Goal: Task Accomplishment & Management: Manage account settings

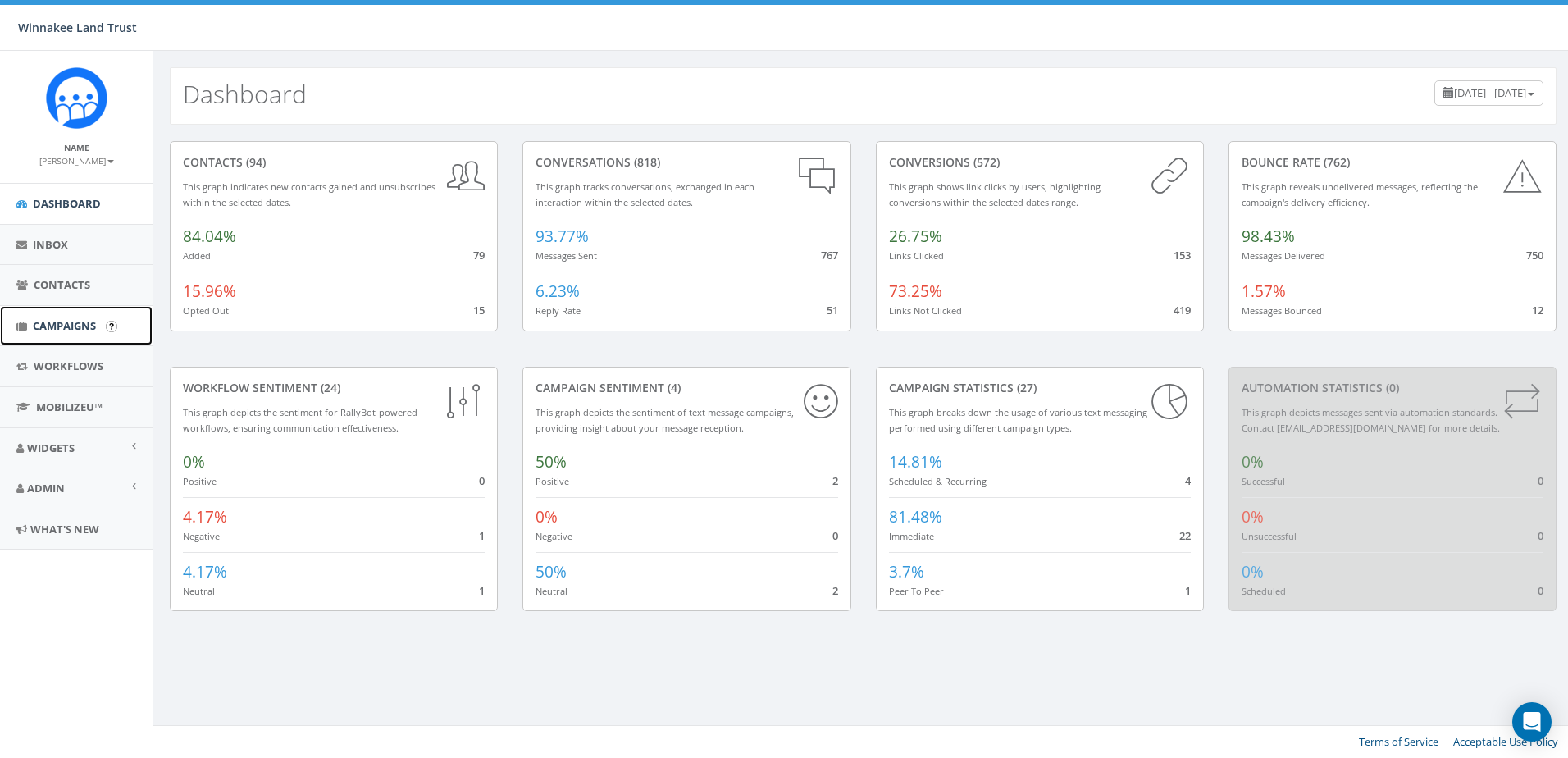
click at [55, 326] on span "Campaigns" at bounding box center [64, 326] width 63 height 15
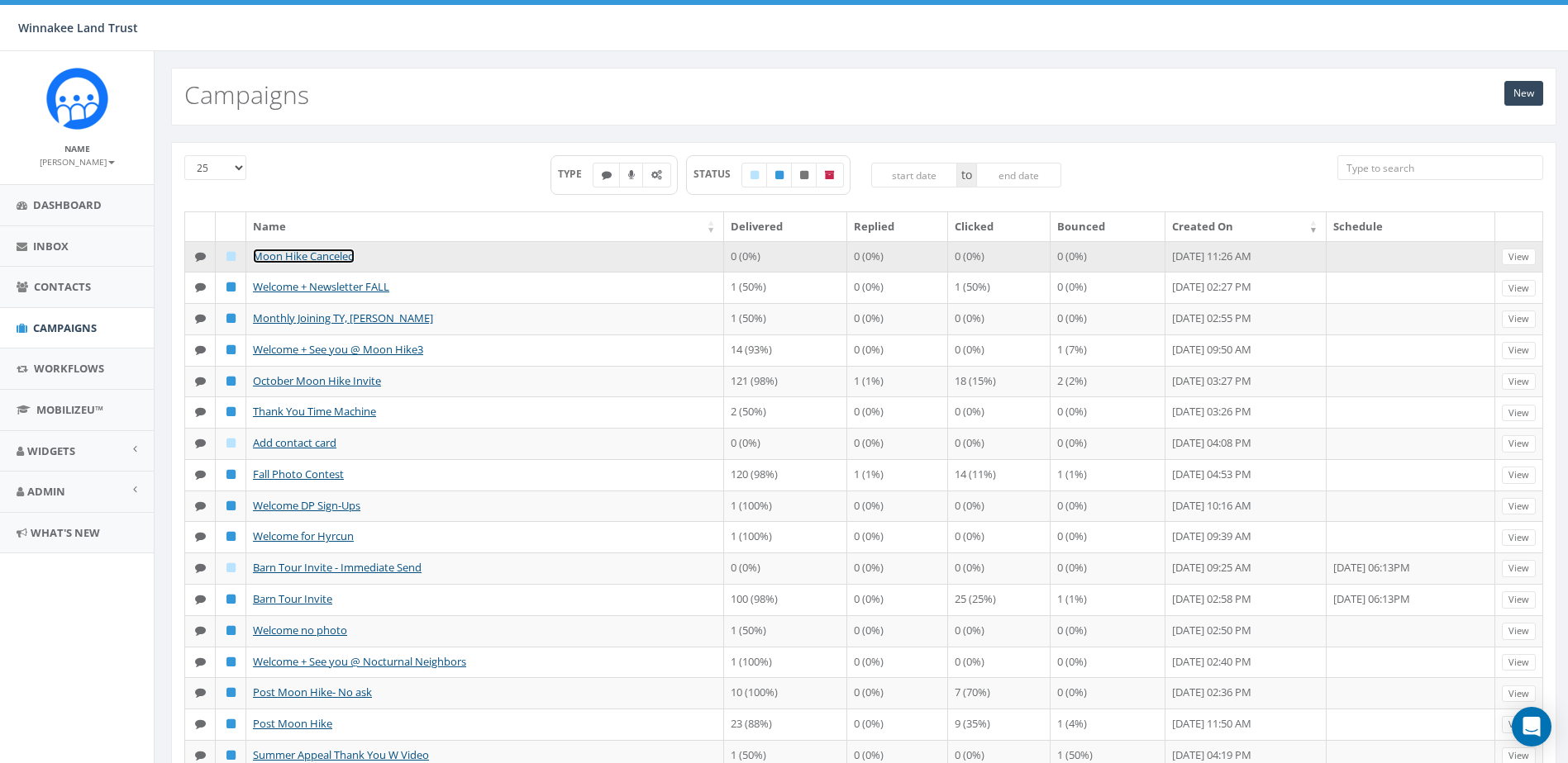
click at [299, 252] on link "Moon Hike Canceled" at bounding box center [303, 256] width 102 height 15
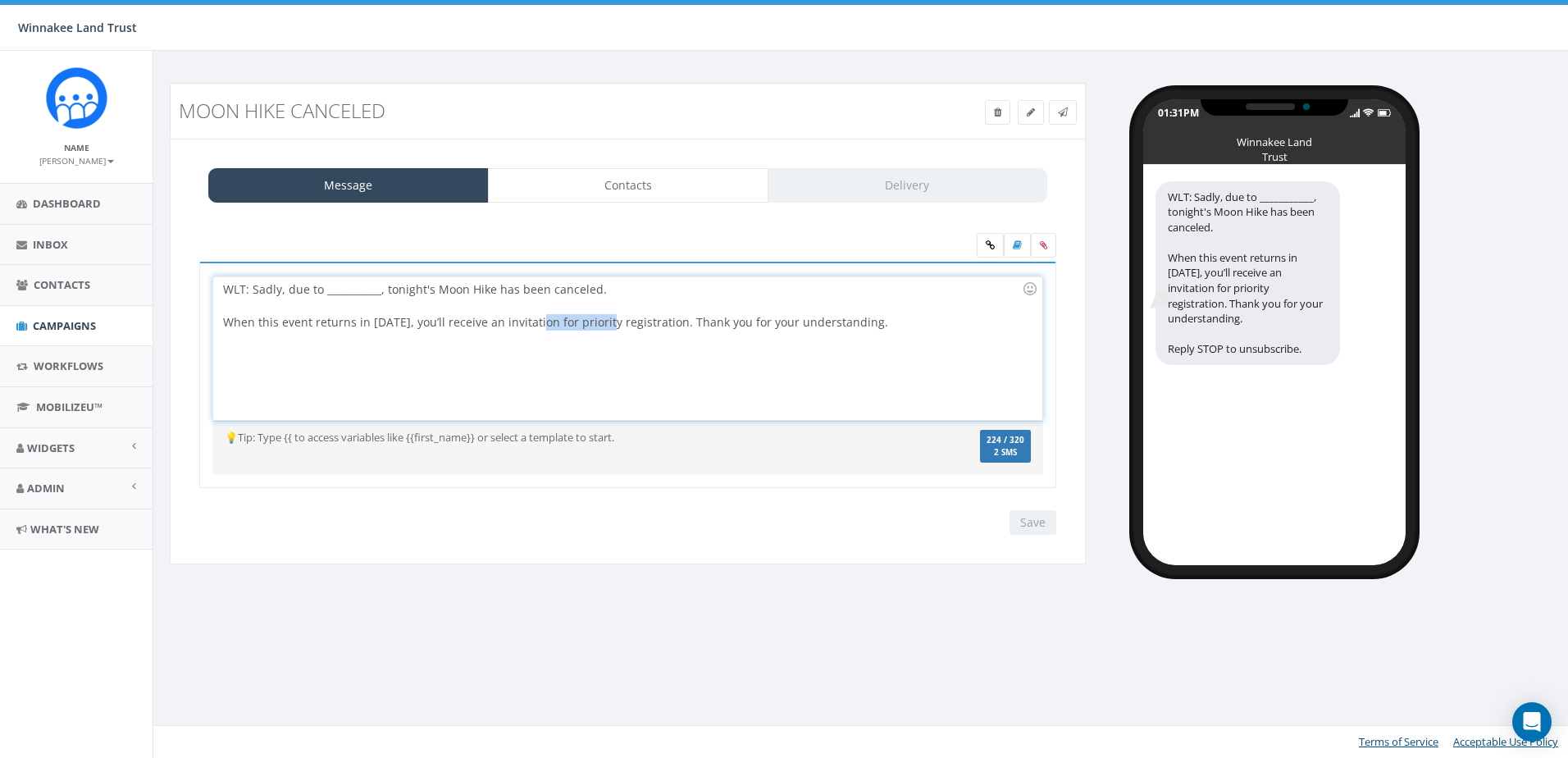
drag, startPoint x: 601, startPoint y: 327, endPoint x: 537, endPoint y: 327, distance: 64.0
click at [537, 327] on div "WLT: Sadly, due to ___________, tonight's Moon Hike has been canceled. When thi…" at bounding box center [627, 348] width 828 height 143
click at [845, 328] on div "WLT: Sadly, due to ___________, tonight's Moon Hike has been canceled. When thi…" at bounding box center [627, 348] width 828 height 143
click at [1025, 288] on div at bounding box center [1030, 288] width 27 height 27
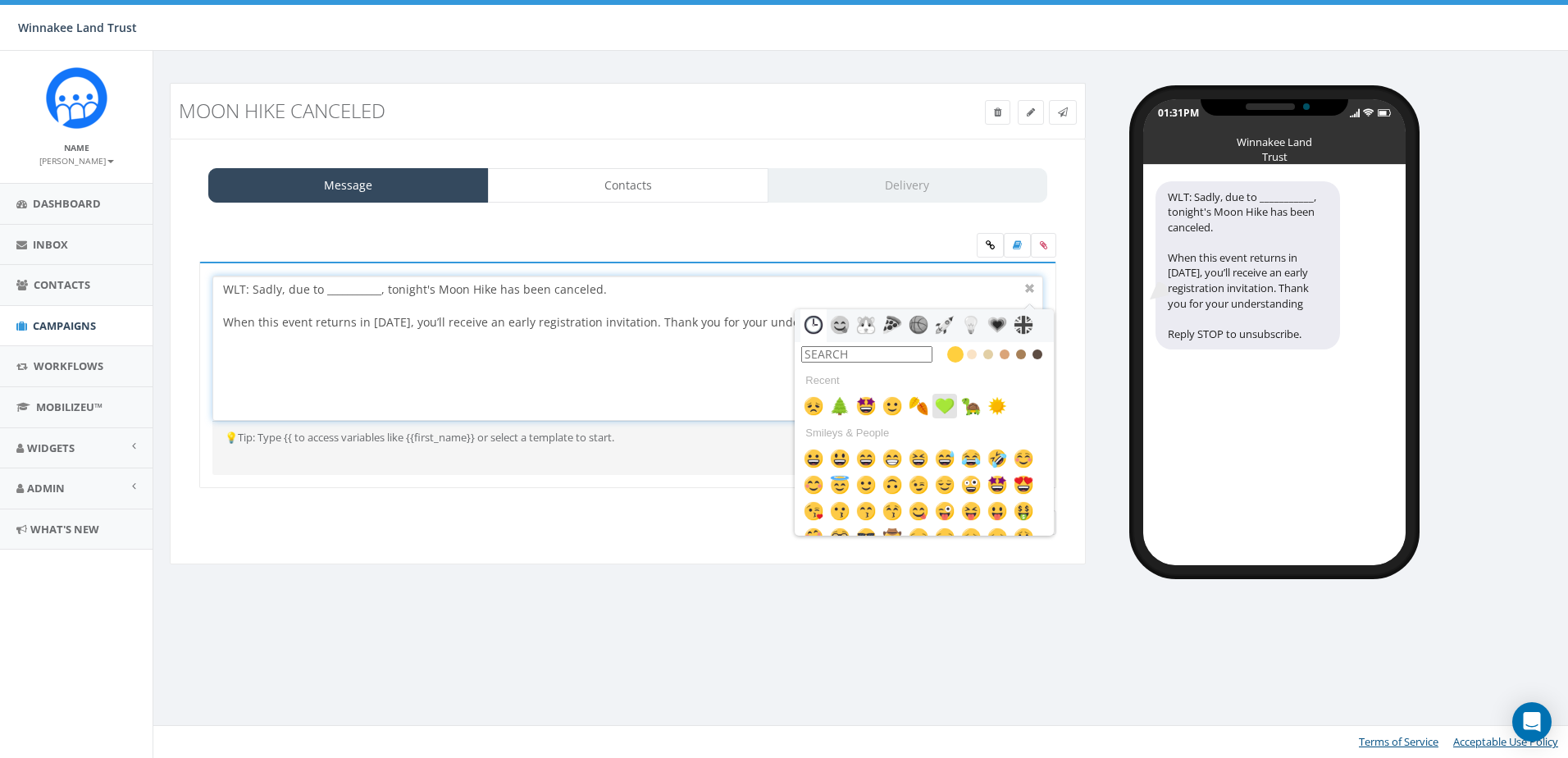
click at [942, 407] on img at bounding box center [945, 406] width 20 height 20
click at [680, 367] on div "WLT: Sadly, due to ___________, tonight's Moon Hike has been canceled. When thi…" at bounding box center [627, 348] width 828 height 143
click at [752, 304] on div at bounding box center [622, 306] width 799 height 17
click at [1082, 345] on div "Message Contacts Delivery WLT: Sadly, due to ___________, tonight's Moon Hike h…" at bounding box center [627, 351] width 916 height 427
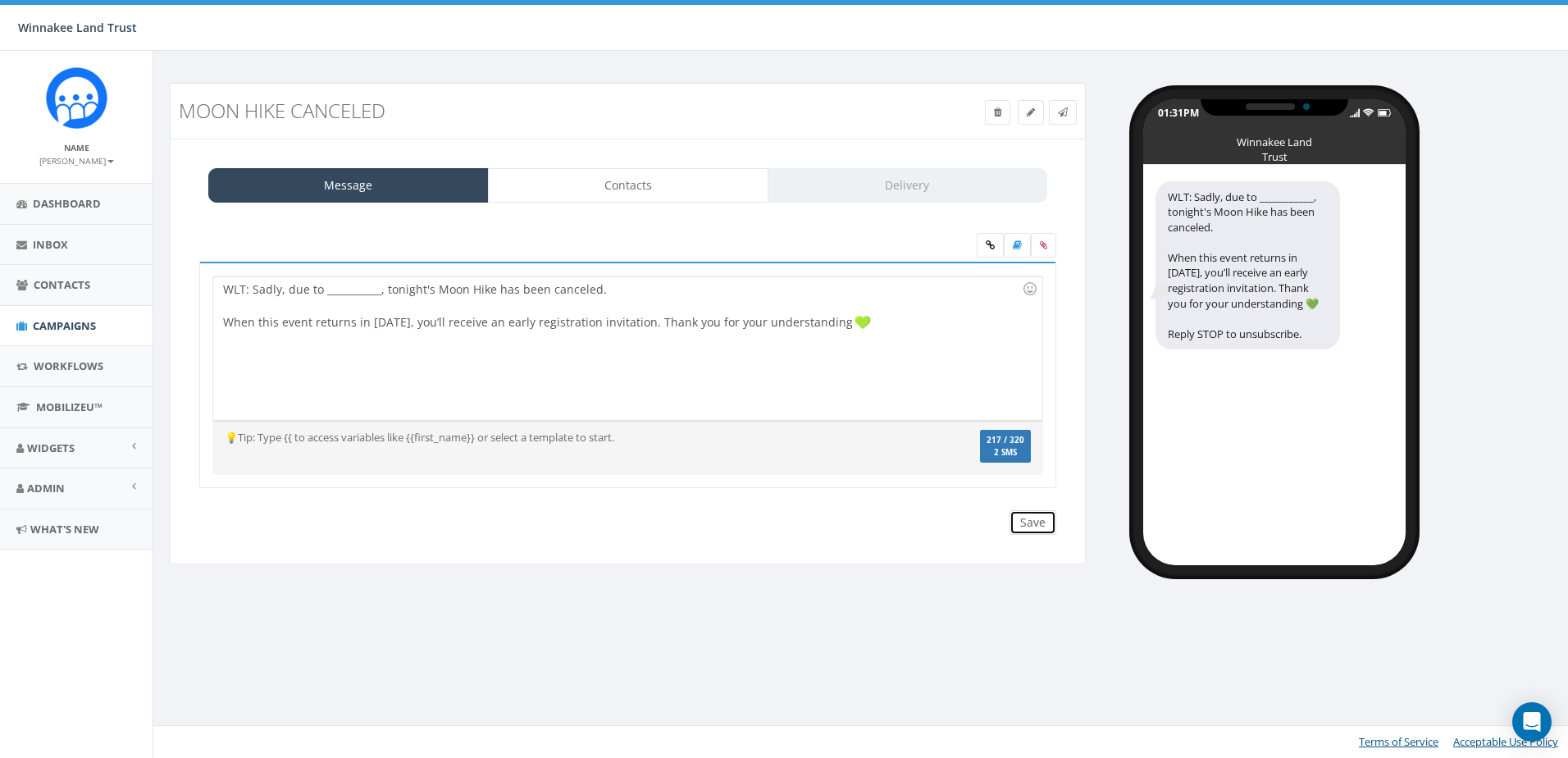
click at [1028, 524] on input "Save" at bounding box center [1033, 523] width 47 height 25
click at [623, 292] on div "WLT: Sadly, due to ___________, tonight's Moon Hike has been canceled. When thi…" at bounding box center [627, 348] width 828 height 143
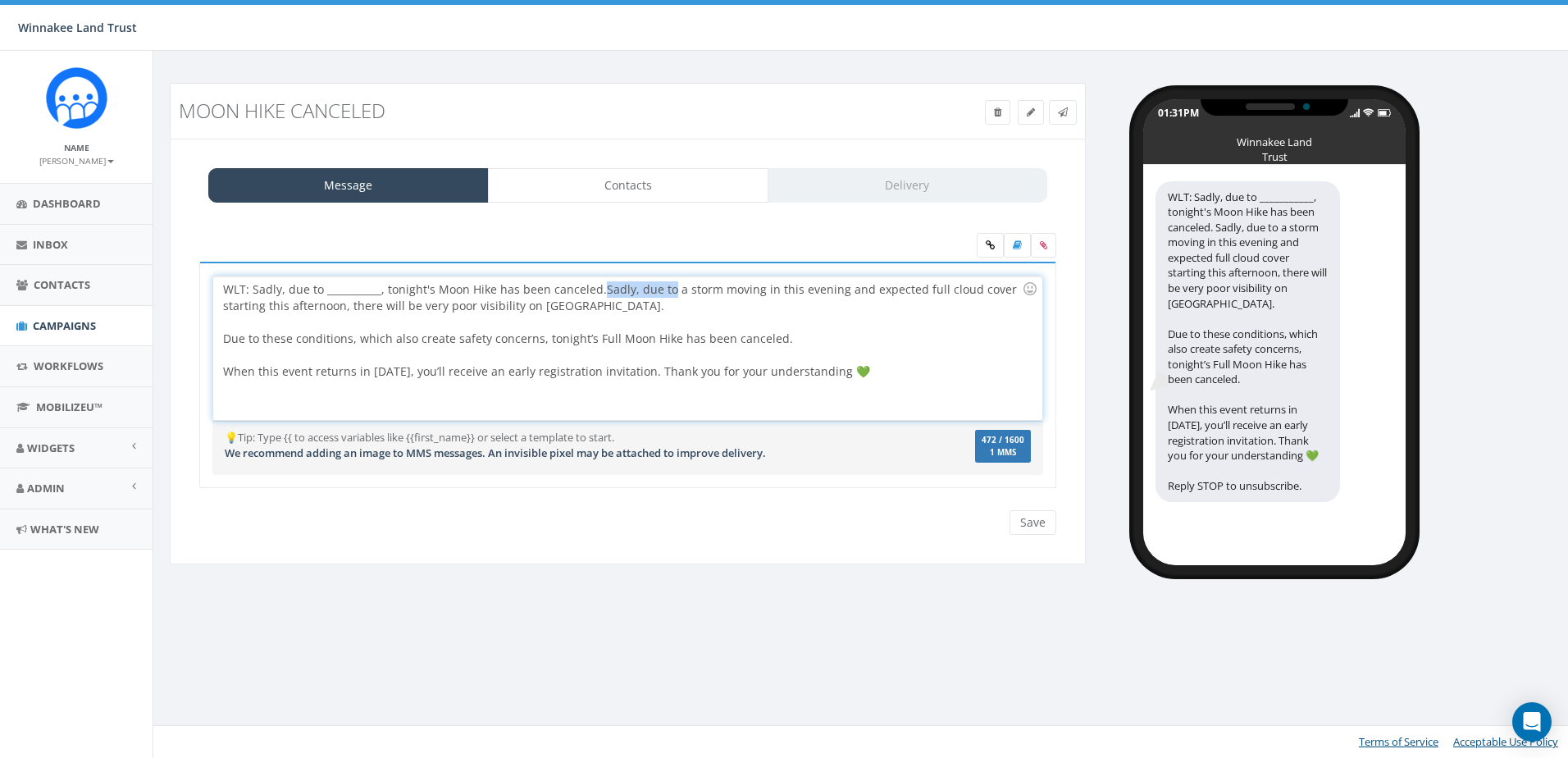
drag, startPoint x: 602, startPoint y: 289, endPoint x: 667, endPoint y: 290, distance: 65.0
click at [667, 290] on div "WLT: Sadly, due to ___________, tonight's Moon Hike has been canceled. Sadly, d…" at bounding box center [627, 348] width 828 height 143
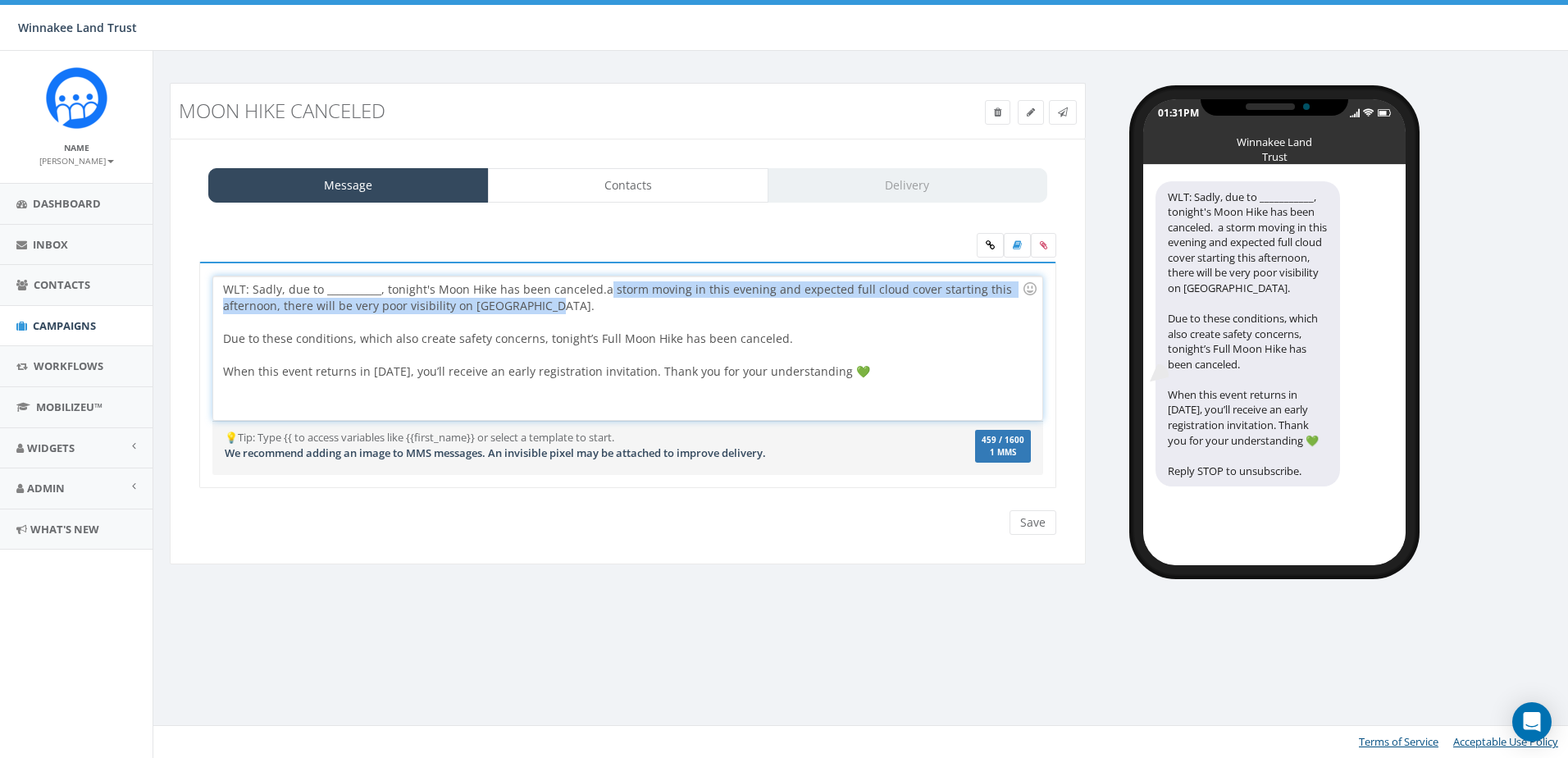
drag, startPoint x: 604, startPoint y: 289, endPoint x: 603, endPoint y: 300, distance: 11.0
click at [603, 300] on div "WLT: Sadly, due to ___________, tonight's Moon Hike has been canceled. a storm …" at bounding box center [627, 348] width 828 height 143
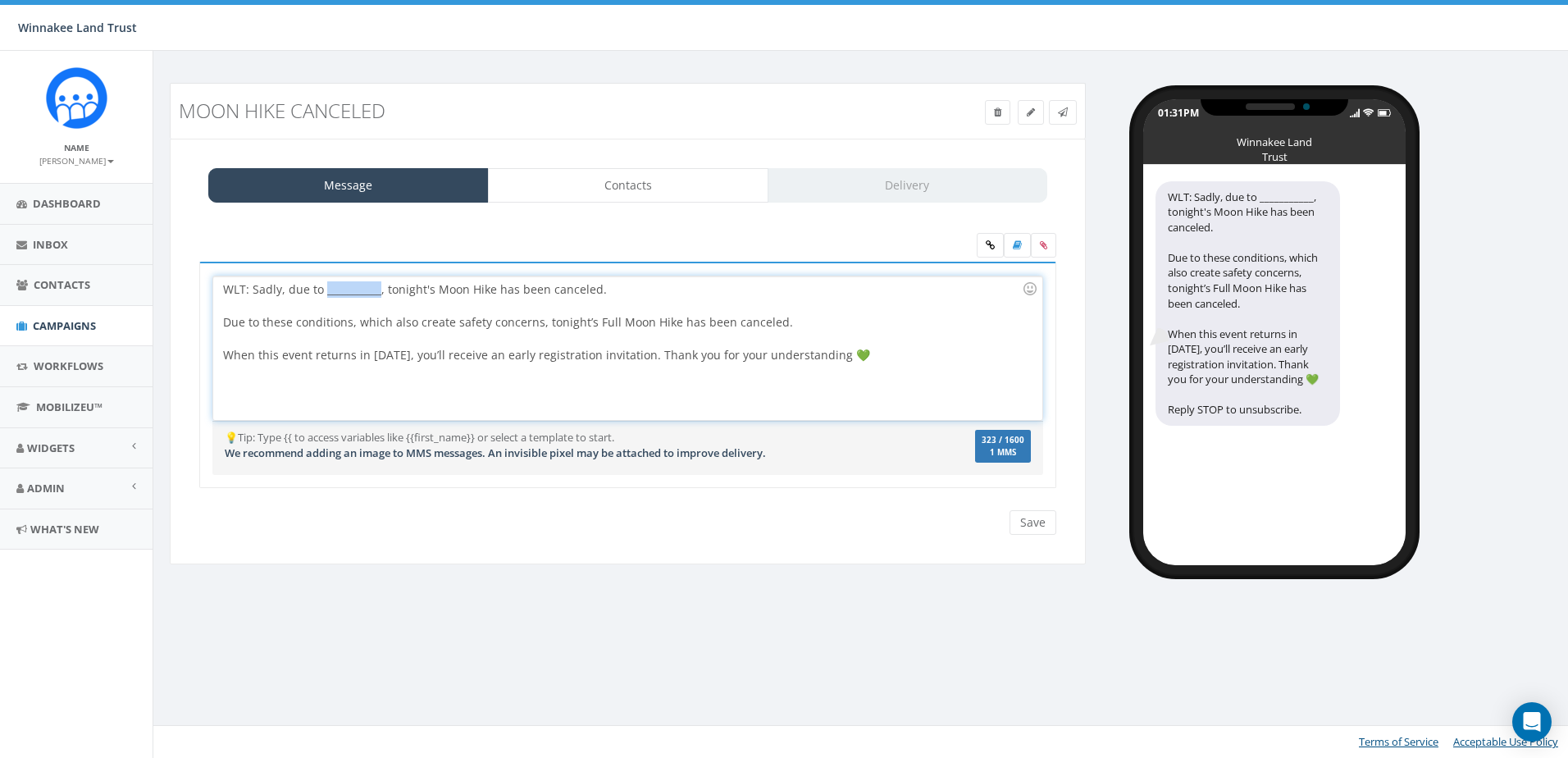
drag, startPoint x: 325, startPoint y: 293, endPoint x: 377, endPoint y: 292, distance: 52.0
click at [377, 292] on div "WLT: Sadly, due to ___________, tonight's Moon Hike has been canceled. Due to t…" at bounding box center [627, 348] width 828 height 143
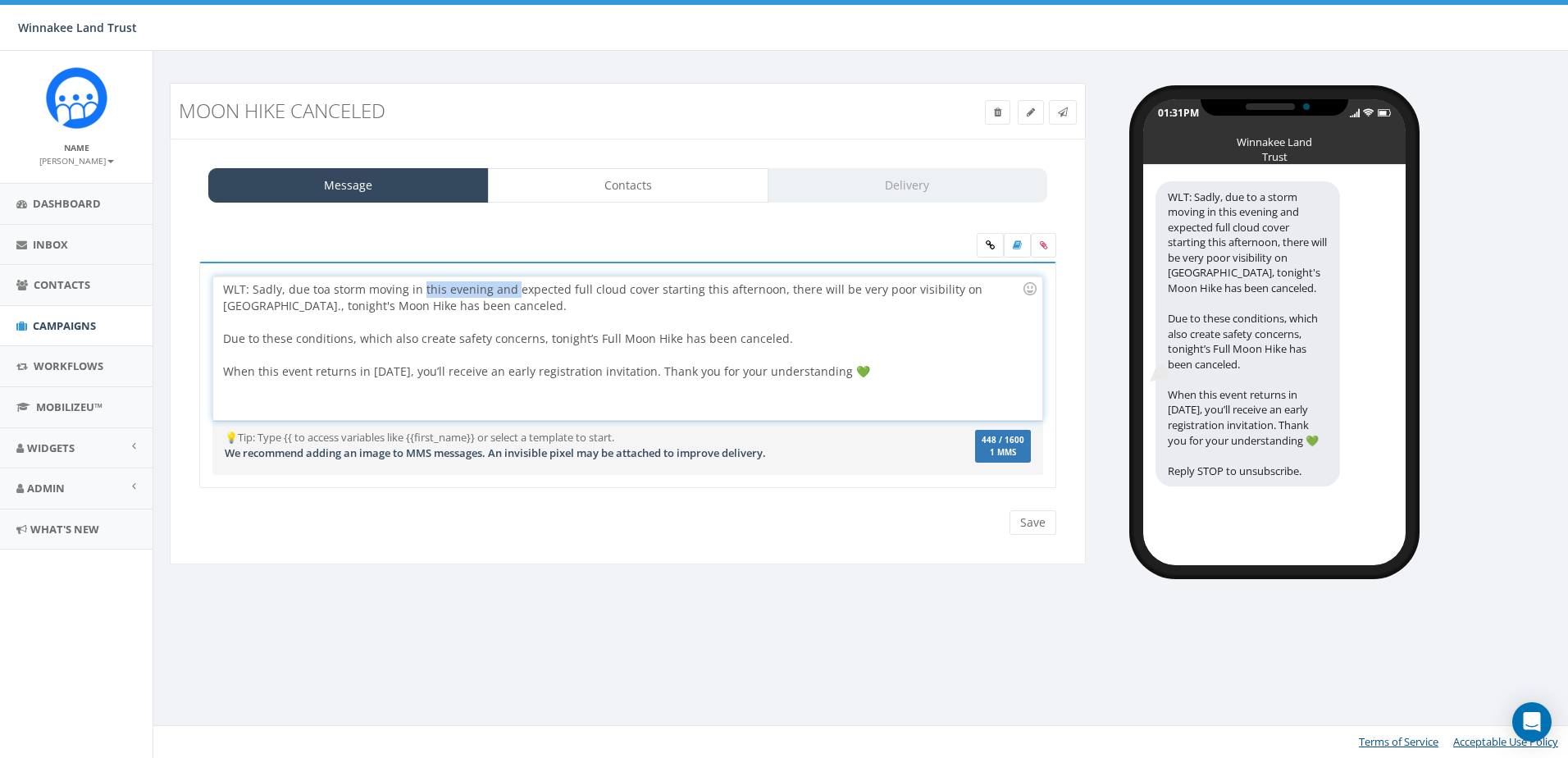
drag, startPoint x: 422, startPoint y: 289, endPoint x: 514, endPoint y: 287, distance: 92.0
click at [514, 287] on div "WLT: Sadly, due to a storm moving in this evening and expected full cloud cover…" at bounding box center [627, 348] width 828 height 143
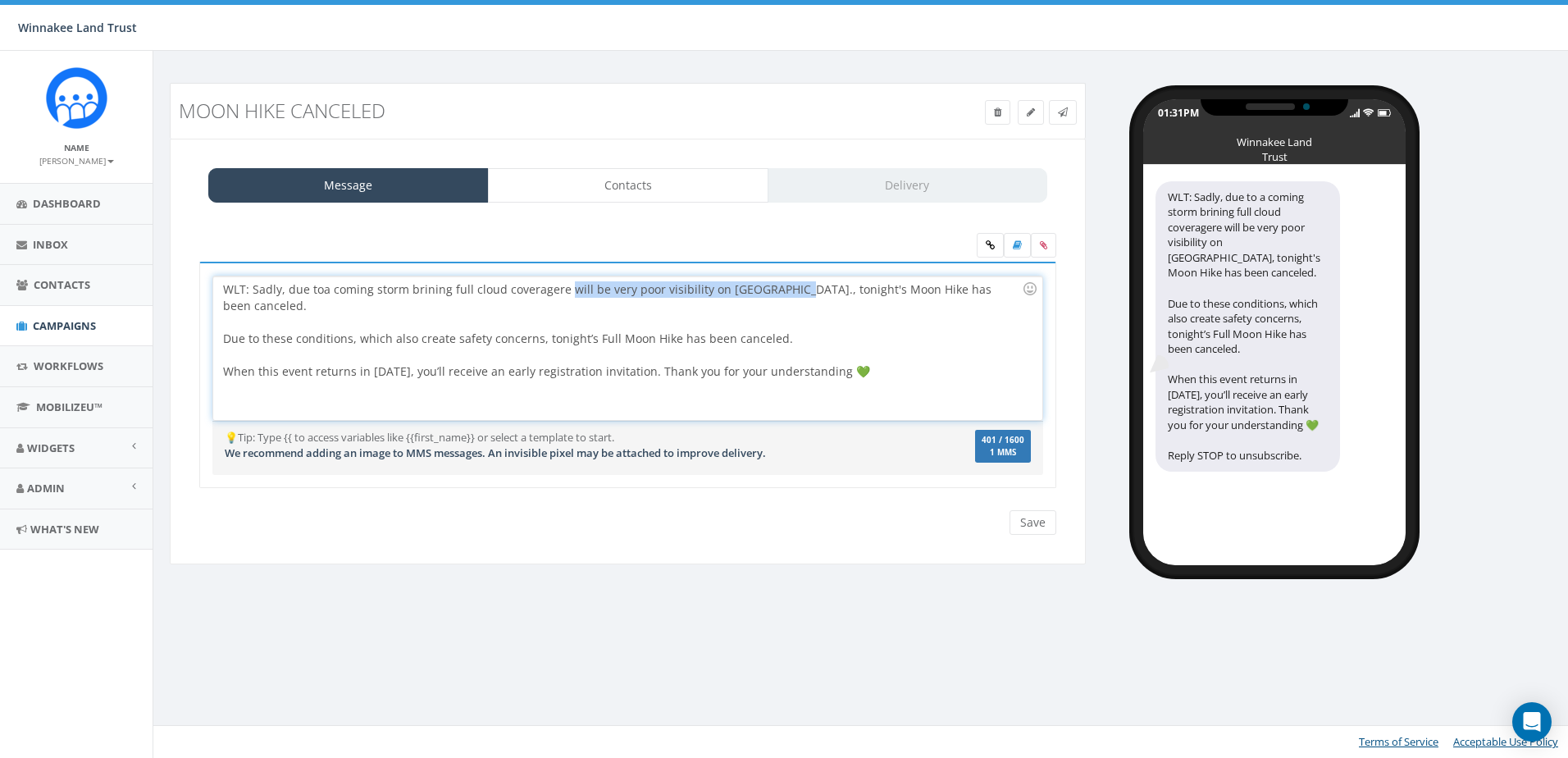
drag, startPoint x: 777, startPoint y: 291, endPoint x: 564, endPoint y: 294, distance: 213.0
click at [564, 294] on div "WLT: Sadly, due to a coming storm brining full cloud coveragere will be very po…" at bounding box center [627, 348] width 828 height 143
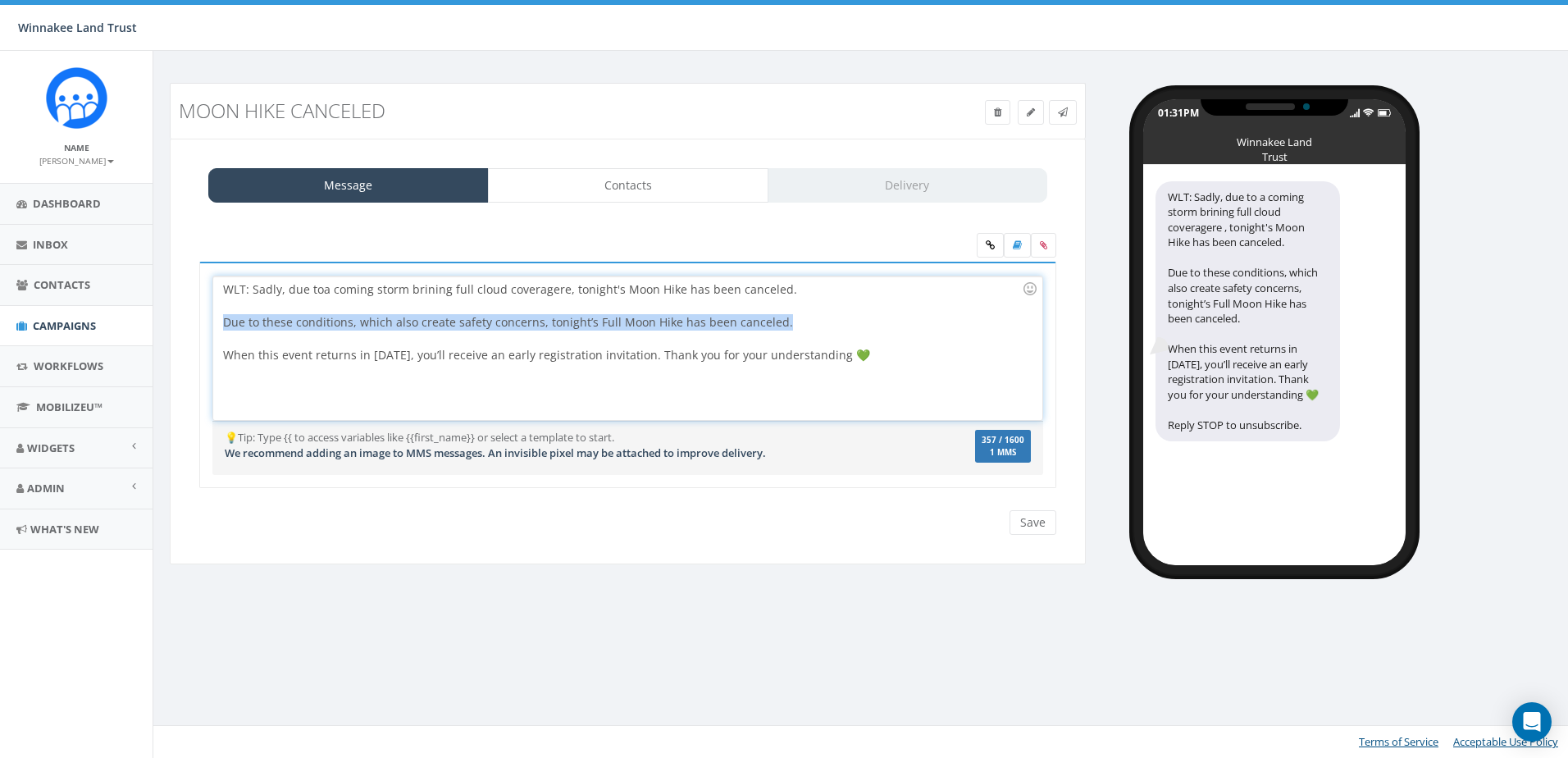
drag, startPoint x: 222, startPoint y: 320, endPoint x: 791, endPoint y: 315, distance: 569.0
click at [791, 315] on div "WLT: Sadly, due to a coming storm brining full cloud coveragere , tonight's Moo…" at bounding box center [627, 348] width 828 height 143
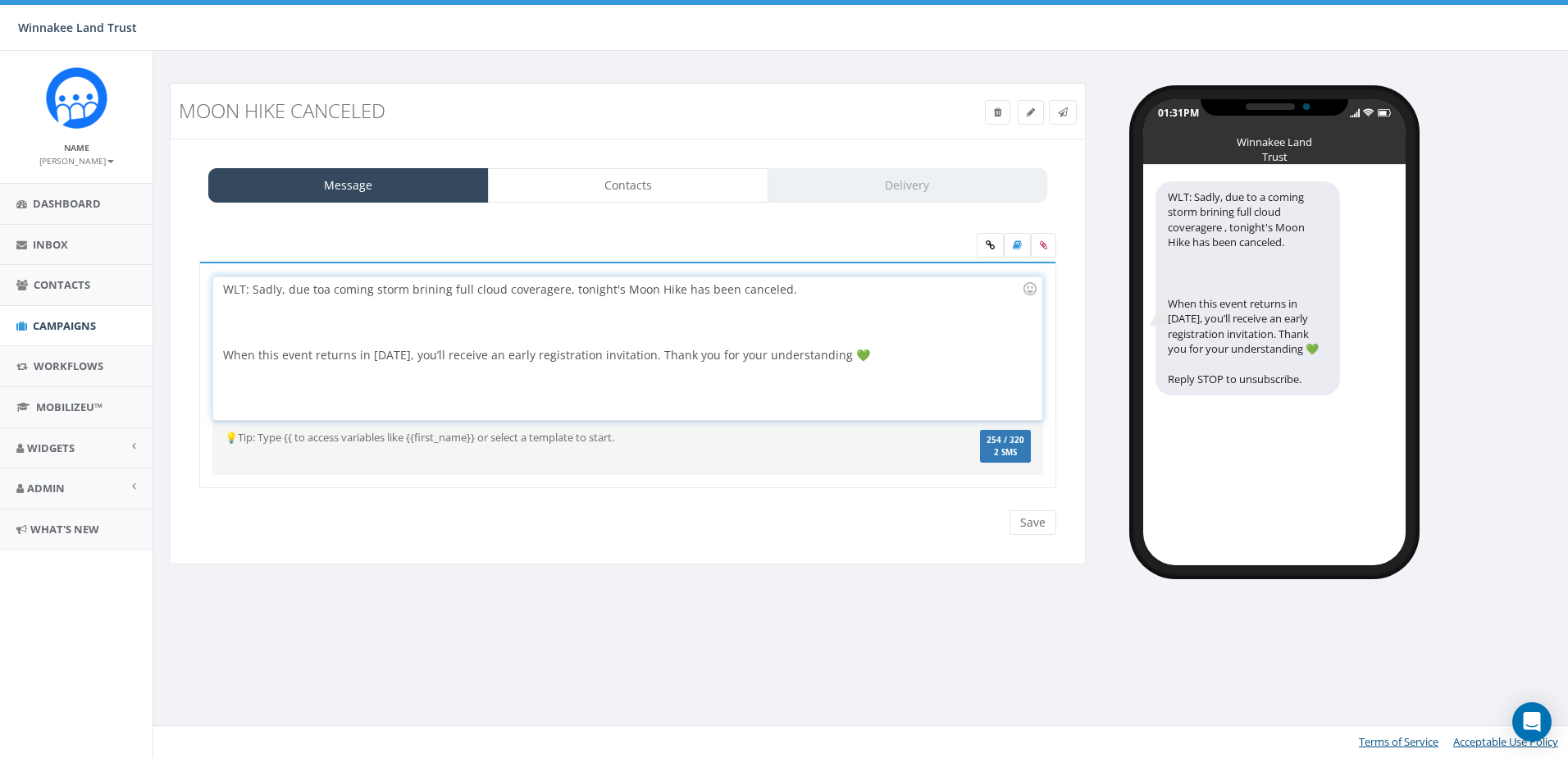
click at [565, 296] on div "WLT: Sadly, due to a coming storm brining full cloud coveragere , tonight's Moo…" at bounding box center [627, 348] width 828 height 143
click at [804, 286] on div "WLT: Sadly, due to a coming storm brining full cloud coveragere , tonight's Moo…" at bounding box center [627, 348] width 828 height 143
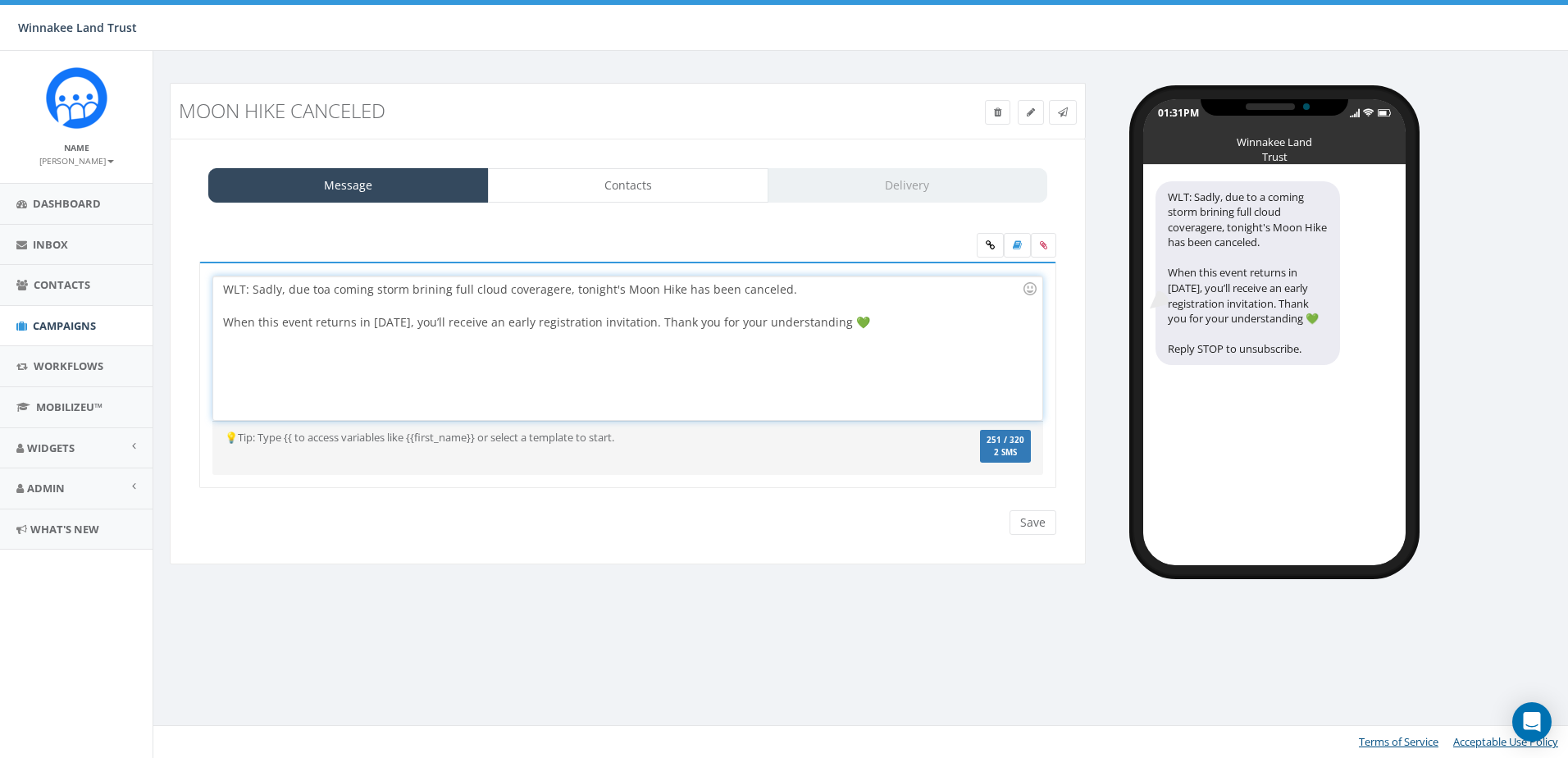
click at [430, 291] on div "WLT: Sadly, due to a coming storm brining full cloud coveragere , tonight's Moo…" at bounding box center [627, 348] width 828 height 143
drag, startPoint x: 410, startPoint y: 289, endPoint x: 453, endPoint y: 289, distance: 43.0
click at [453, 289] on div "WLT: Sadly, due to a coming storm bringing full cloud coveragere , tonight's Mo…" at bounding box center [627, 348] width 828 height 143
click at [539, 290] on div "WLT: Sadly, due to a coming storm and full cloud coveragere , tonight's Moon Hi…" at bounding box center [627, 348] width 828 height 143
click at [413, 294] on div "WLT: Sadly, due to a coming storm and full cloud coveragere , tonight's Moon Hi…" at bounding box center [627, 348] width 828 height 143
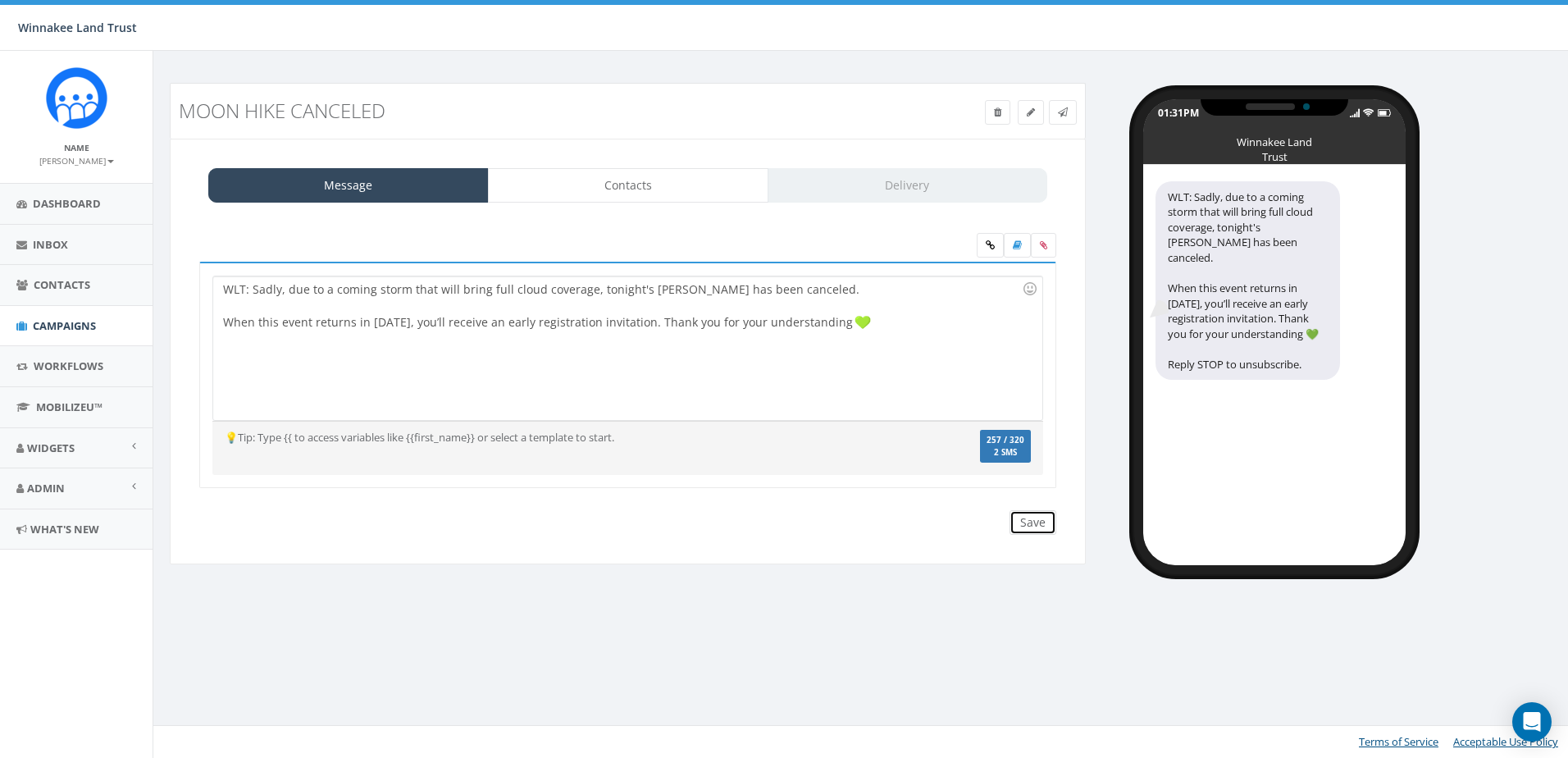
click at [1045, 526] on input "Save" at bounding box center [1033, 523] width 47 height 25
click at [1067, 113] on icon at bounding box center [1063, 113] width 10 height 10
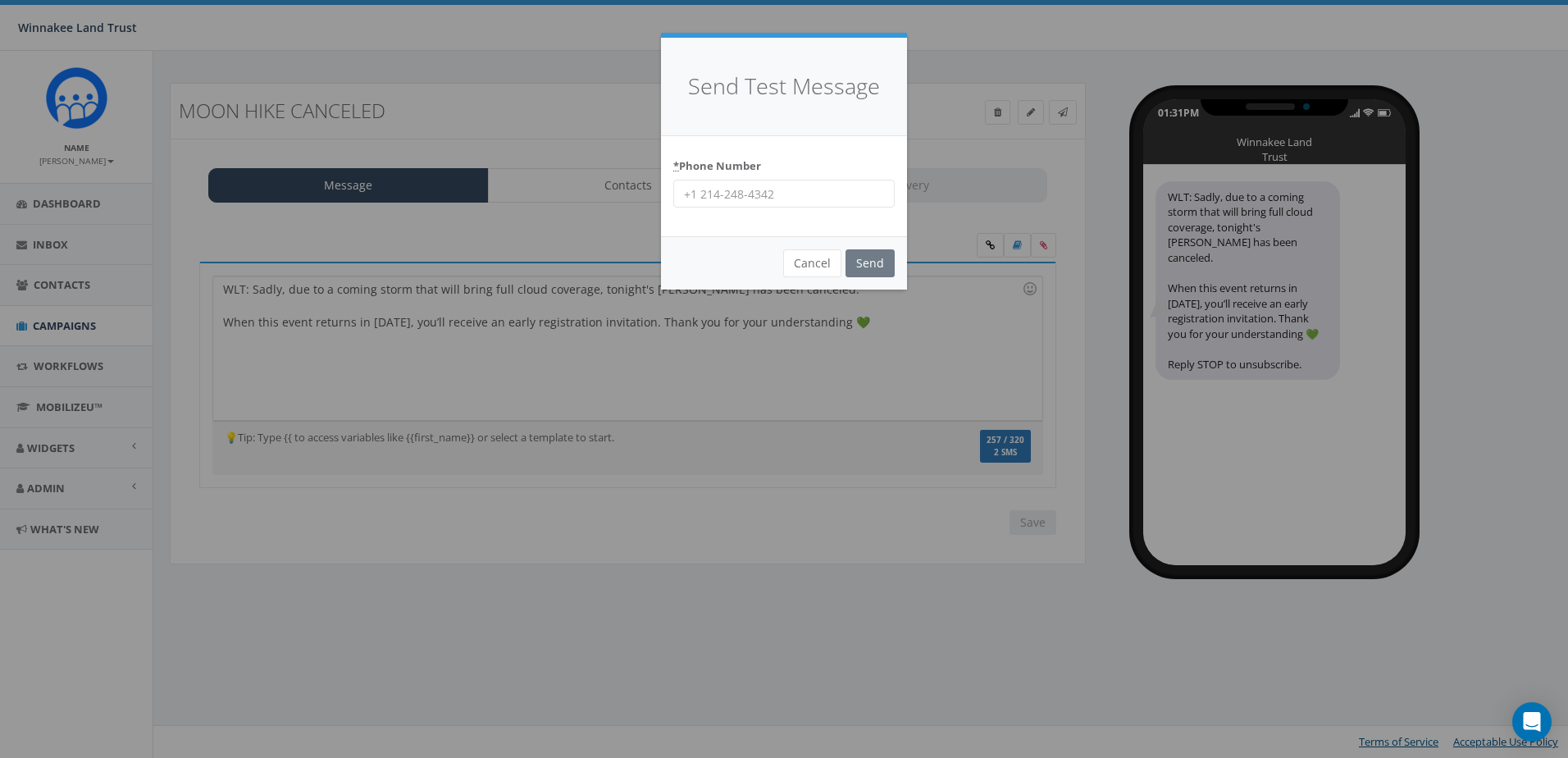
click at [796, 204] on input "* Phone Number" at bounding box center [784, 193] width 221 height 27
type input "8456254346"
click at [875, 264] on input "Send" at bounding box center [870, 263] width 49 height 27
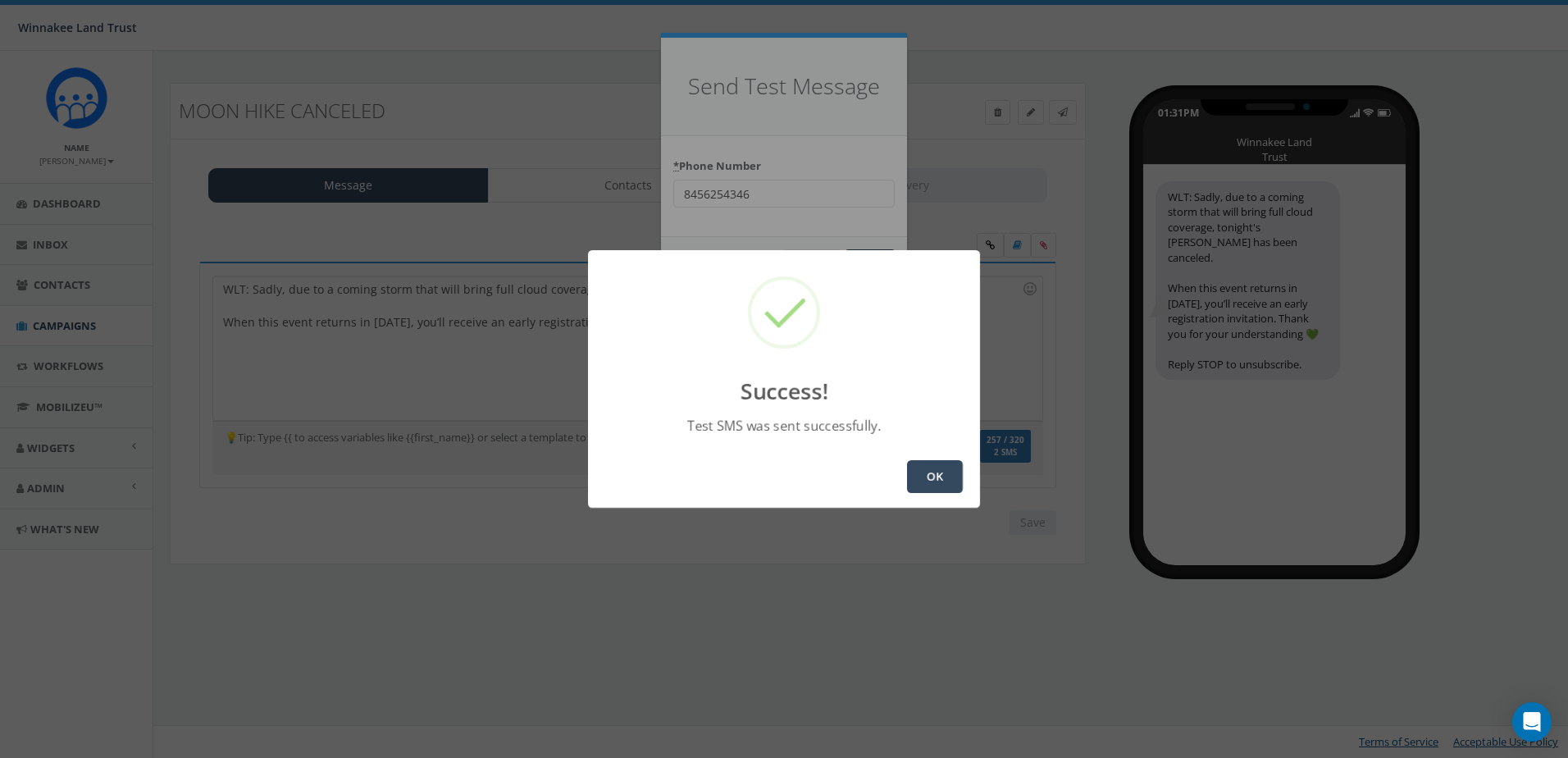
click at [932, 480] on button "OK" at bounding box center [935, 477] width 56 height 32
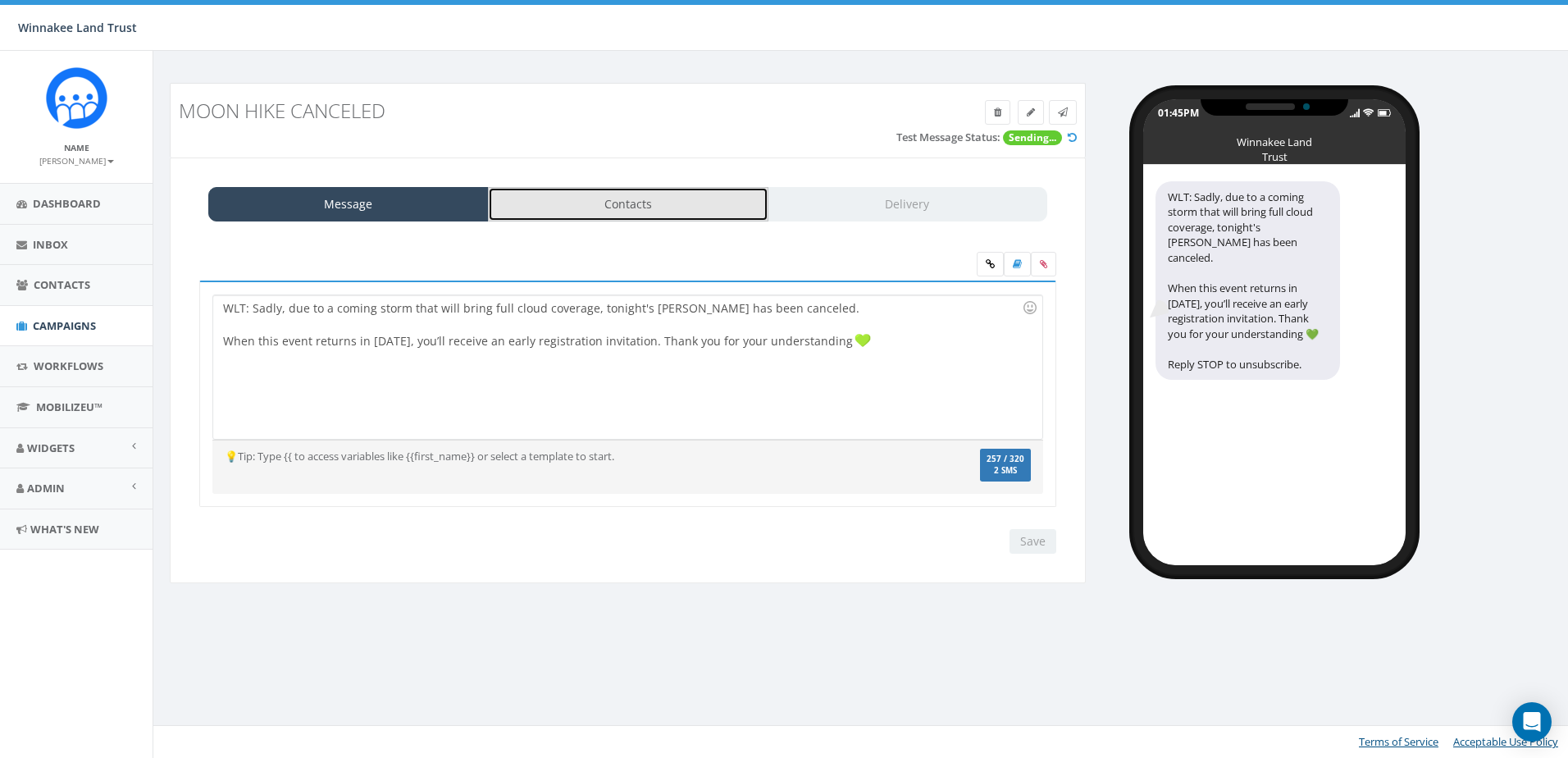
click at [574, 201] on link "Contacts" at bounding box center [628, 204] width 280 height 34
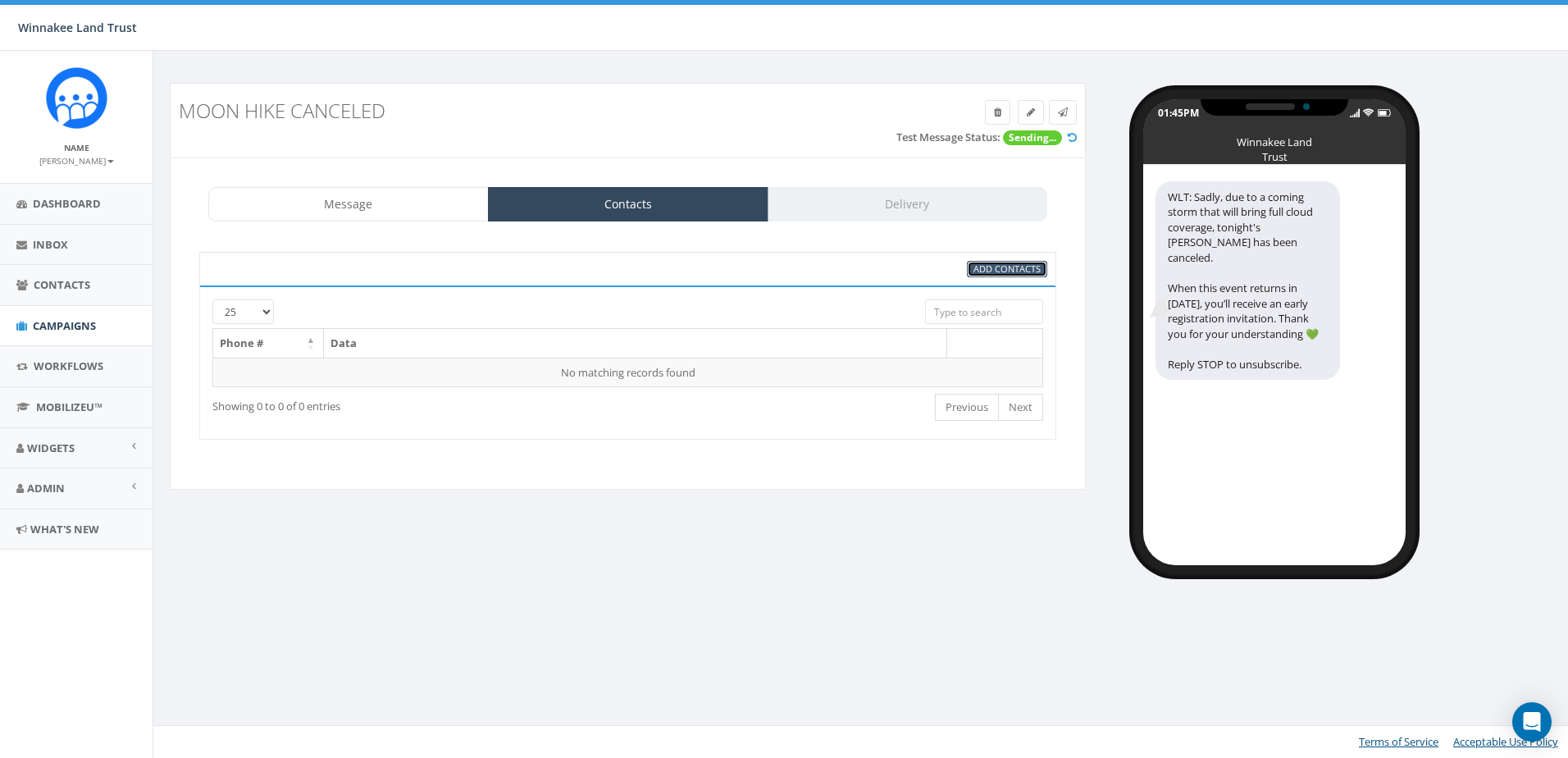
click at [1001, 263] on span "Add Contacts" at bounding box center [1006, 269] width 68 height 13
select select
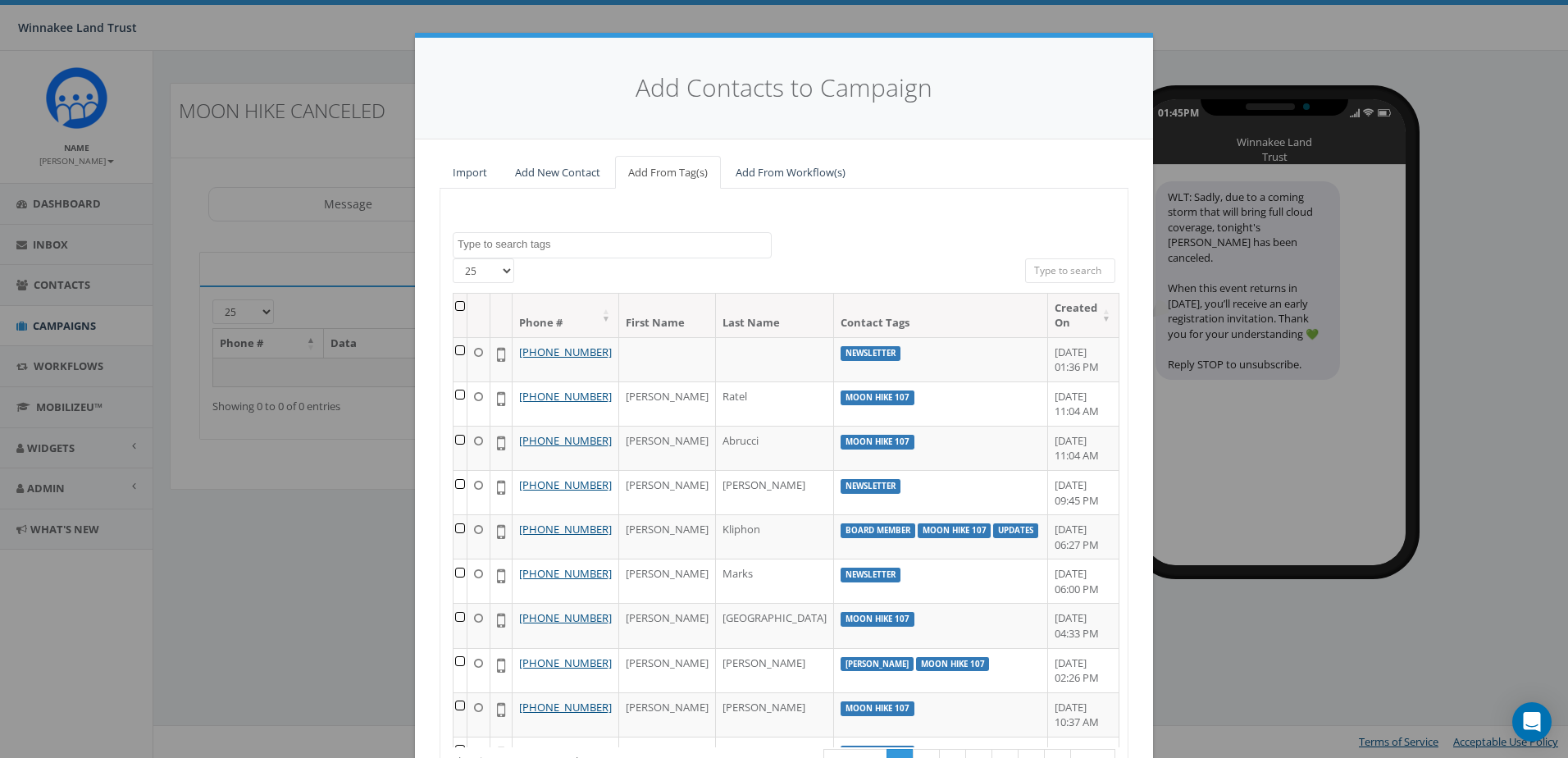
click at [1053, 275] on input "search" at bounding box center [1070, 271] width 90 height 25
type input "107"
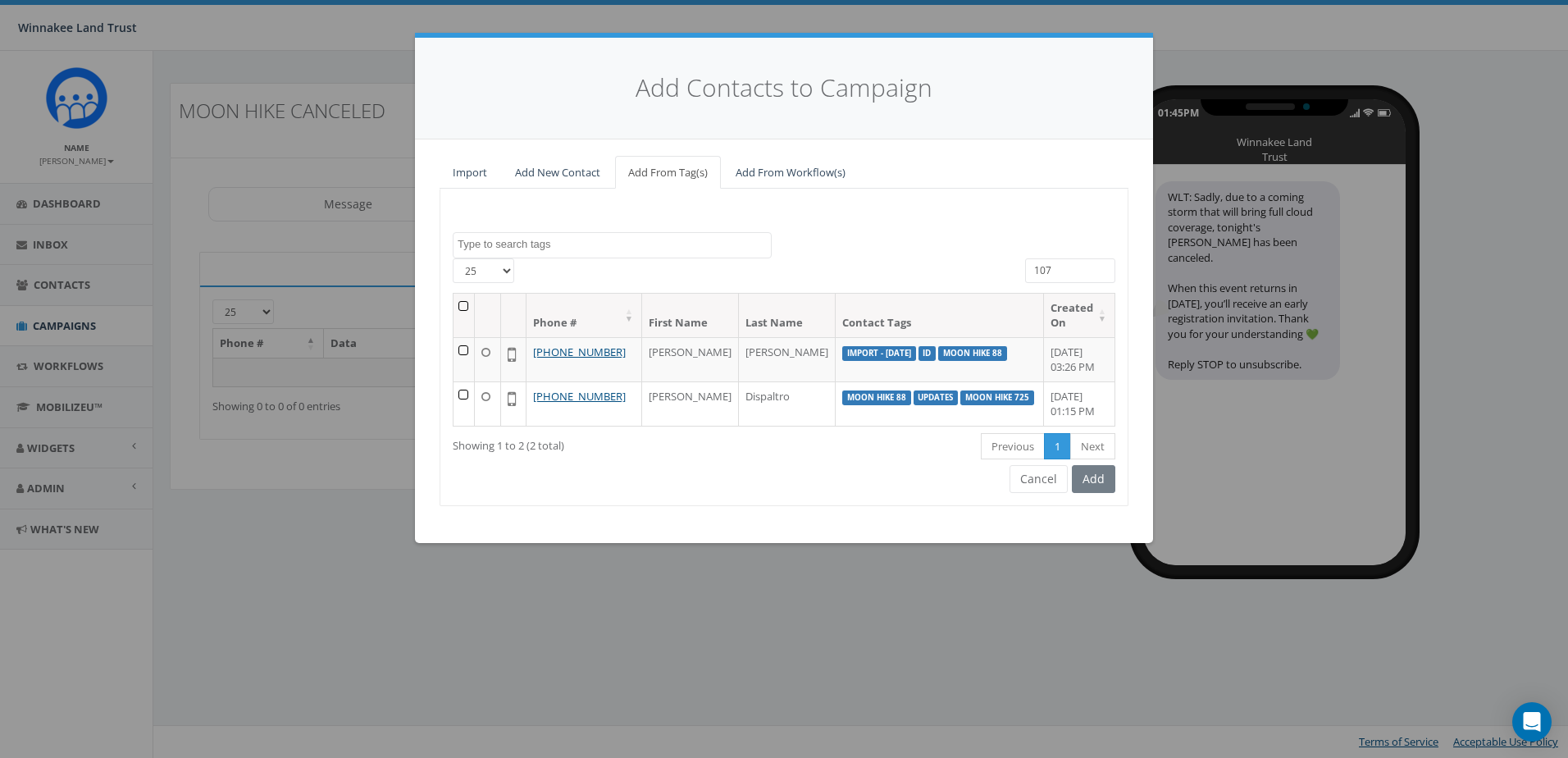
drag, startPoint x: 1053, startPoint y: 275, endPoint x: 1023, endPoint y: 276, distance: 30.0
click at [1023, 276] on div "107" at bounding box center [1070, 273] width 115 height 28
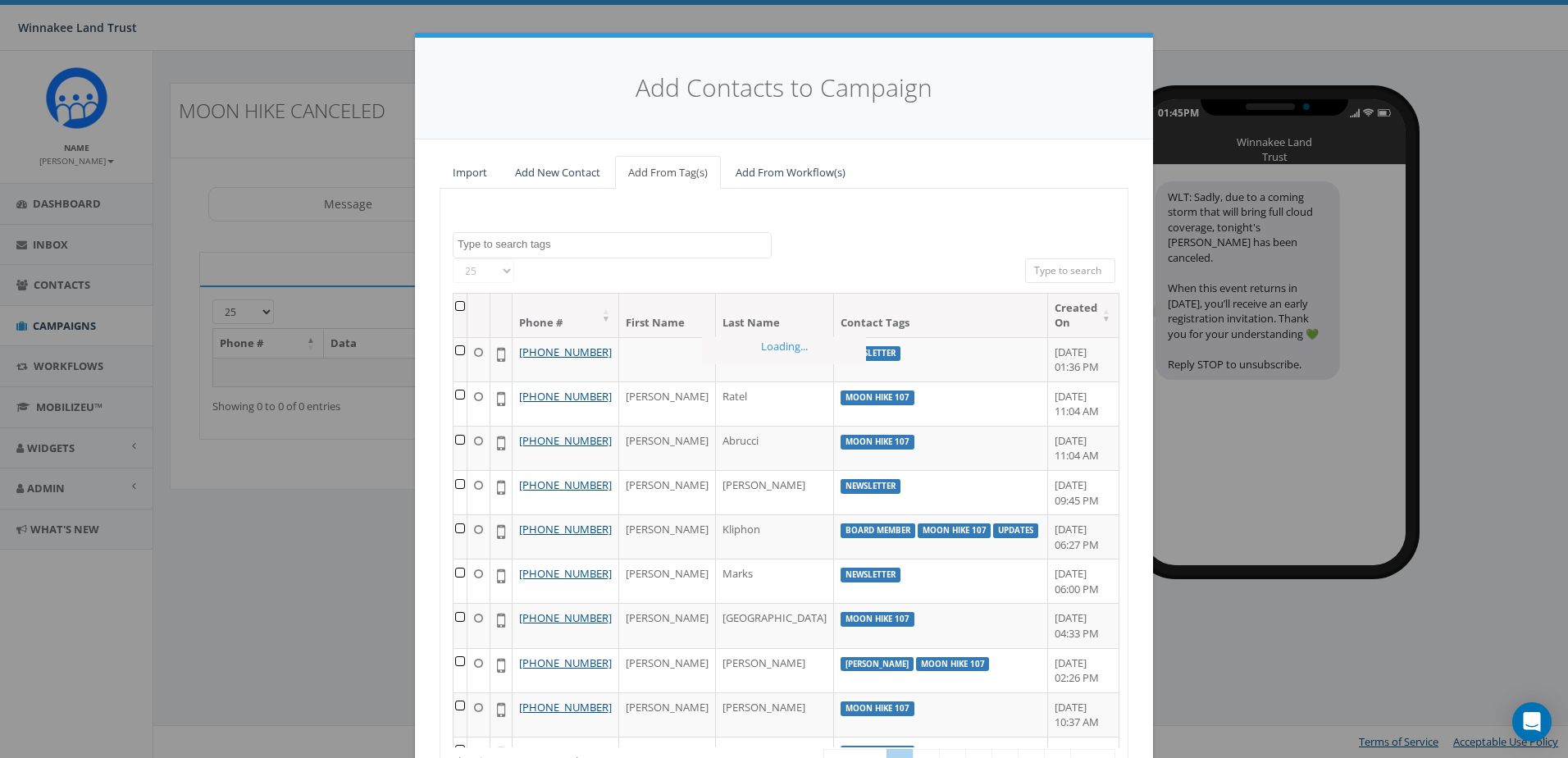
click at [584, 238] on textarea "Search" at bounding box center [614, 244] width 314 height 15
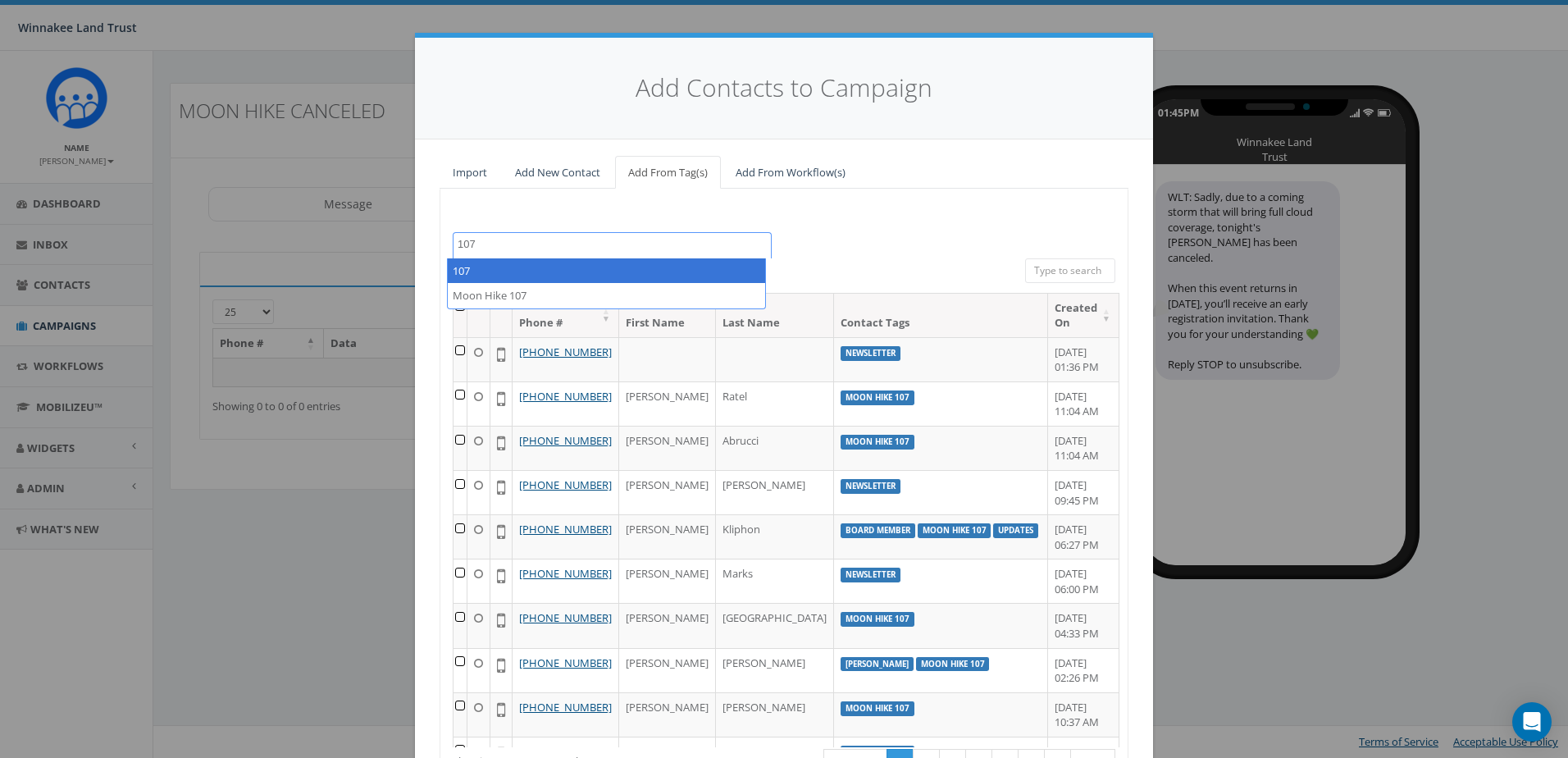
type textarea "107"
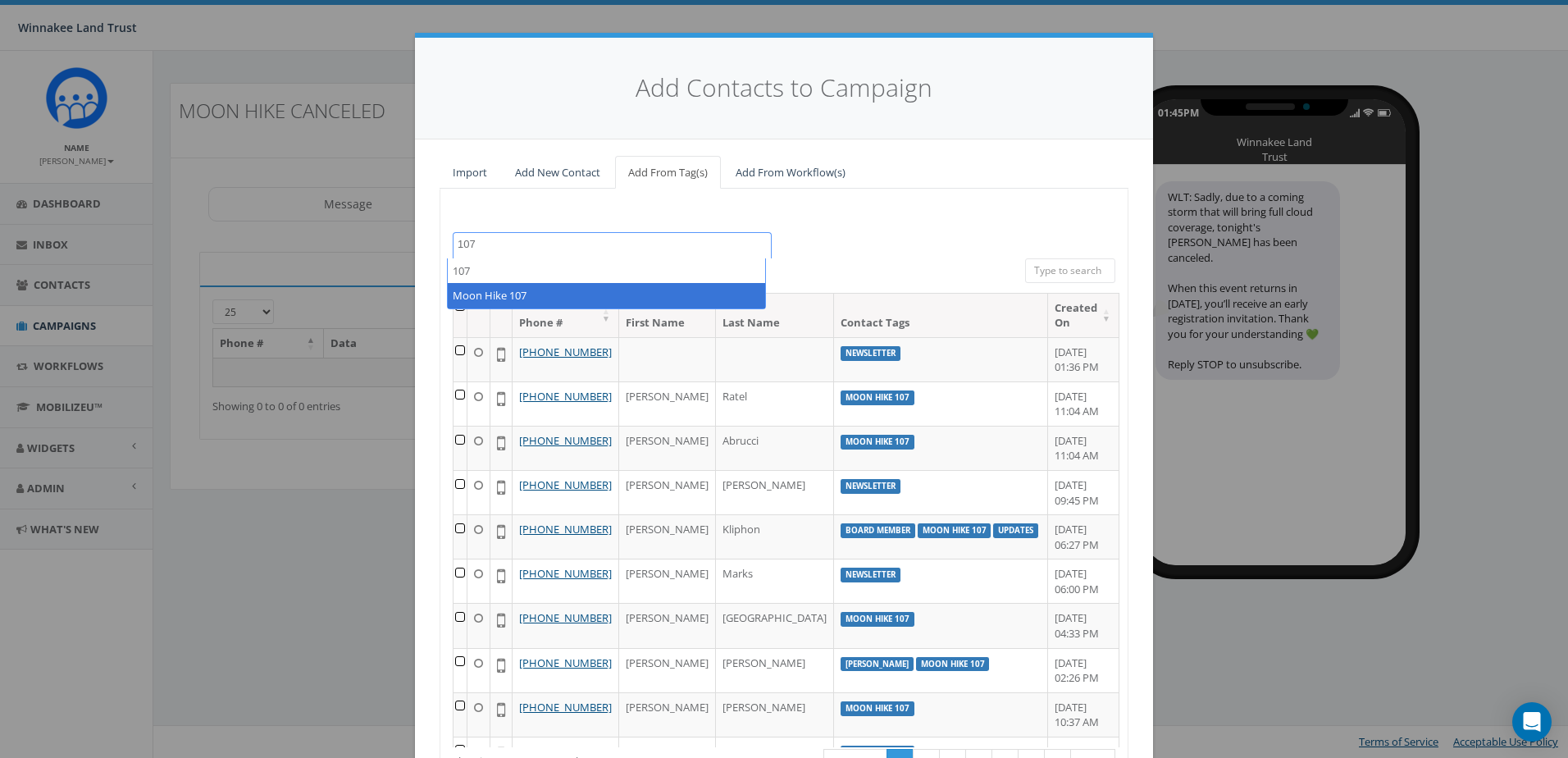
select select "Moon Hike 107"
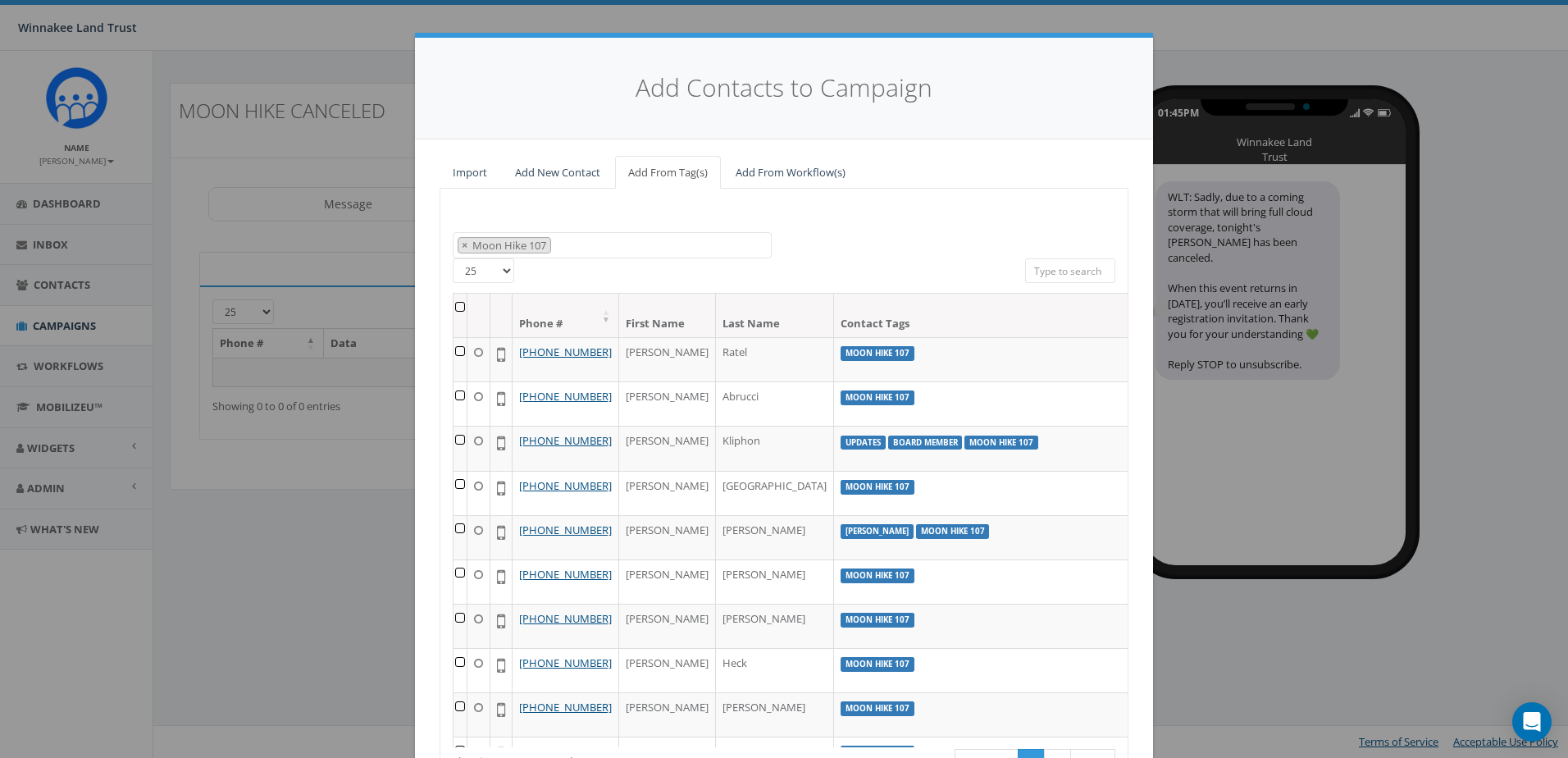
click at [490, 274] on select "25 50 100" at bounding box center [483, 271] width 62 height 25
select select "100"
click at [453, 259] on select "25 50 100" at bounding box center [483, 271] width 62 height 25
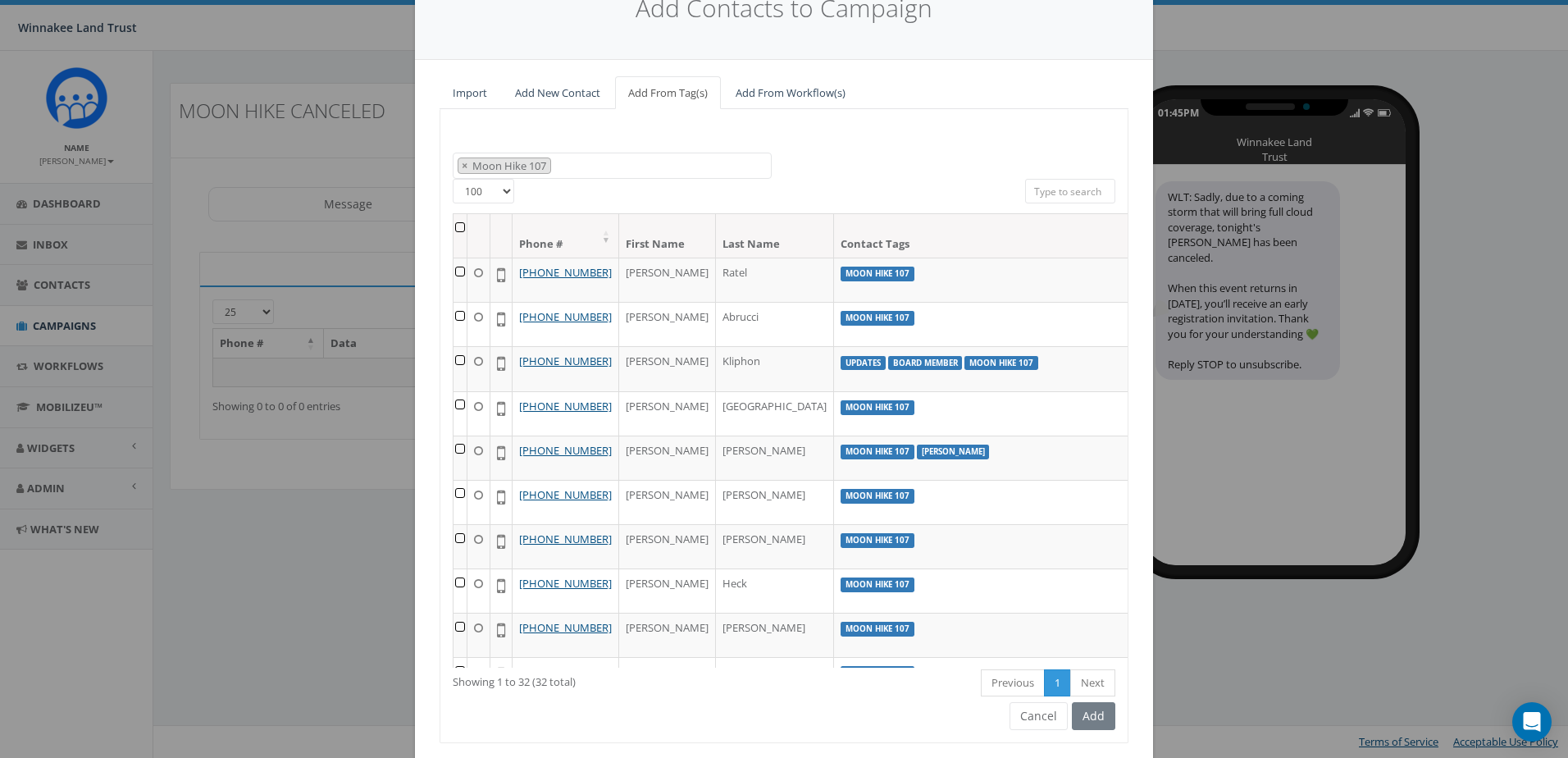
scroll to position [0, 0]
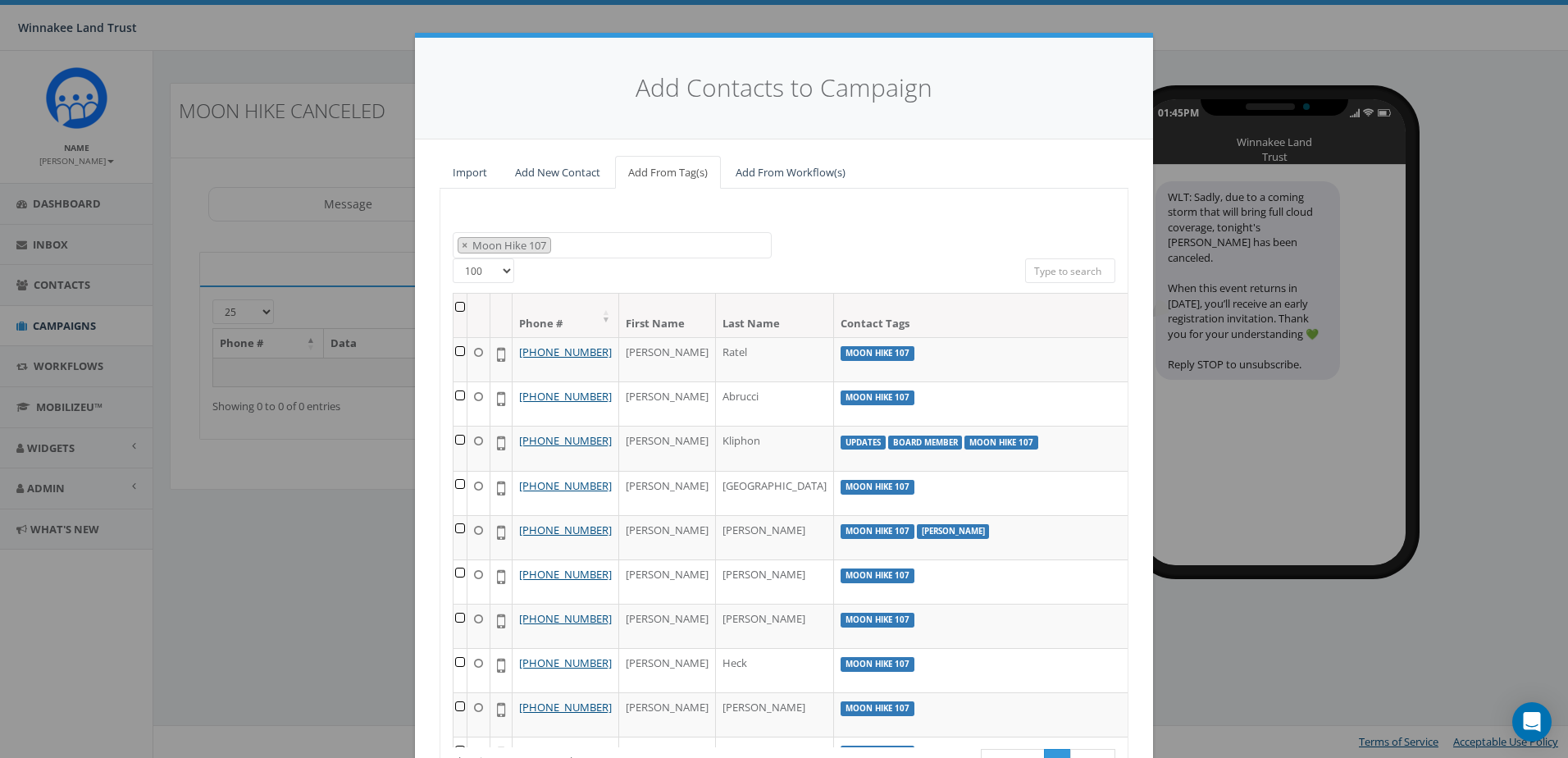
click at [458, 306] on th at bounding box center [461, 316] width 14 height 43
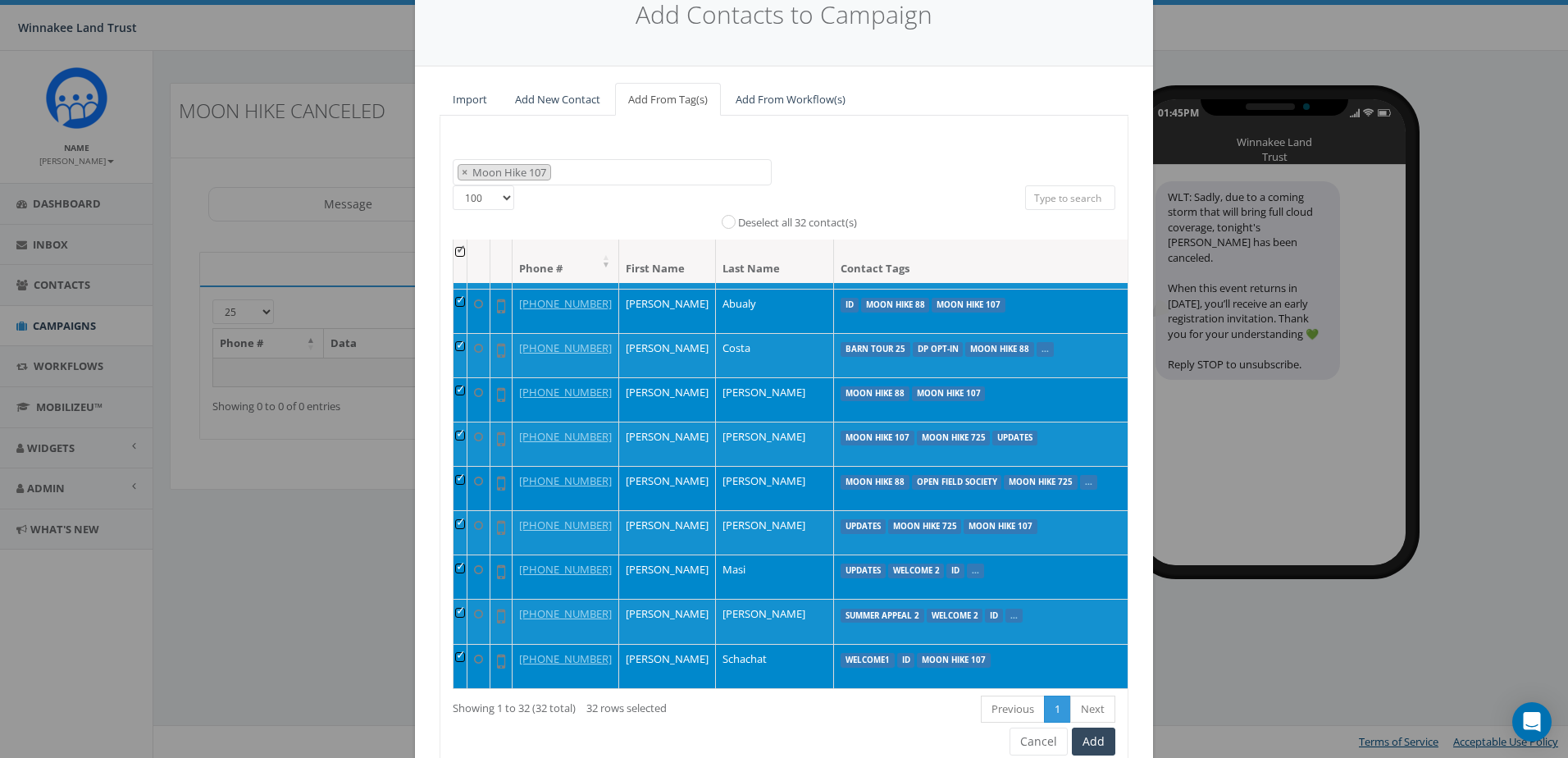
scroll to position [145, 0]
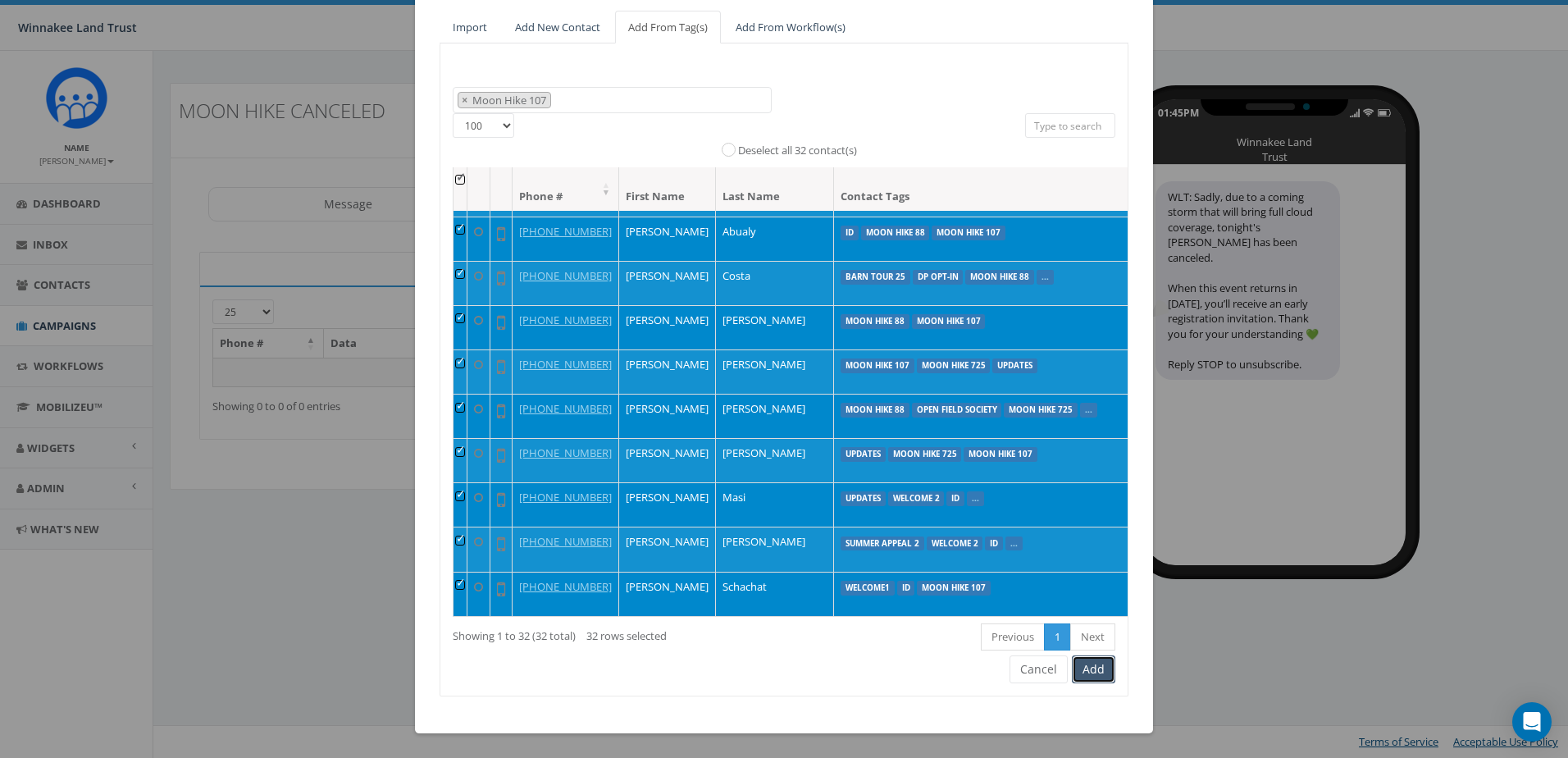
click at [1094, 677] on button "Add" at bounding box center [1094, 670] width 43 height 27
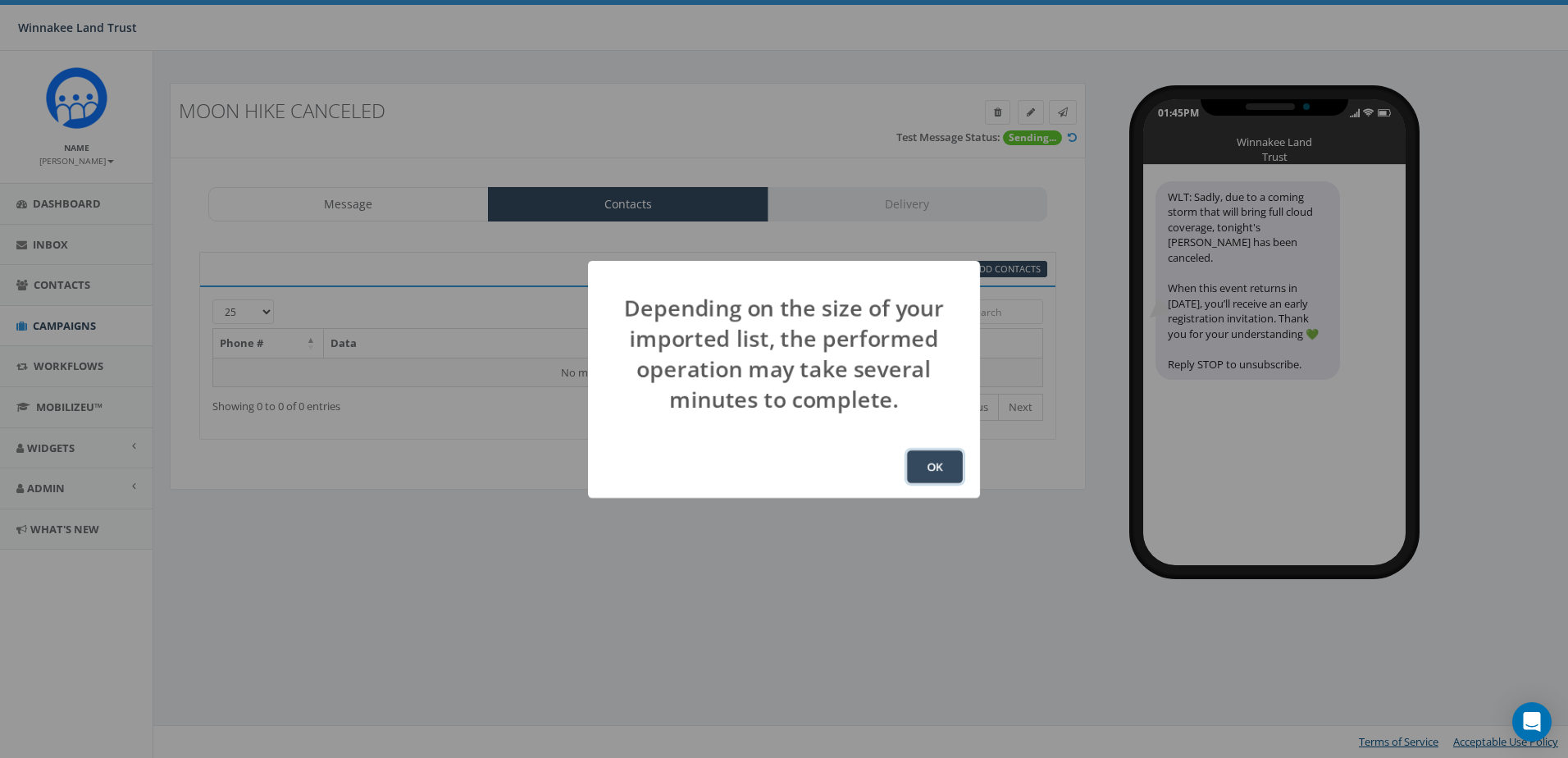
click at [938, 459] on button "OK" at bounding box center [935, 466] width 56 height 32
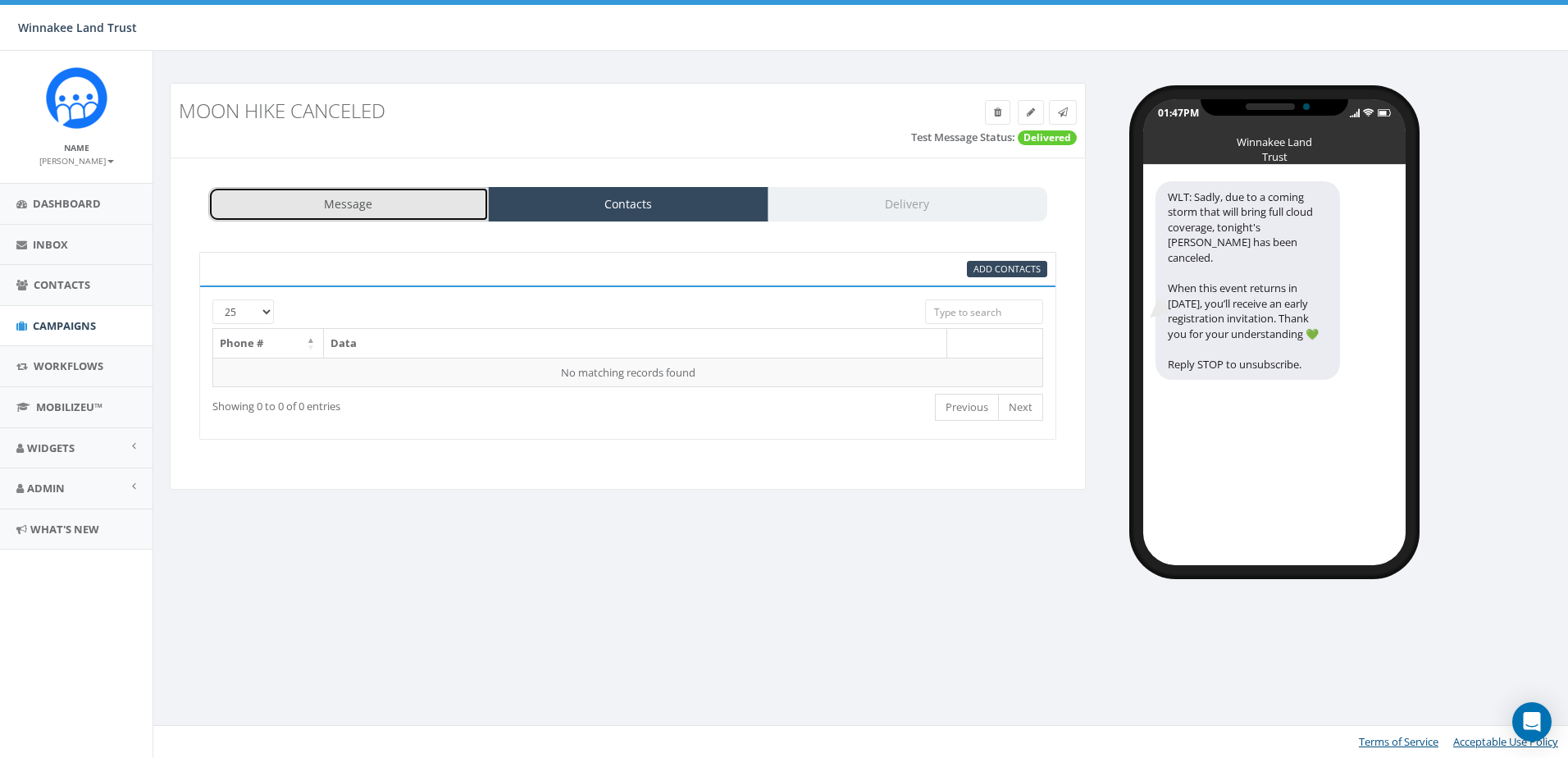
click at [395, 205] on link "Message" at bounding box center [349, 204] width 280 height 34
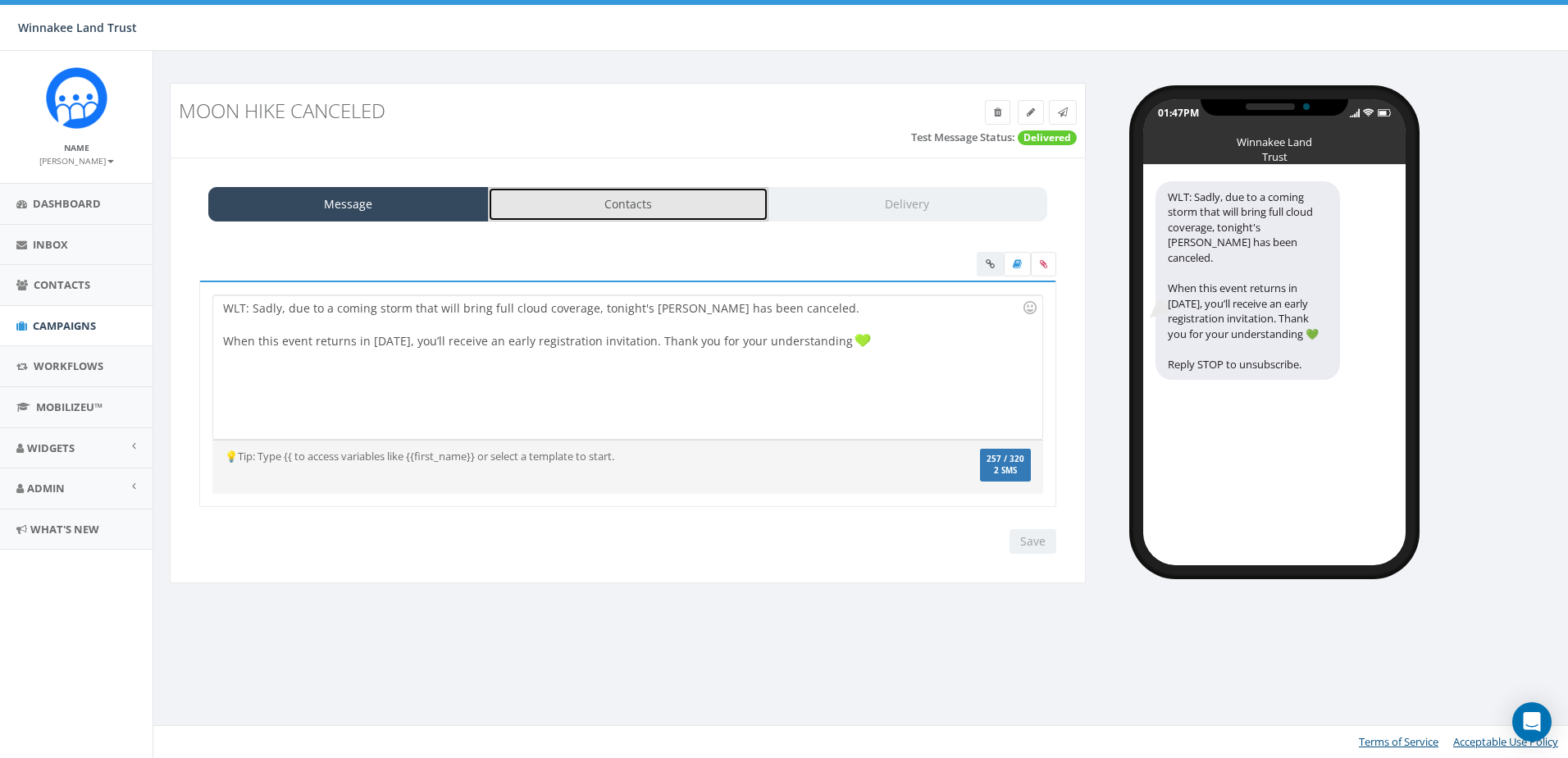
click at [635, 207] on link "Contacts" at bounding box center [628, 204] width 280 height 34
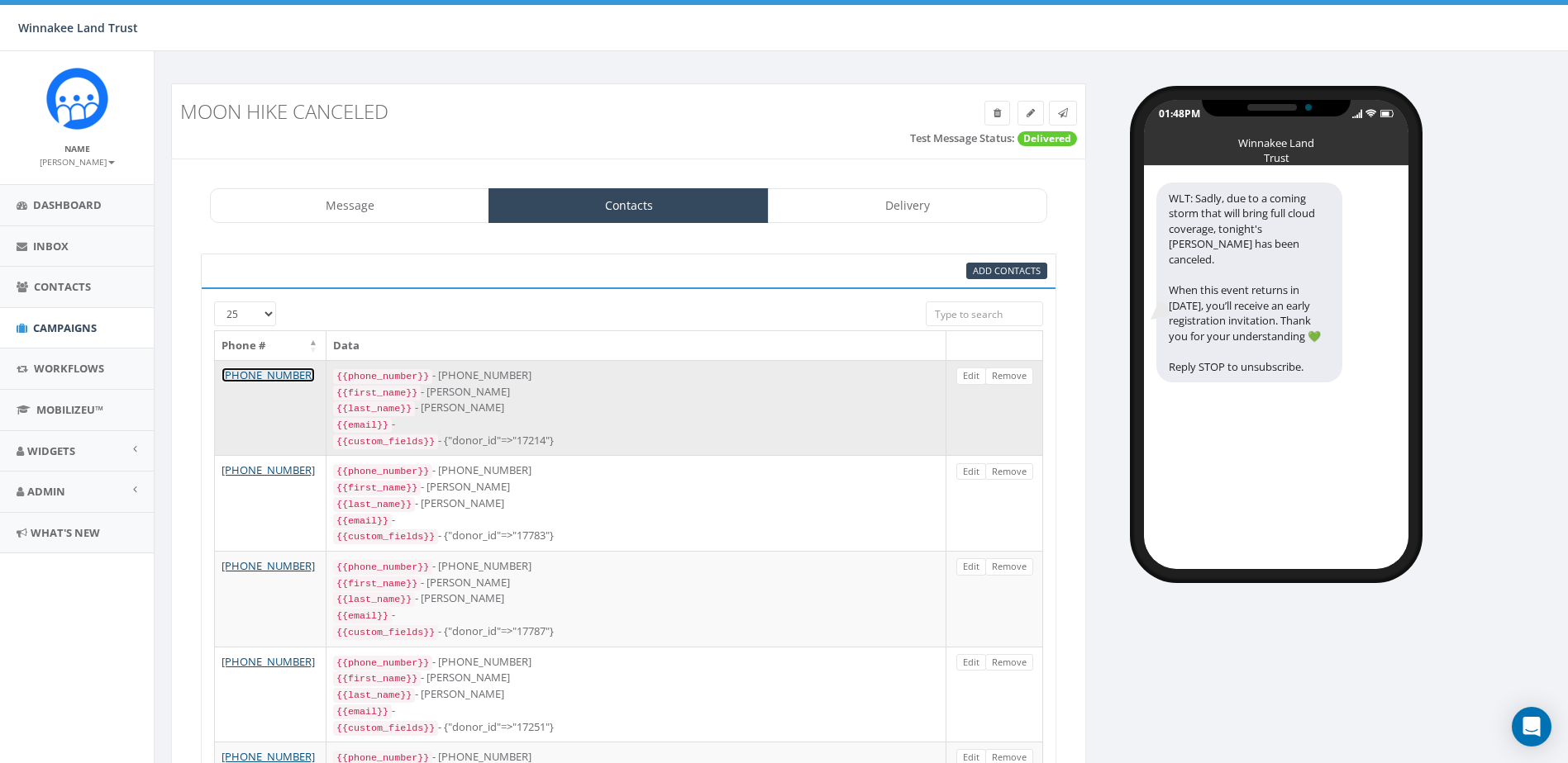
click at [259, 372] on link "[PHONE_NUMBER]" at bounding box center [268, 374] width 94 height 15
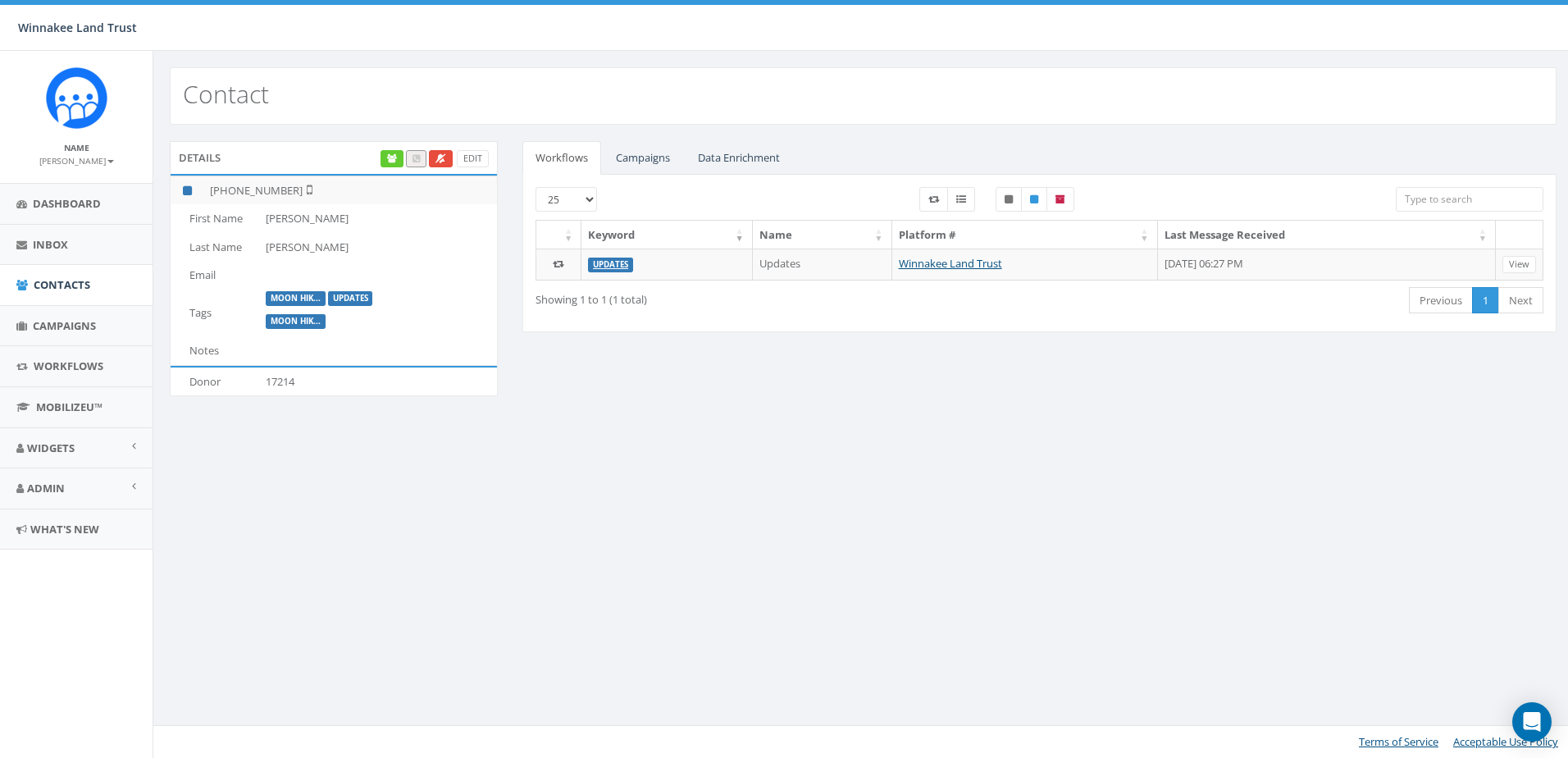
click at [292, 294] on label "Moon Hik..." at bounding box center [295, 298] width 60 height 15
click at [305, 297] on label "Moon Hik..." at bounding box center [295, 298] width 60 height 15
click at [470, 157] on link "Edit" at bounding box center [472, 159] width 32 height 18
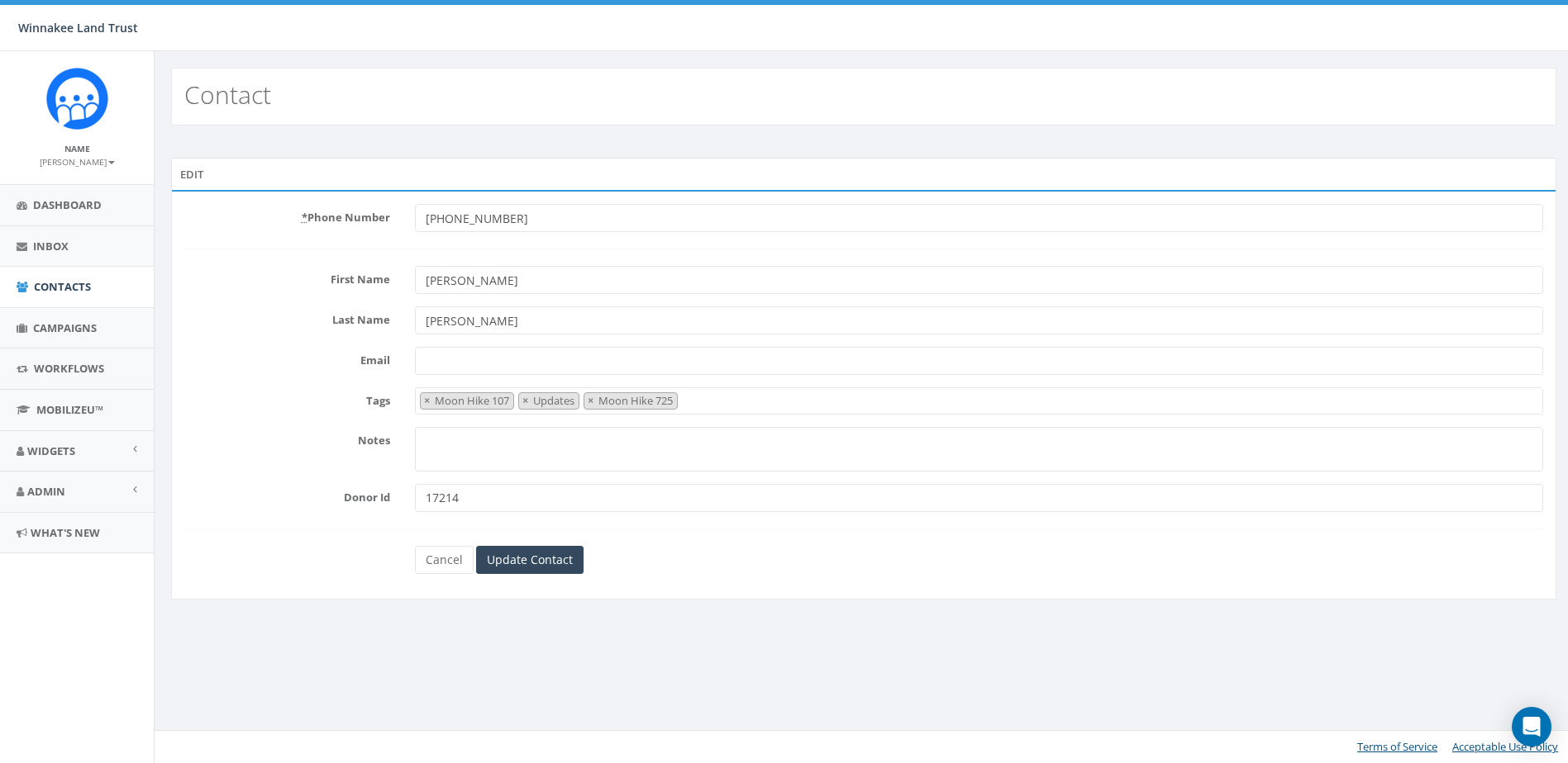
select select "Moon Hike 107"
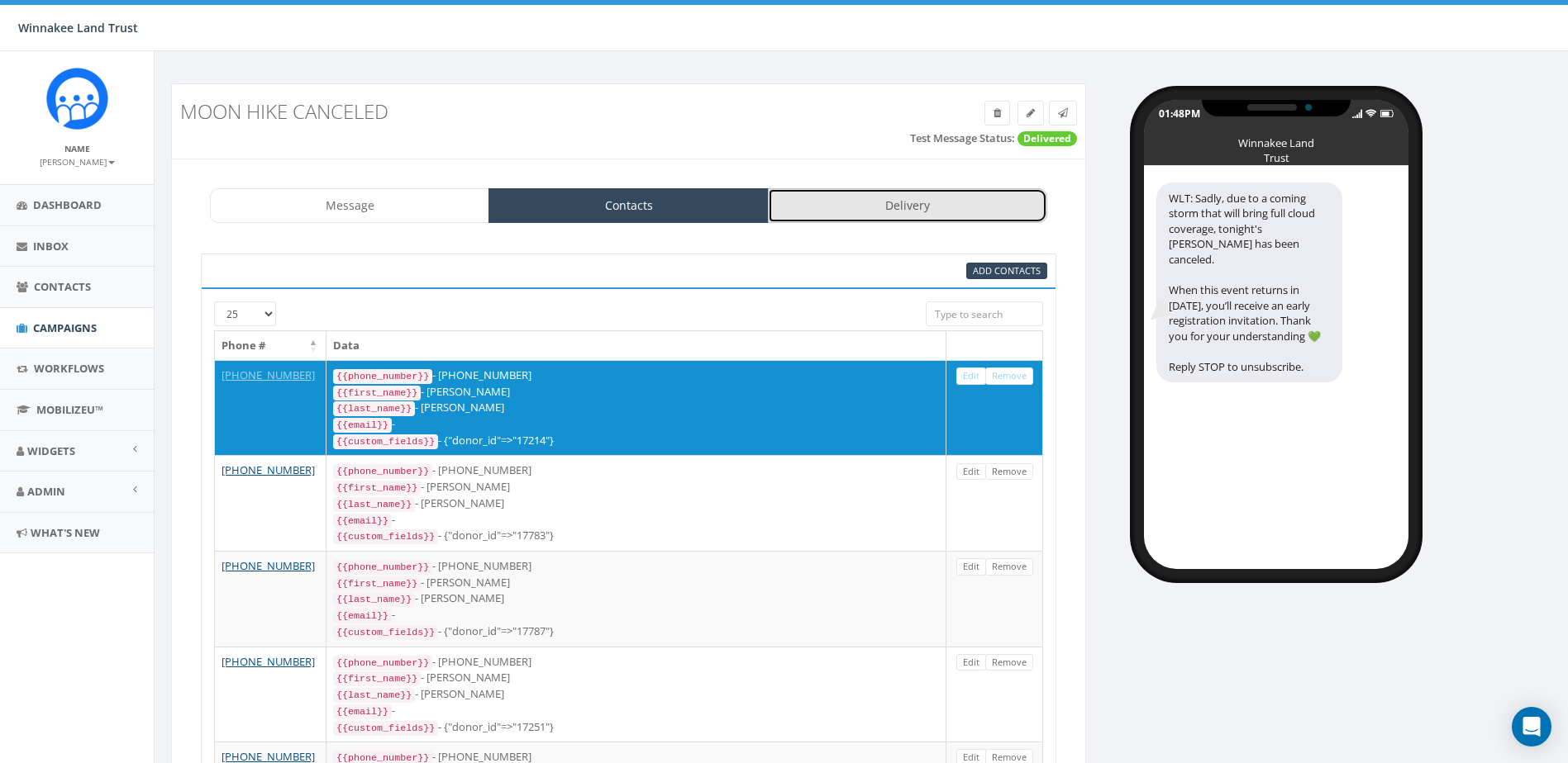
click at [879, 213] on link "Delivery" at bounding box center [907, 205] width 279 height 35
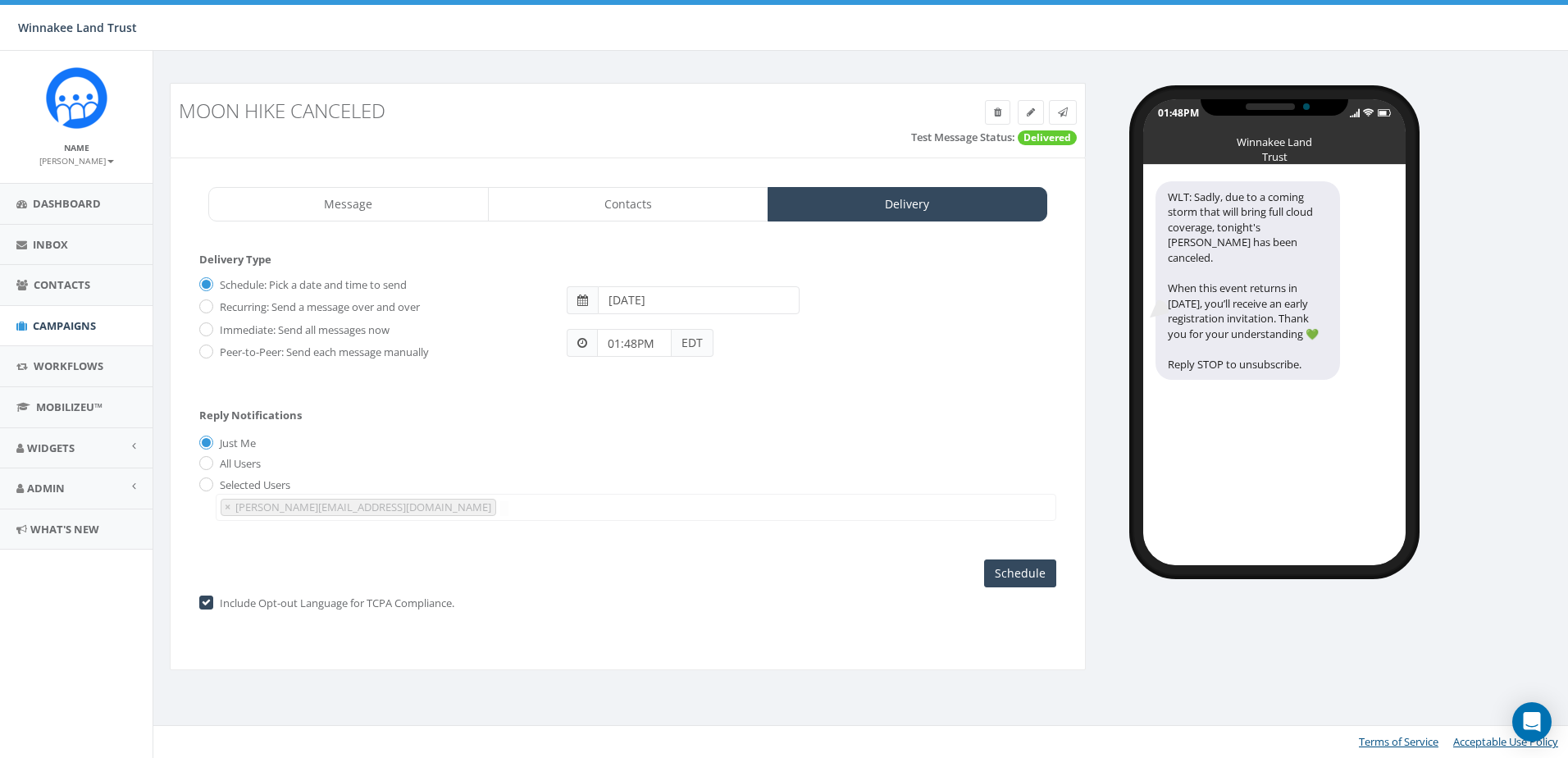
click at [245, 327] on label "Immediate: Send all messages now" at bounding box center [302, 330] width 173 height 17
click at [210, 327] on input "Immediate: Send all messages now" at bounding box center [204, 329] width 11 height 11
radio input "true"
click at [1012, 576] on input "Send Now" at bounding box center [1017, 574] width 77 height 27
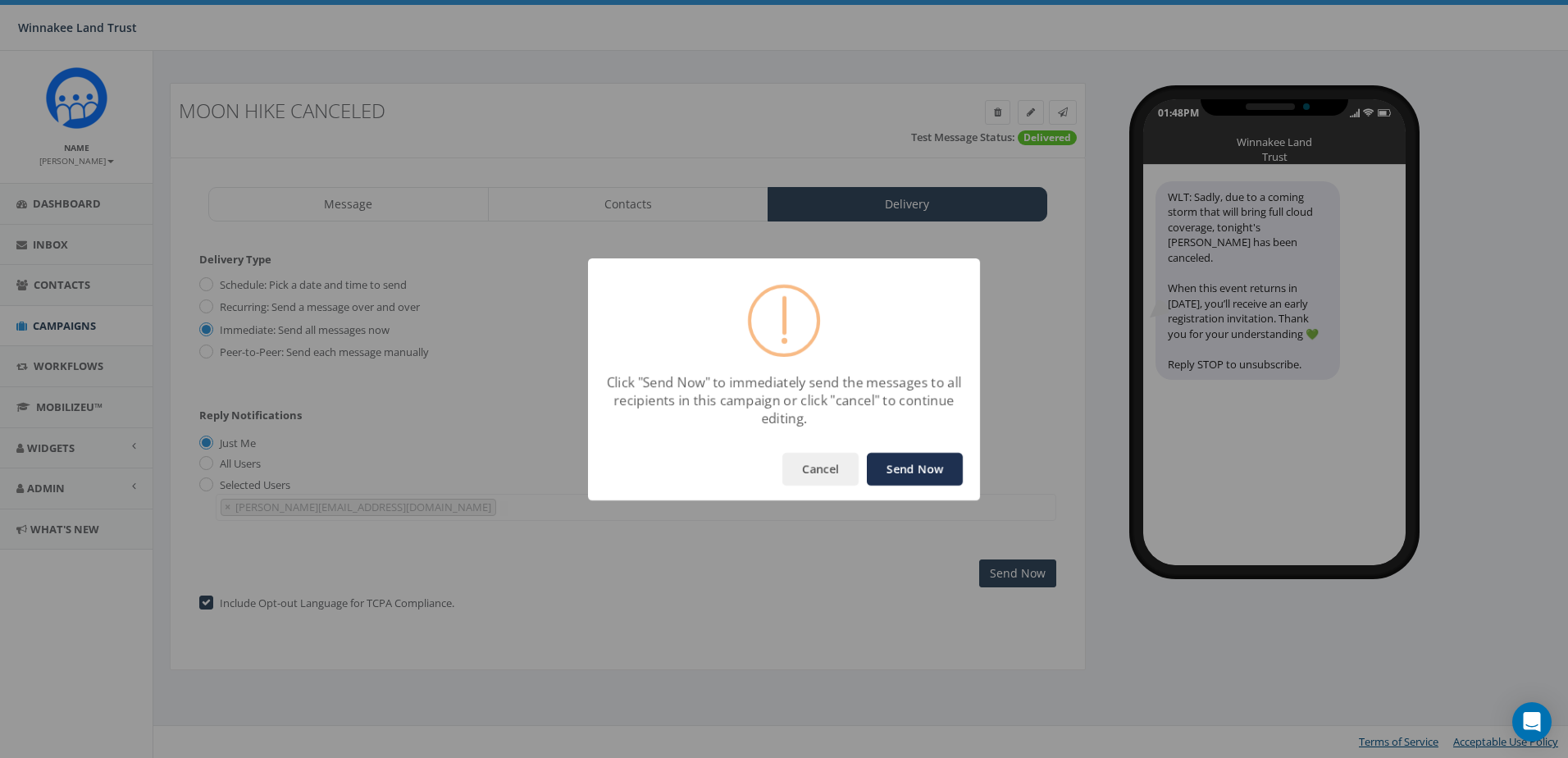
click at [933, 476] on button "Send Now" at bounding box center [915, 469] width 96 height 32
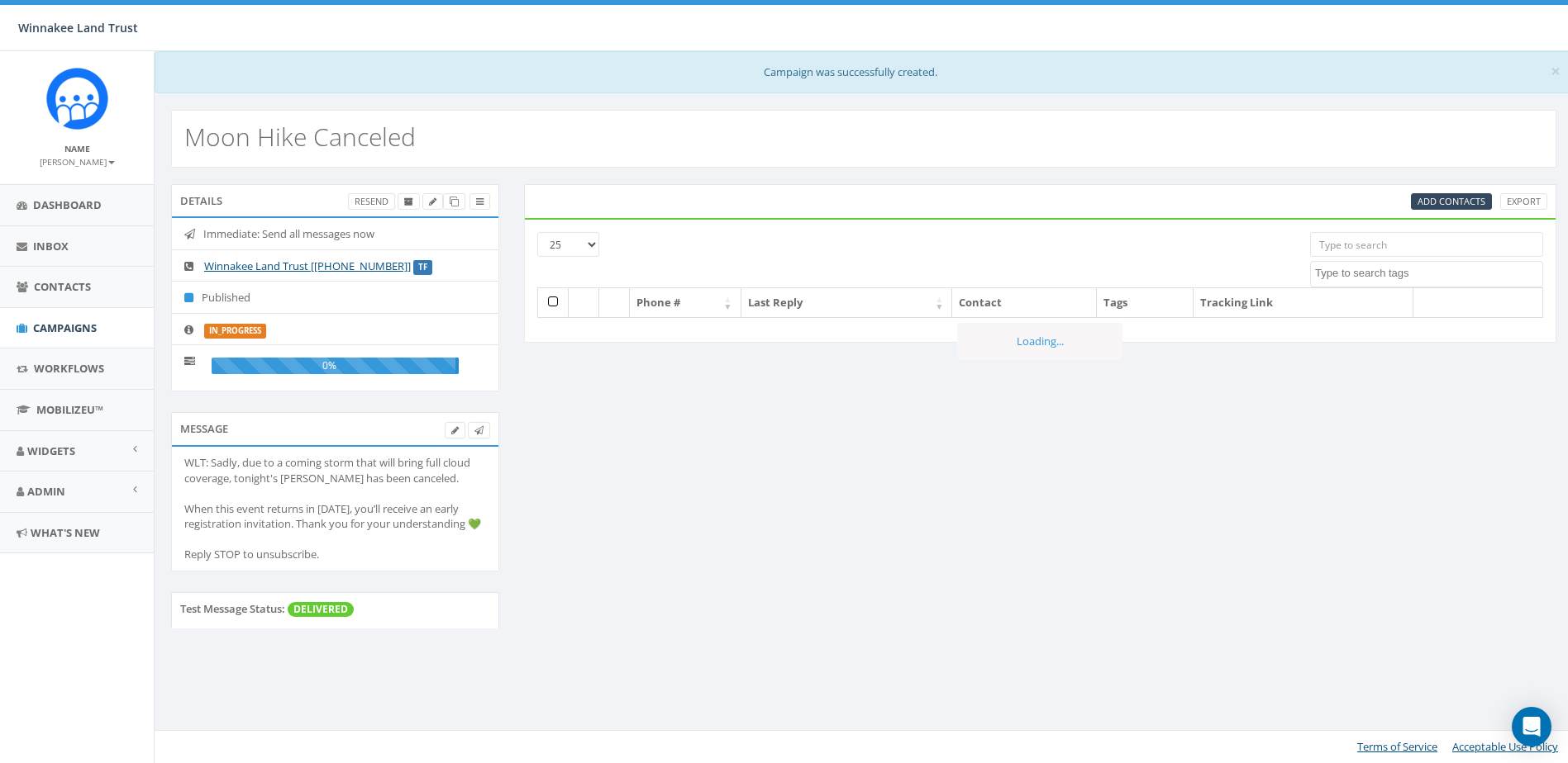
select select
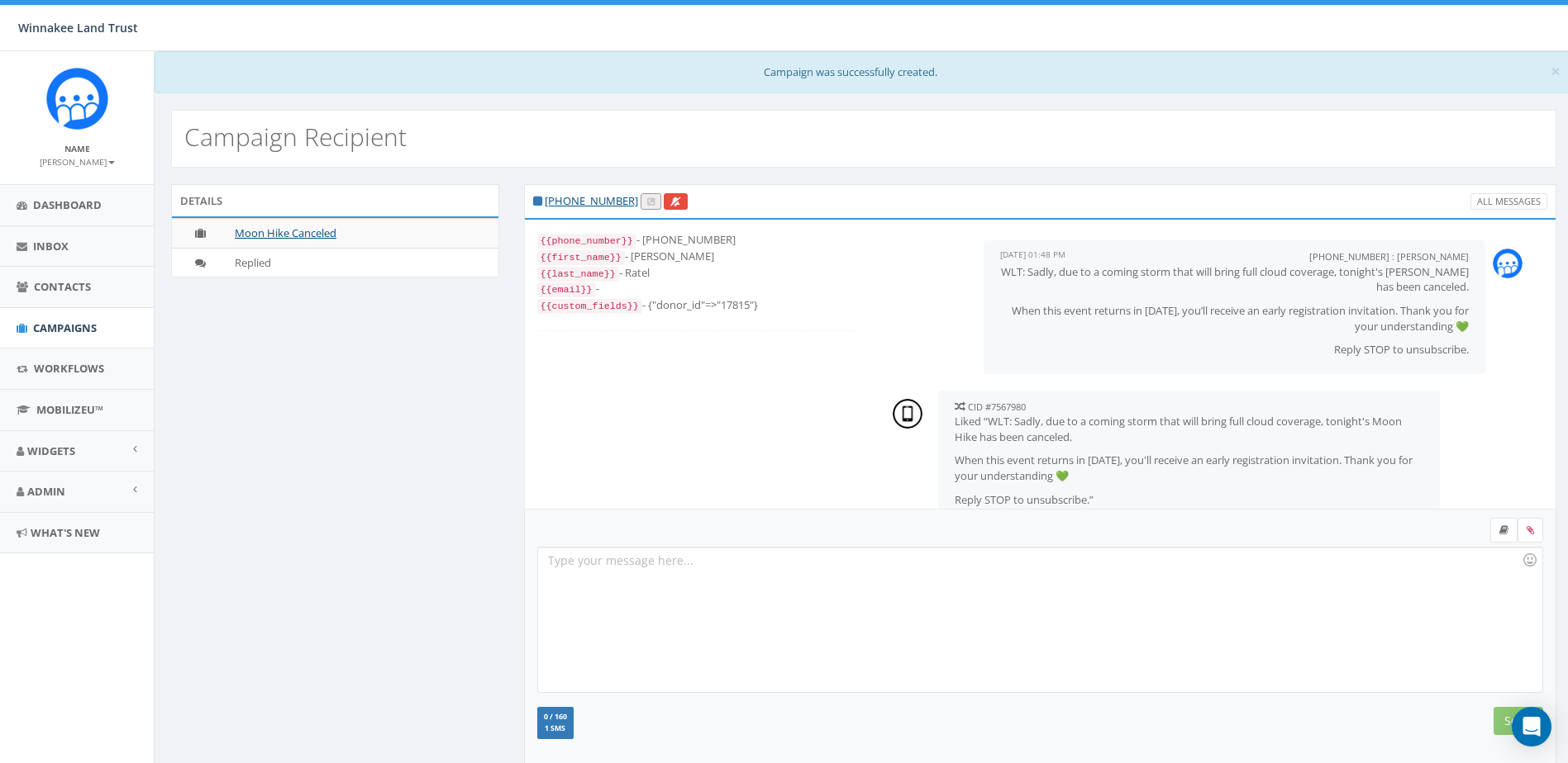
scroll to position [36, 0]
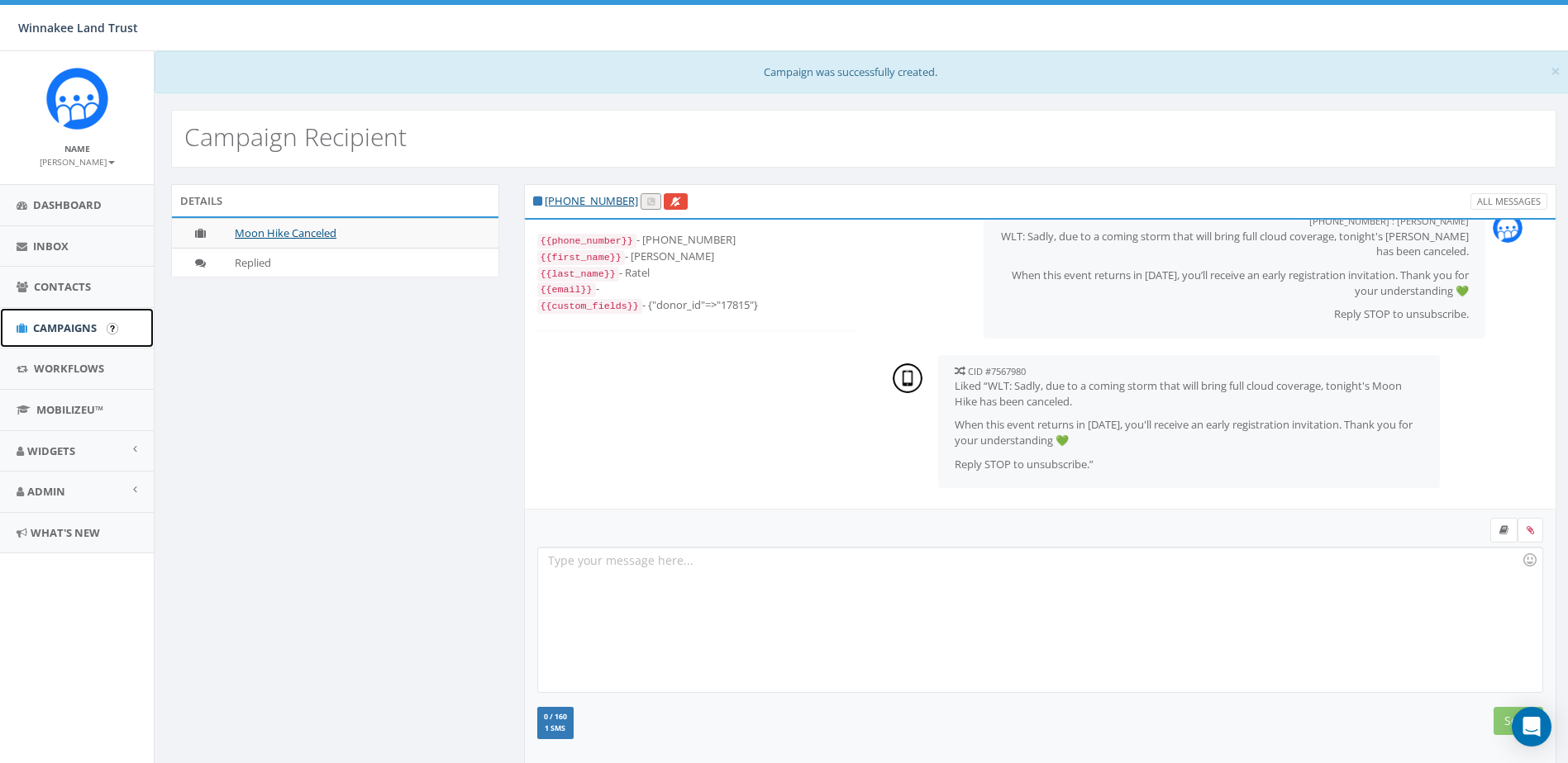
drag, startPoint x: 75, startPoint y: 326, endPoint x: 81, endPoint y: 317, distance: 10.8
click at [75, 326] on span "Campaigns" at bounding box center [64, 328] width 63 height 15
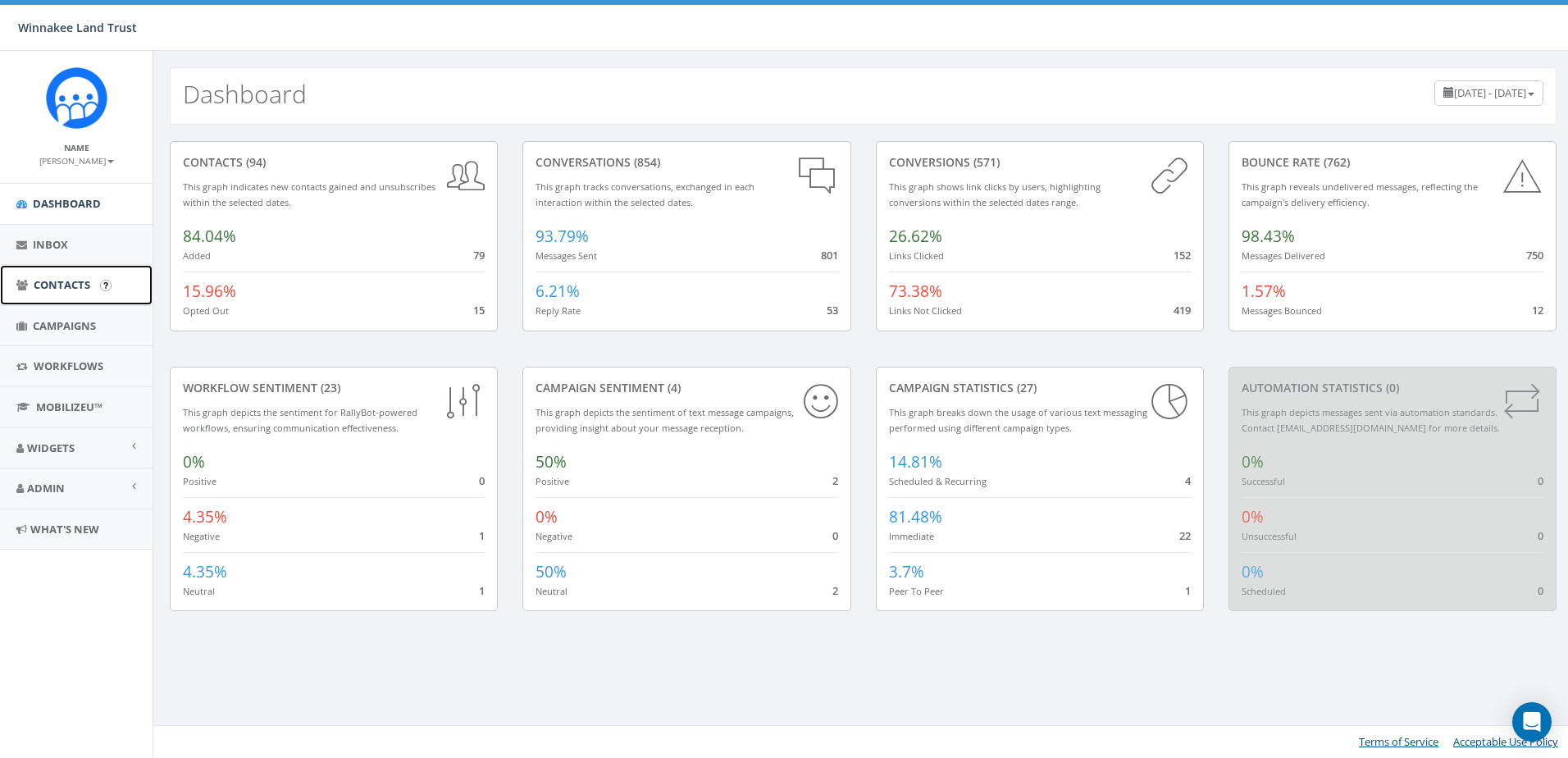
click at [64, 293] on link "Contacts" at bounding box center [76, 284] width 153 height 40
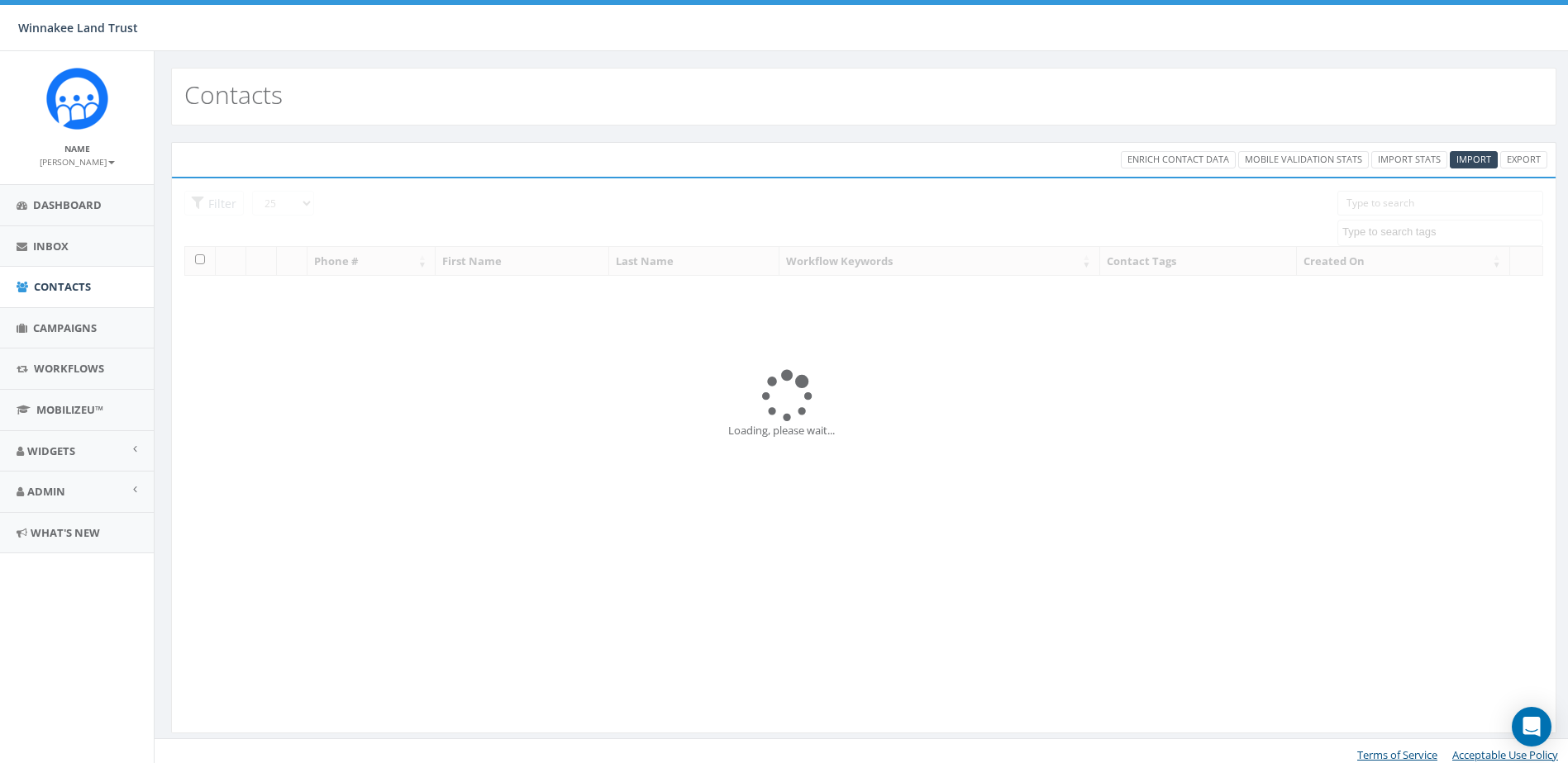
select select
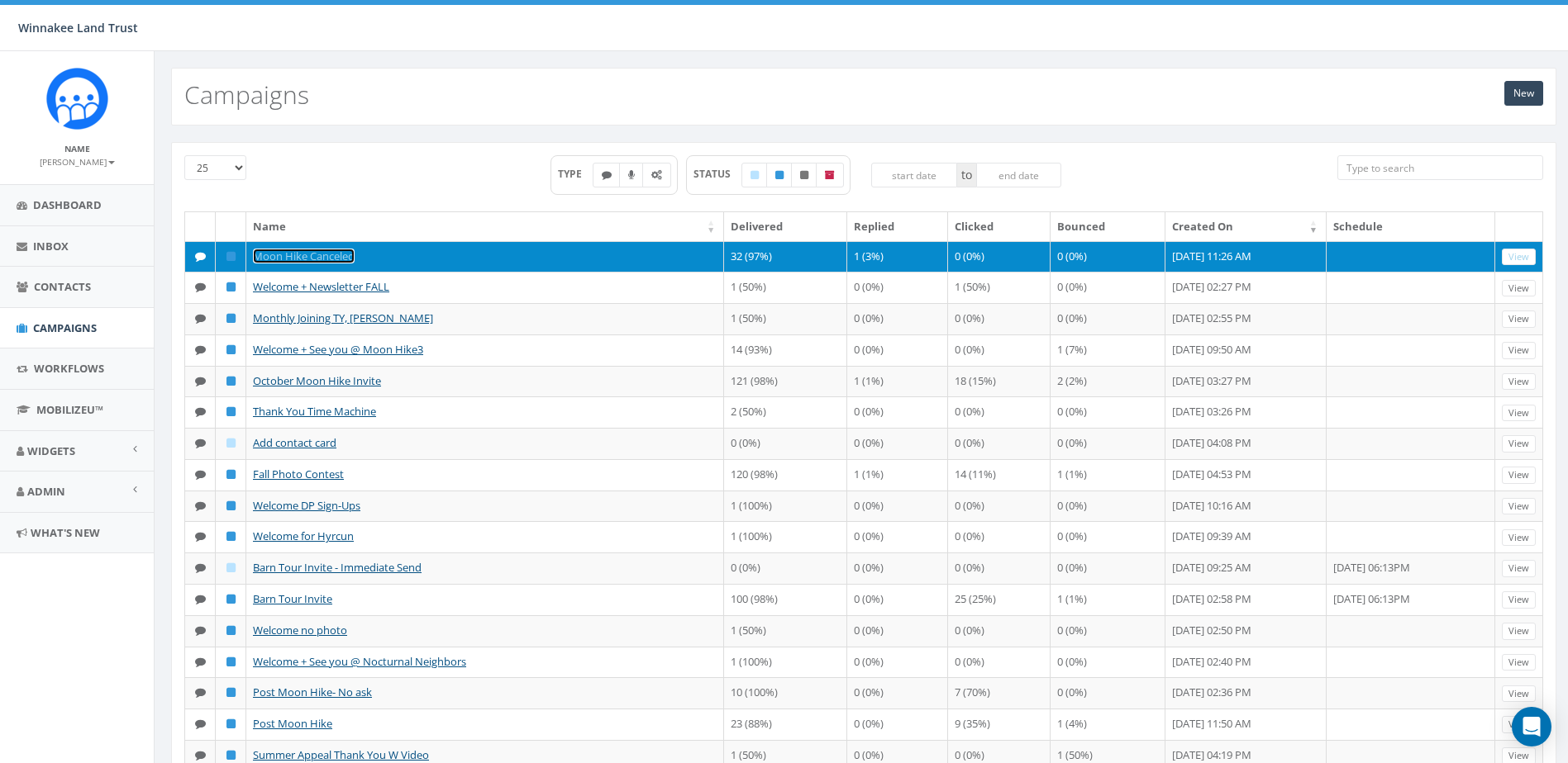
click at [334, 257] on link "Moon Hike Canceled" at bounding box center [303, 256] width 102 height 15
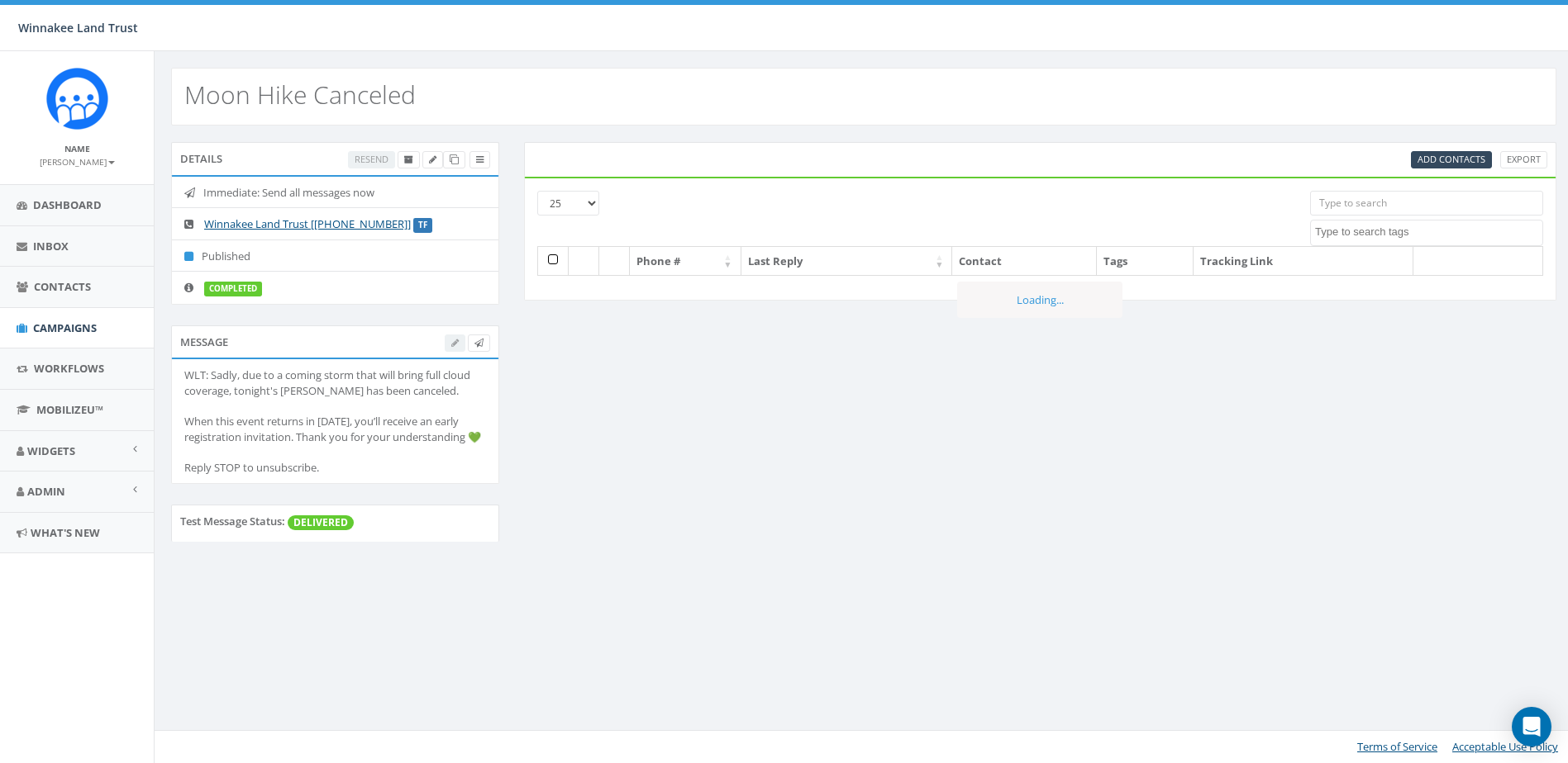
select select
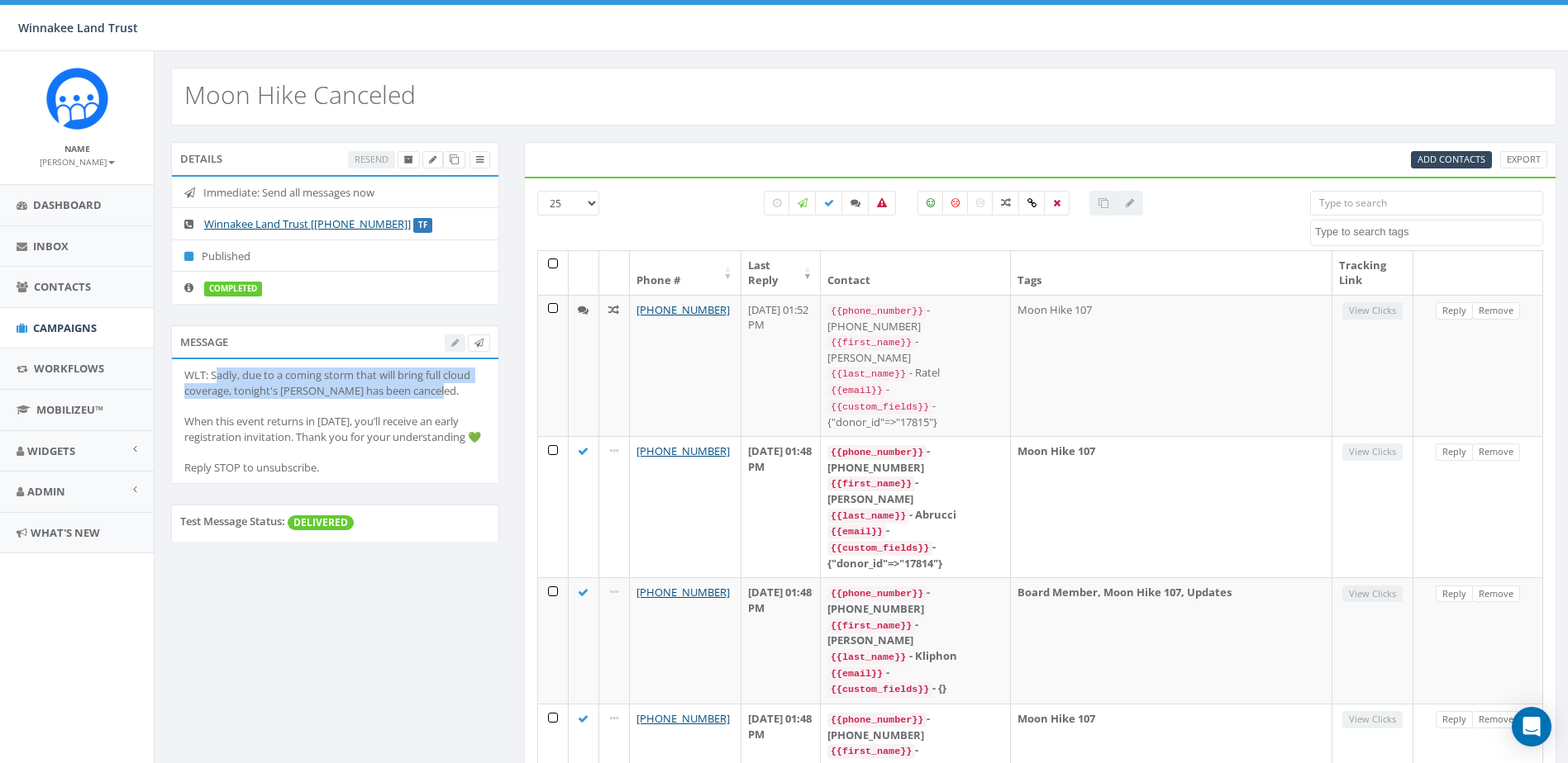
drag, startPoint x: 215, startPoint y: 375, endPoint x: 436, endPoint y: 388, distance: 221.4
click at [436, 388] on div "WLT: Sadly, due to a coming storm that will bring full cloud coverage, tonight'…" at bounding box center [335, 420] width 301 height 108
click at [442, 389] on div "WLT: Sadly, due to a coming storm that will bring full cloud coverage, tonight'…" at bounding box center [335, 420] width 301 height 108
drag, startPoint x: 357, startPoint y: 386, endPoint x: 220, endPoint y: 377, distance: 137.3
click at [220, 377] on div "WLT: Sadly, due to a coming storm that will bring full cloud coverage, tonight'…" at bounding box center [335, 420] width 301 height 108
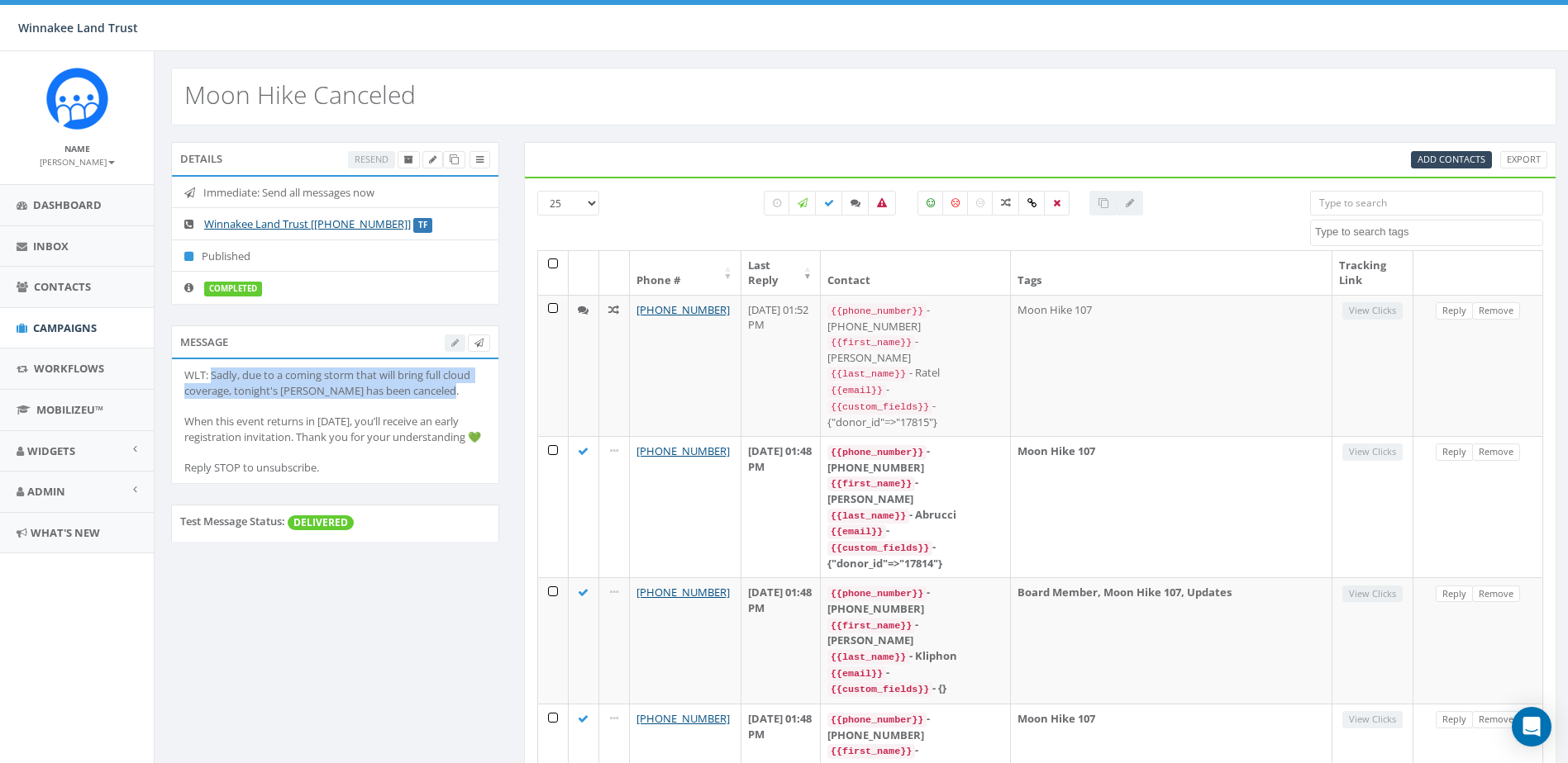
copy div "Sadly, due to a coming storm that will bring full cloud coverage, tonight's Moo…"
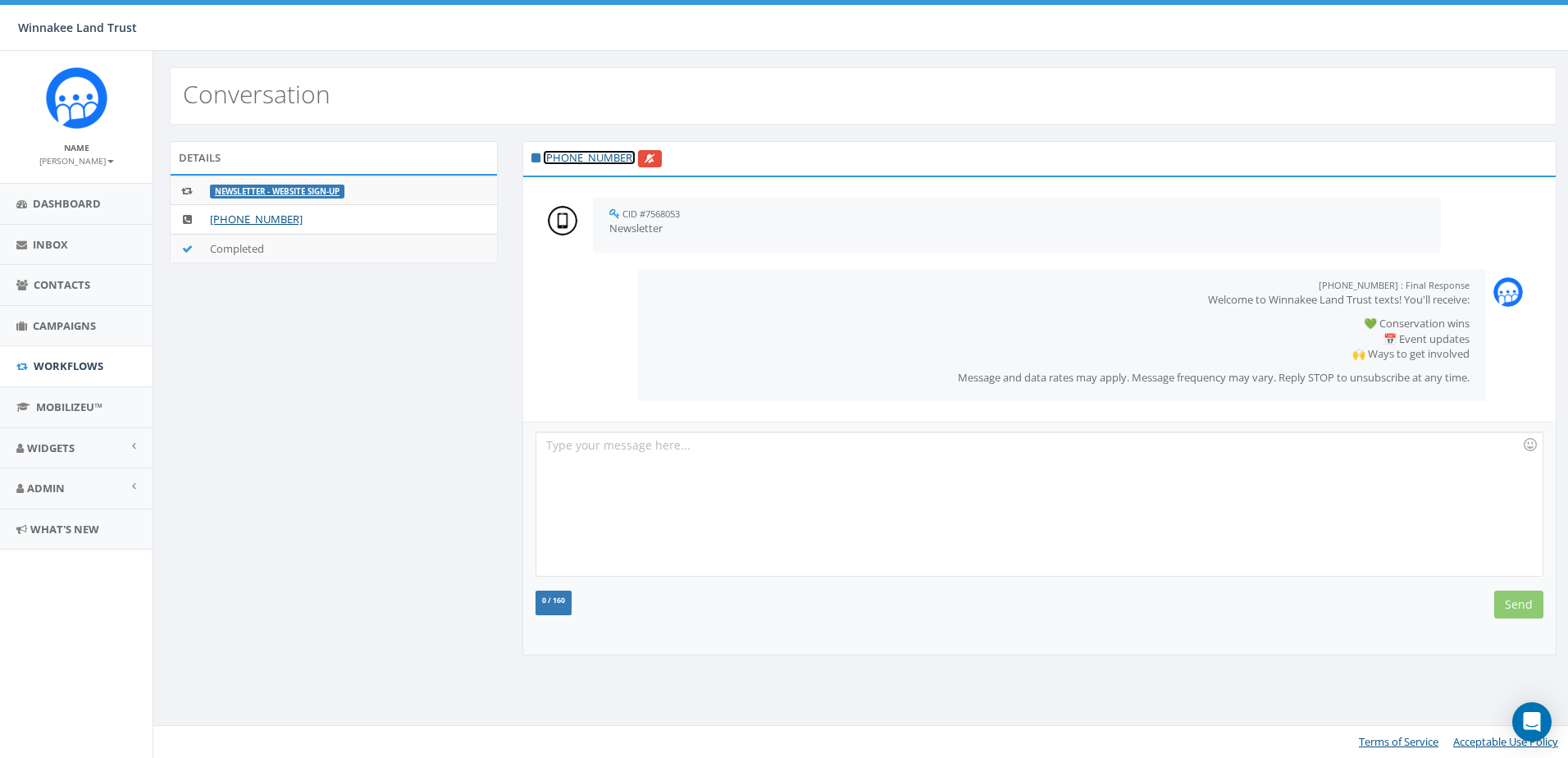
click at [578, 156] on link "[PHONE_NUMBER]" at bounding box center [589, 157] width 93 height 15
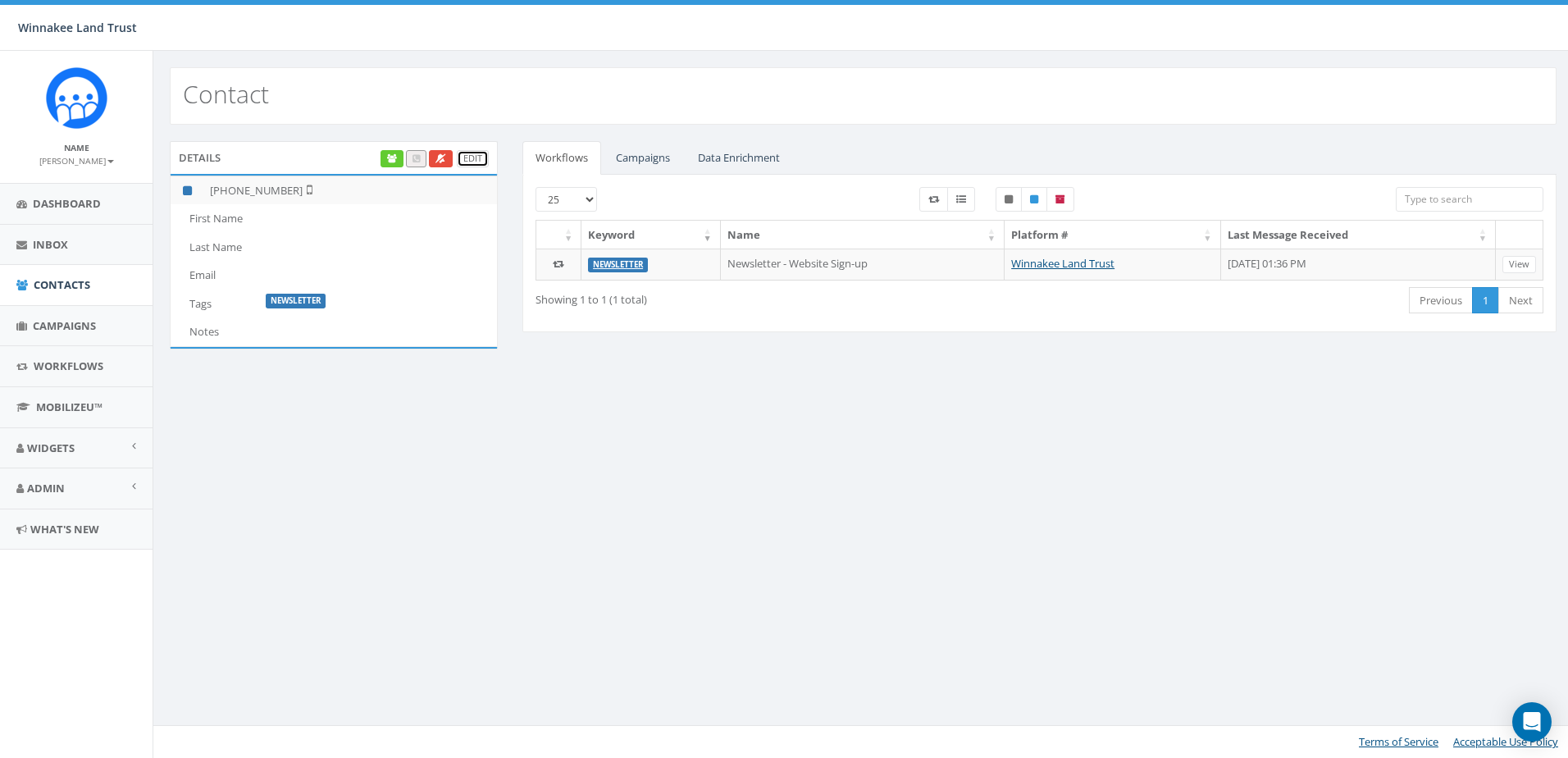
click at [475, 154] on link "Edit" at bounding box center [472, 159] width 32 height 18
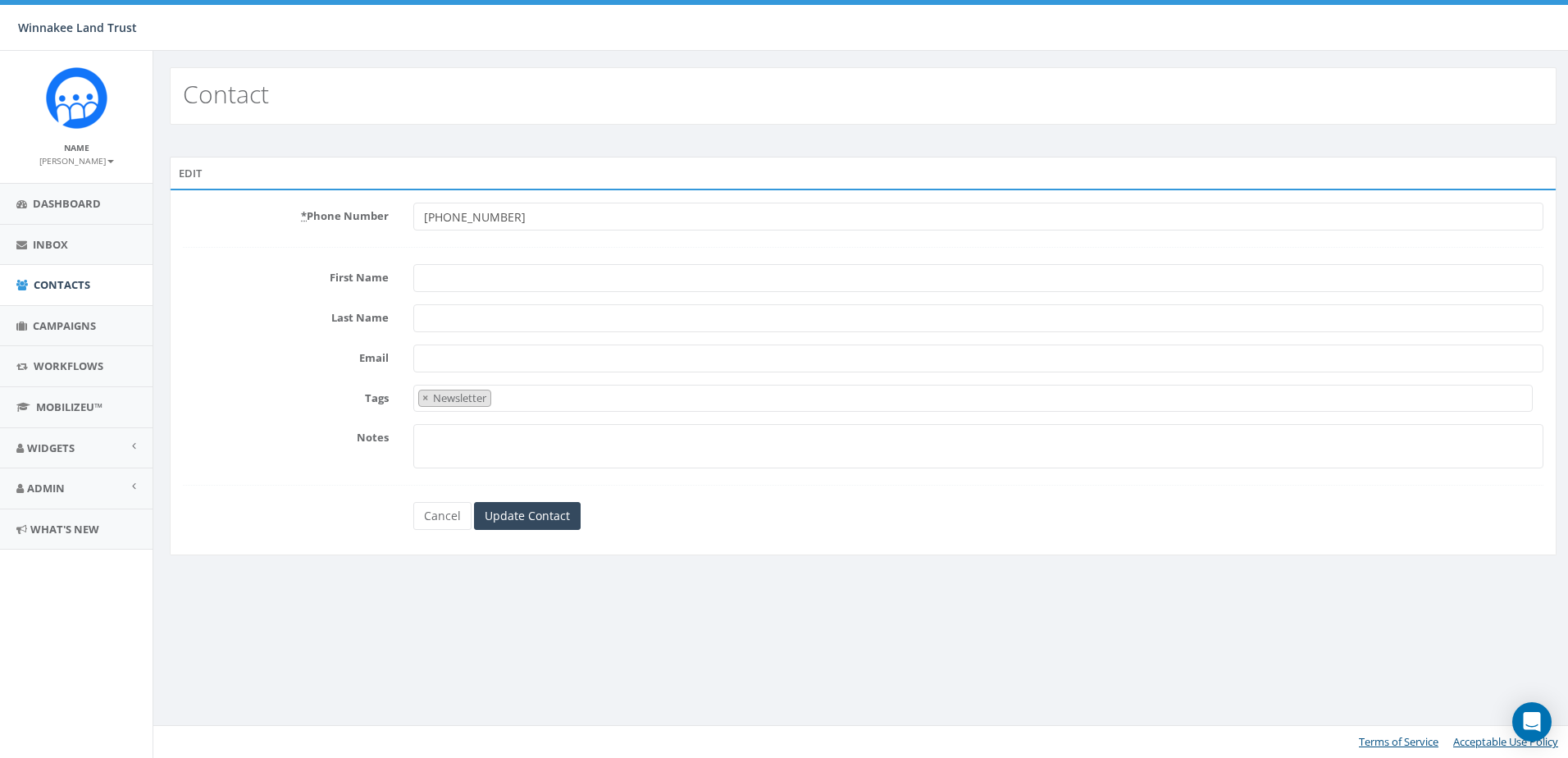
select select "Newsletter"
click at [465, 285] on input "First Name" at bounding box center [978, 278] width 1130 height 27
type input "[PERSON_NAME]"
click at [466, 325] on input "Last Name" at bounding box center [978, 319] width 1130 height 27
type input "Love"
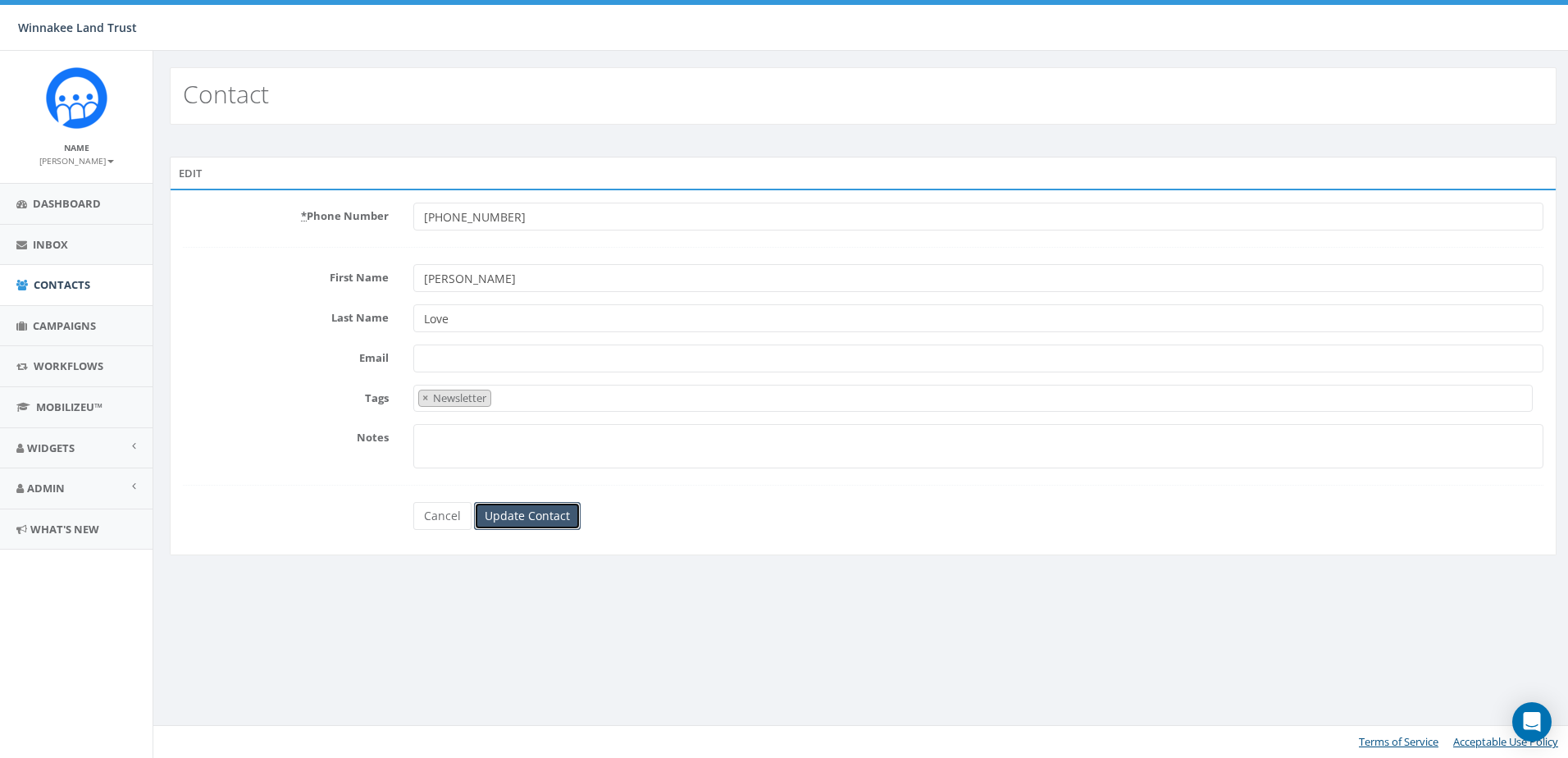
click at [525, 513] on input "Update Contact" at bounding box center [527, 516] width 107 height 27
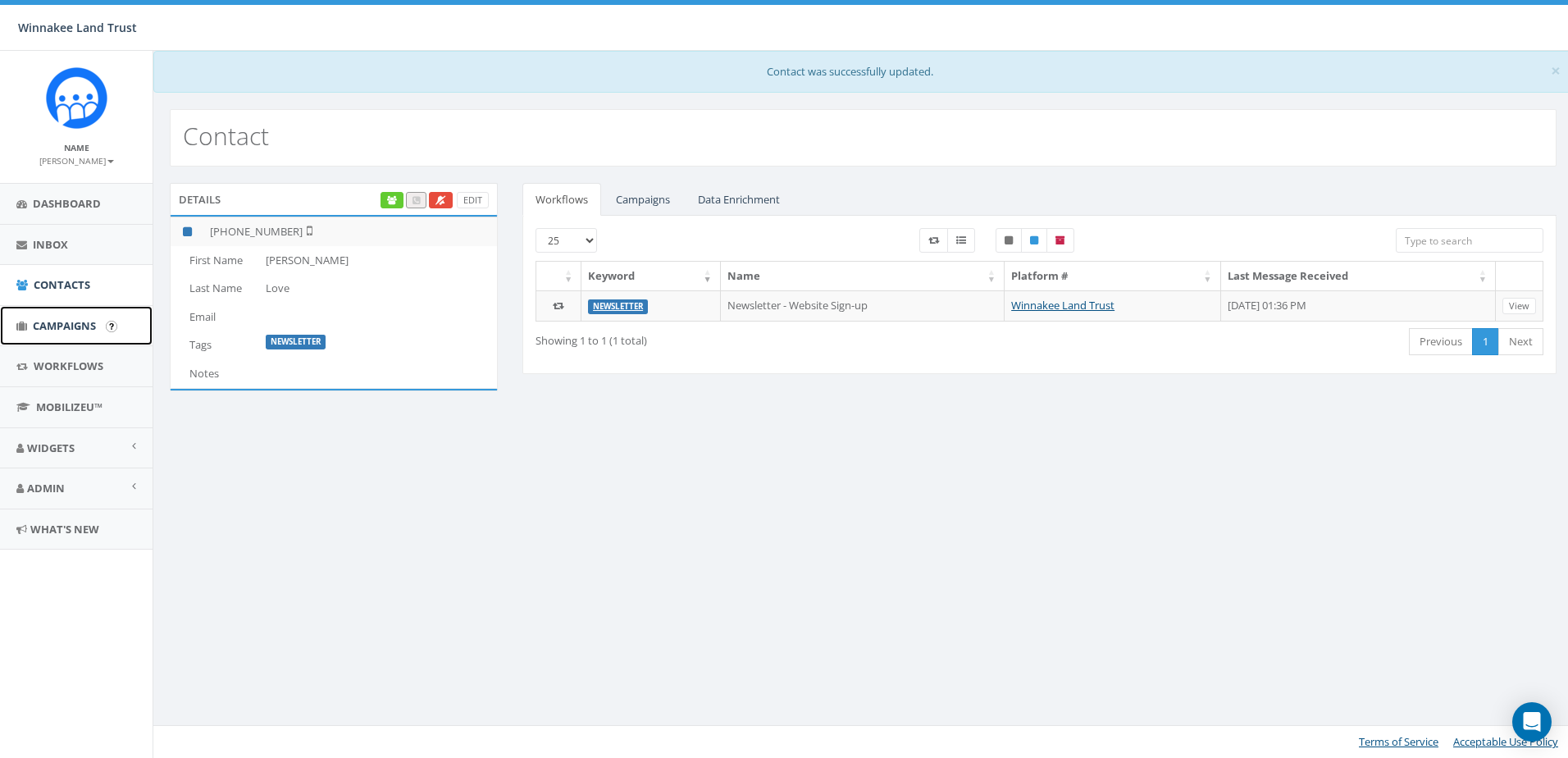
click at [52, 320] on span "Campaigns" at bounding box center [64, 326] width 63 height 15
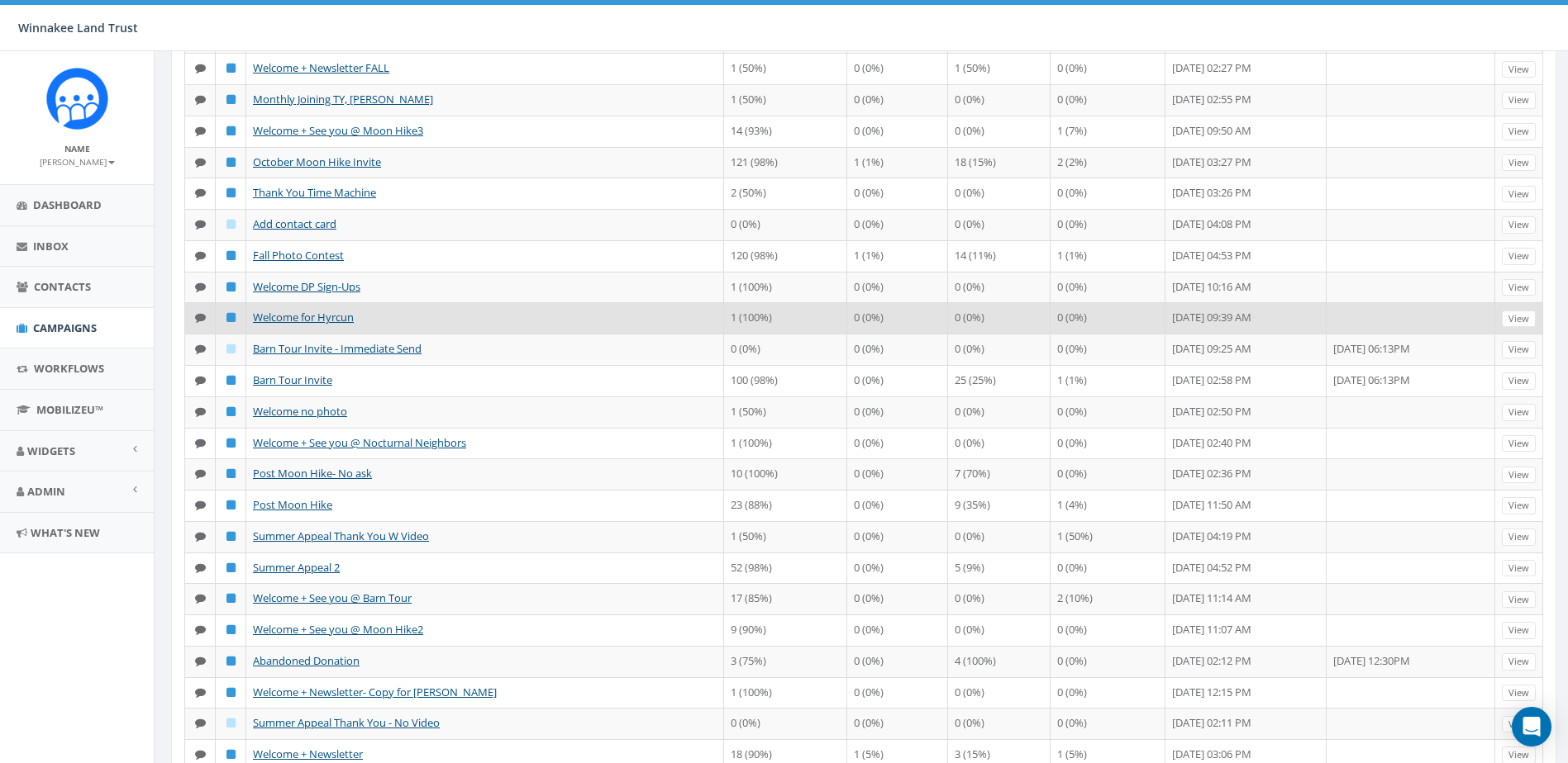
scroll to position [248, 0]
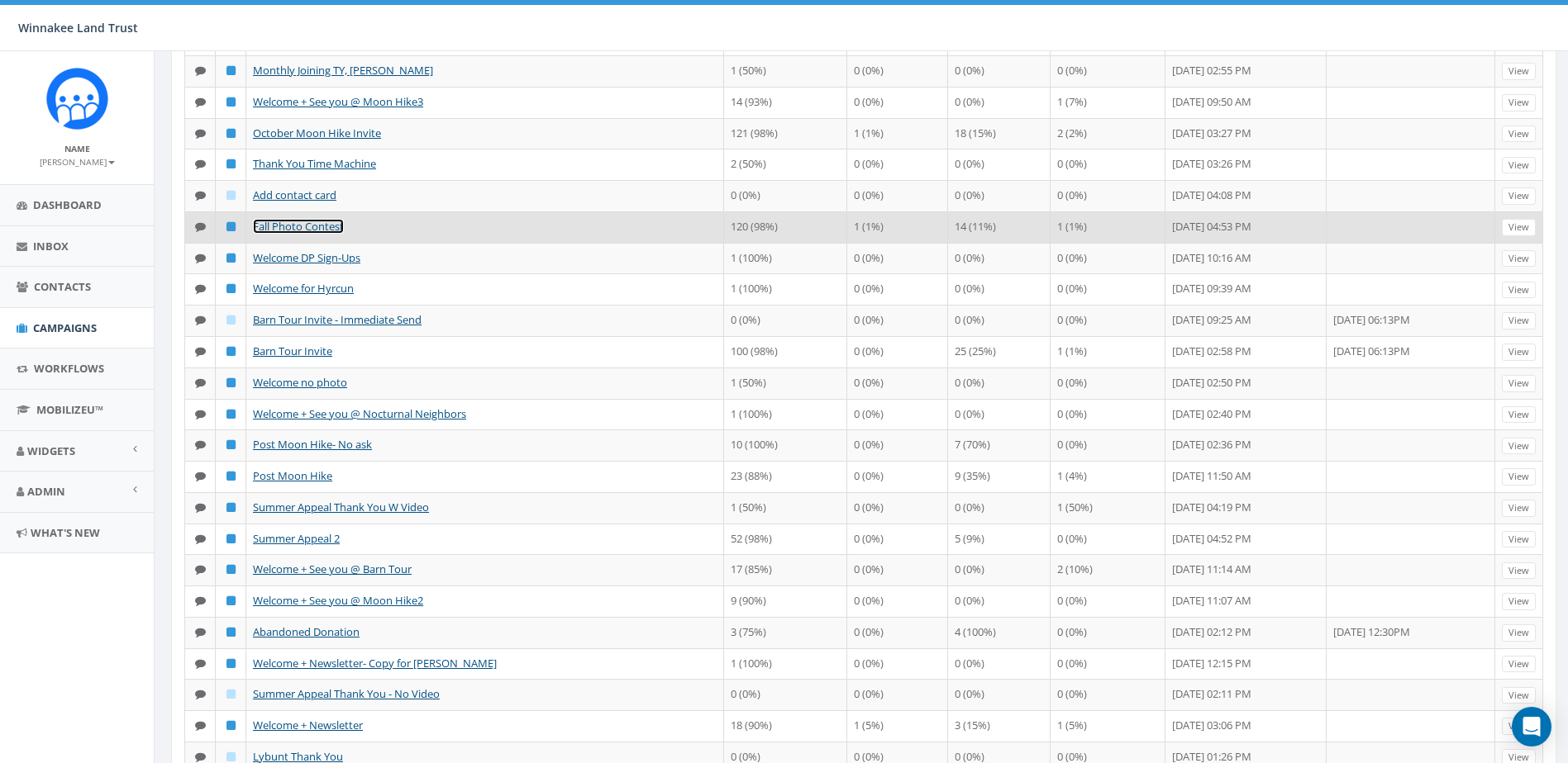
click at [303, 234] on link "Fall Photo Contest" at bounding box center [298, 226] width 91 height 15
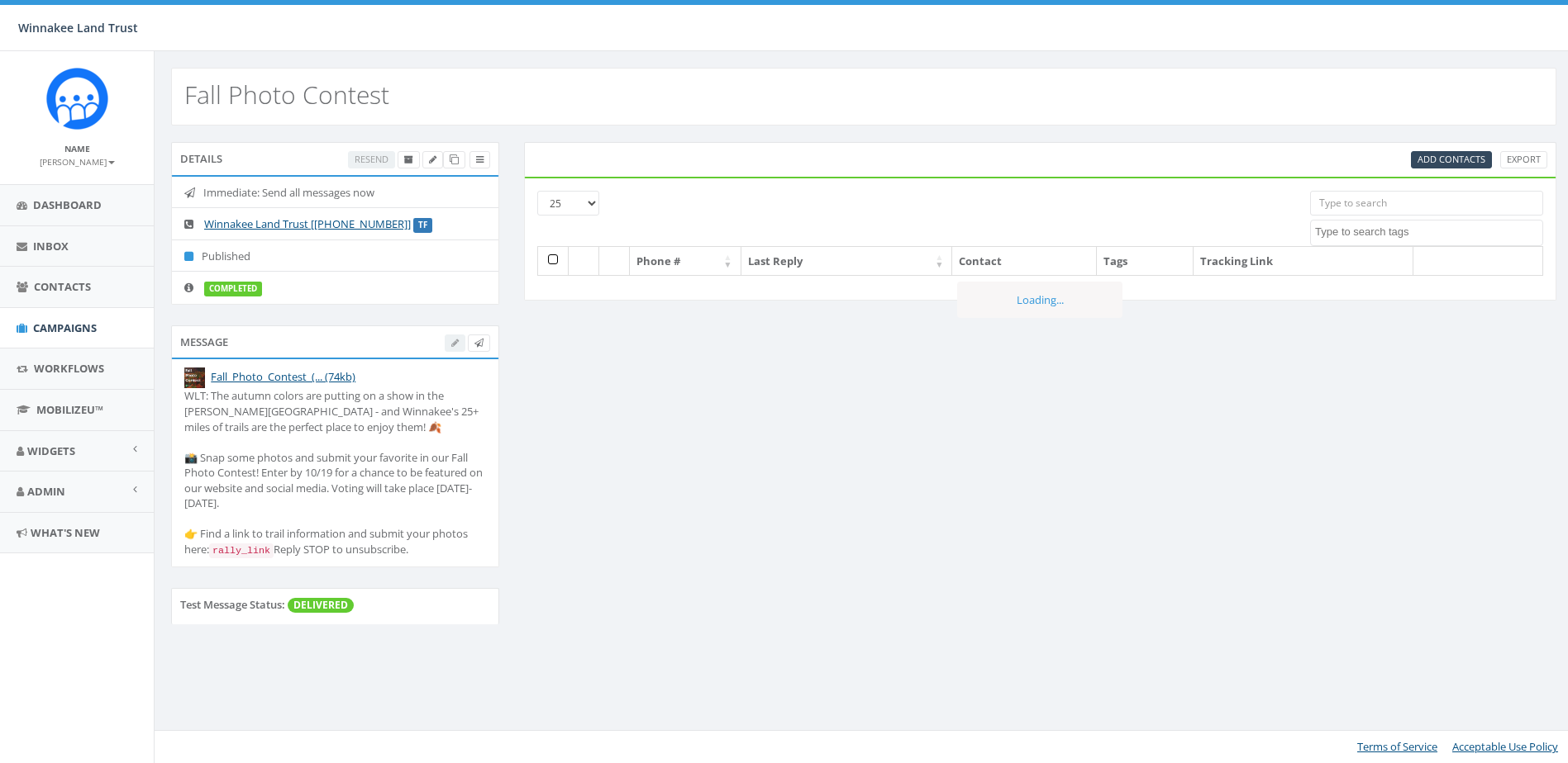
select select
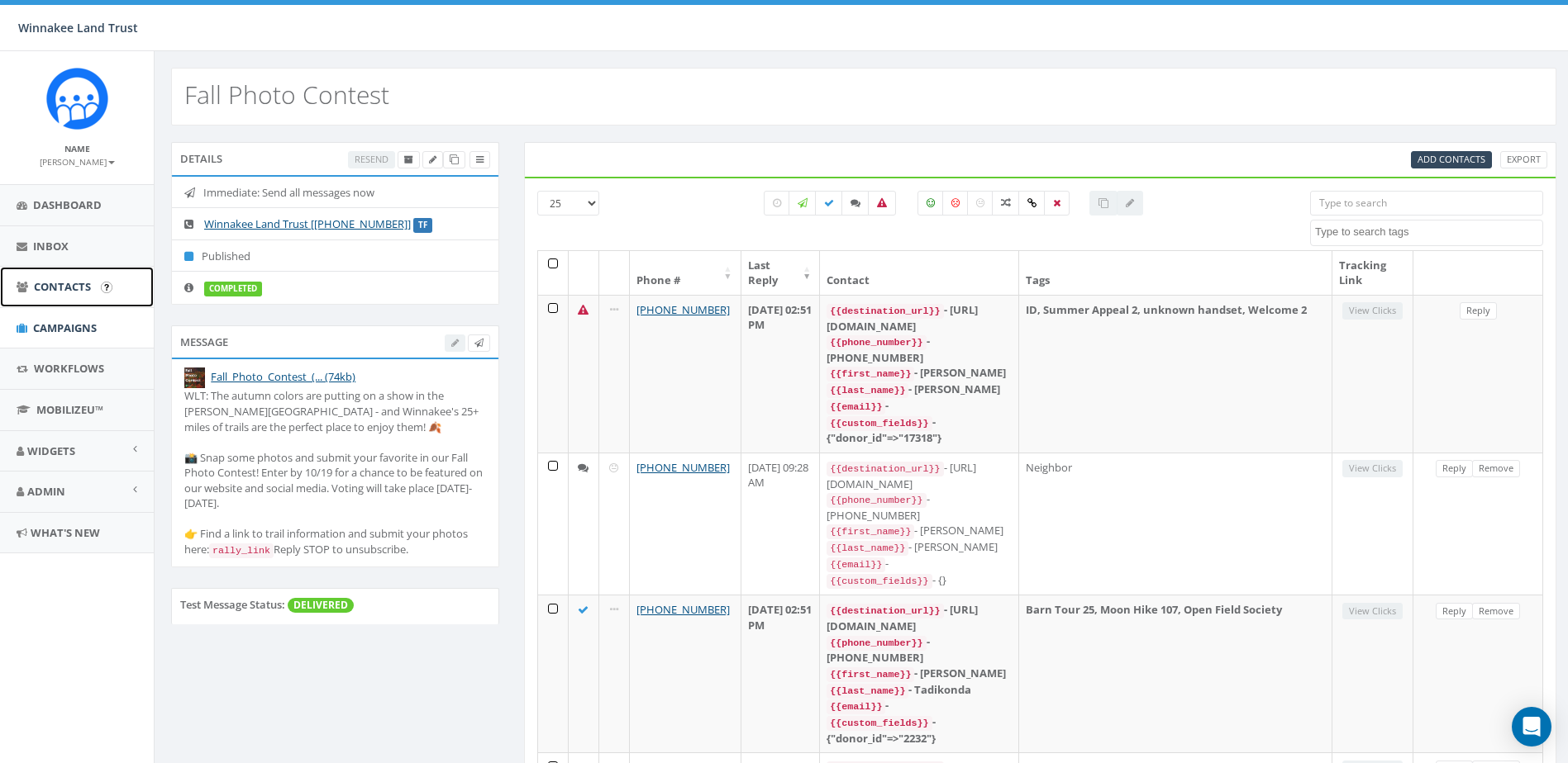
click at [65, 288] on span "Contacts" at bounding box center [62, 286] width 57 height 15
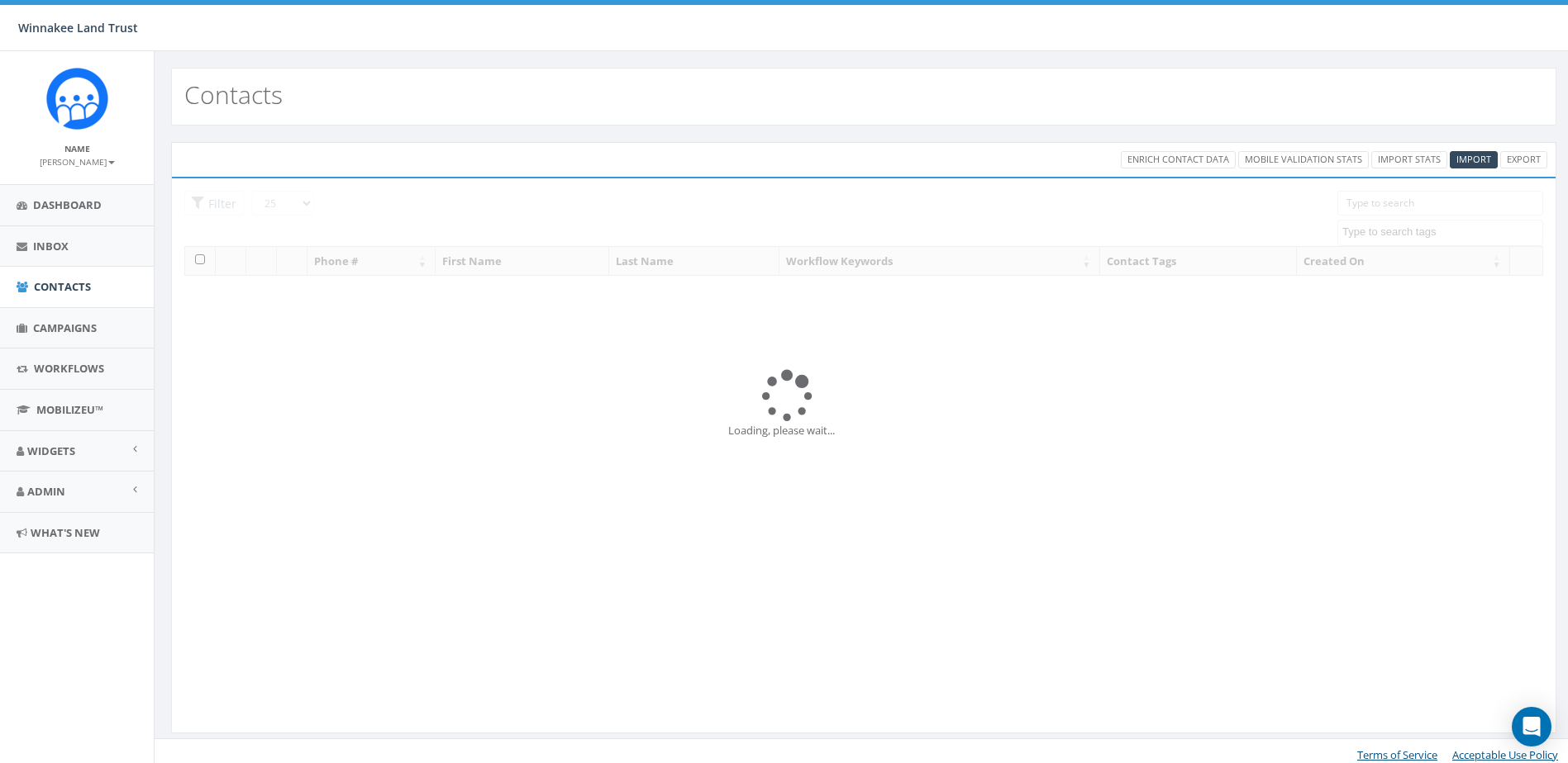
select select
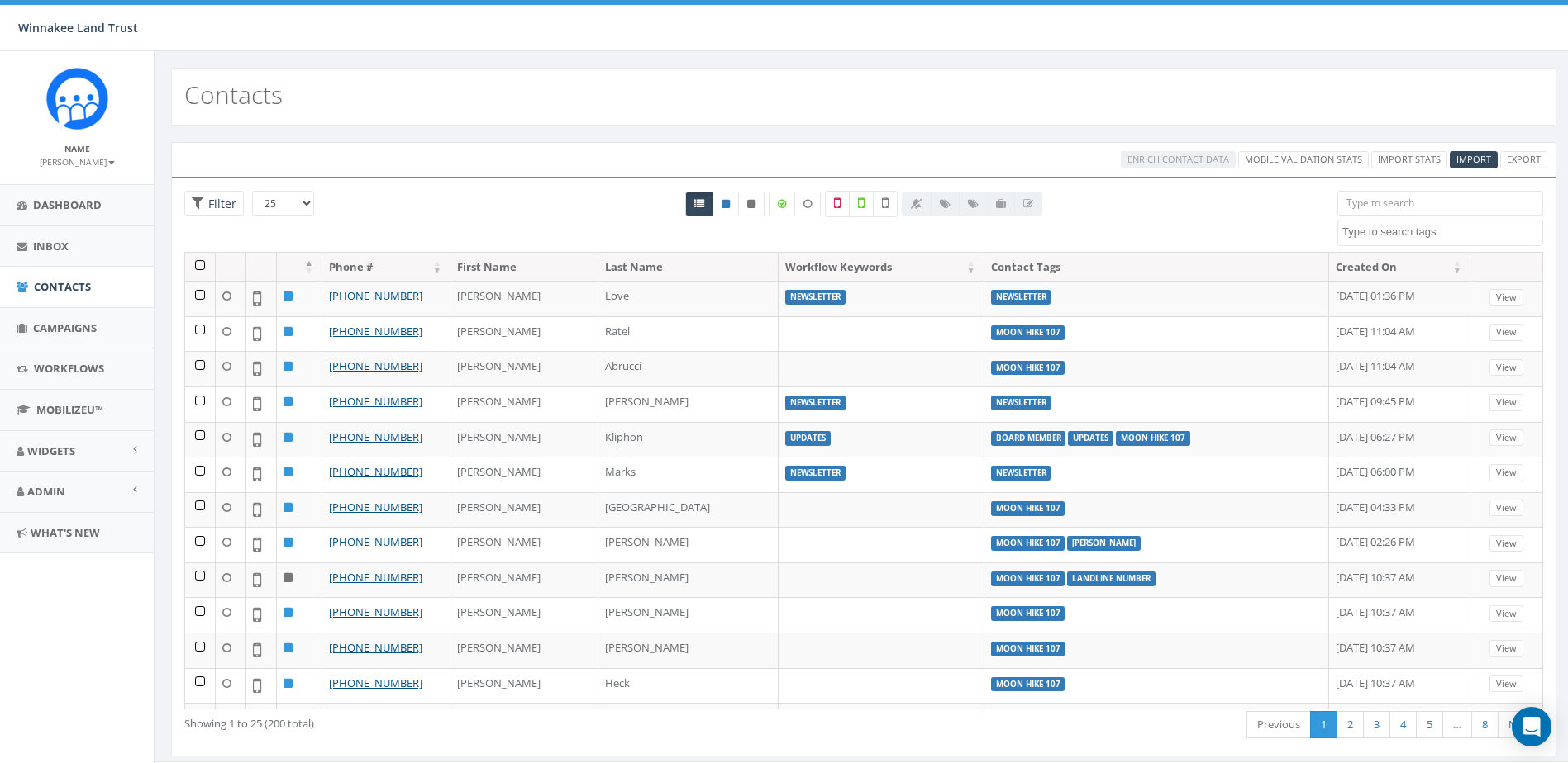
click at [1423, 205] on input "search" at bounding box center [1440, 202] width 205 height 25
type input "news"
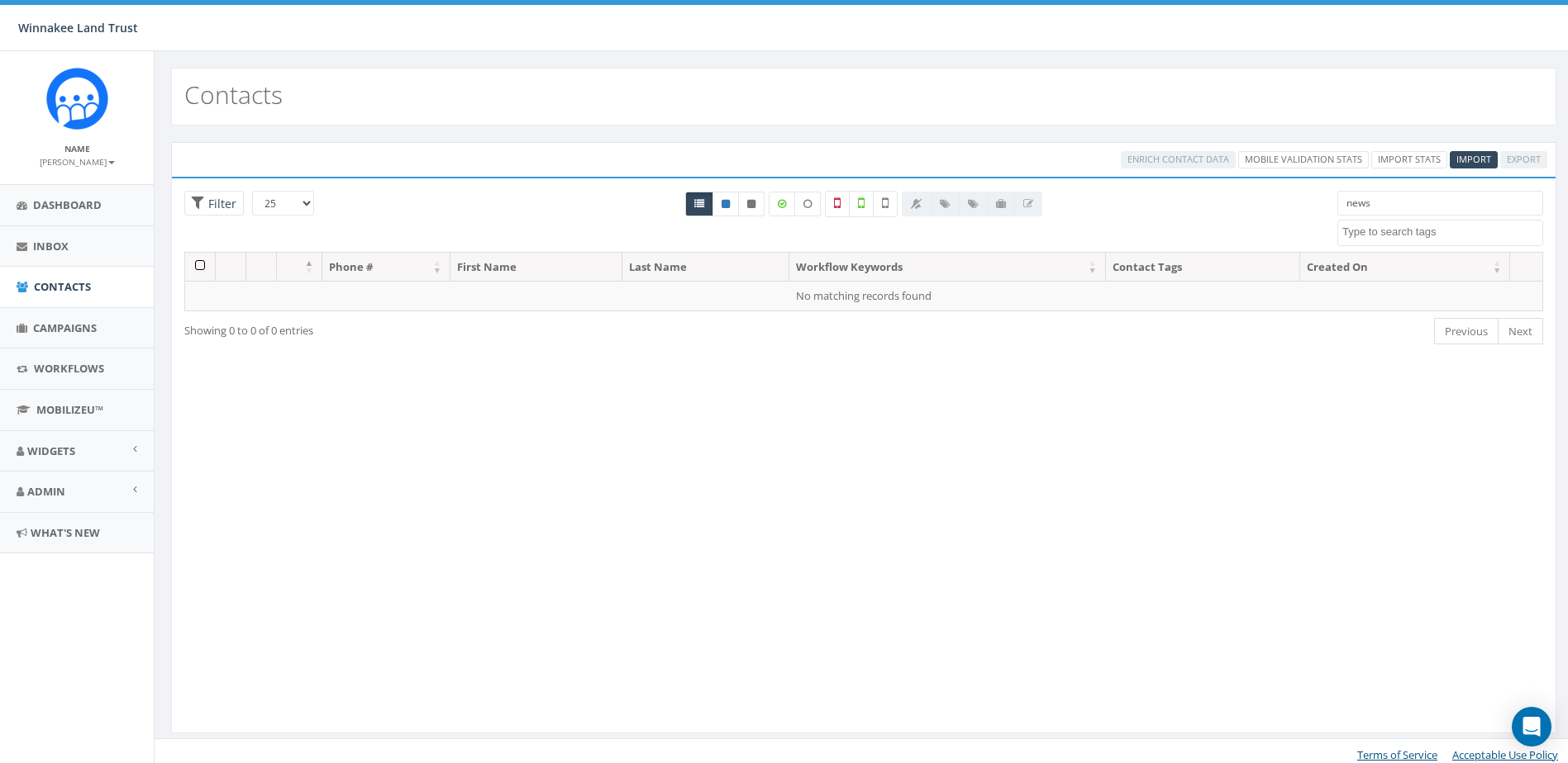
drag, startPoint x: 1361, startPoint y: 200, endPoint x: 1296, endPoint y: 194, distance: 65.3
click at [1296, 194] on div "25 50 100 Filter All 0 contact(s) on current page All 1 contact(s) filtered new…" at bounding box center [863, 221] width 1383 height 61
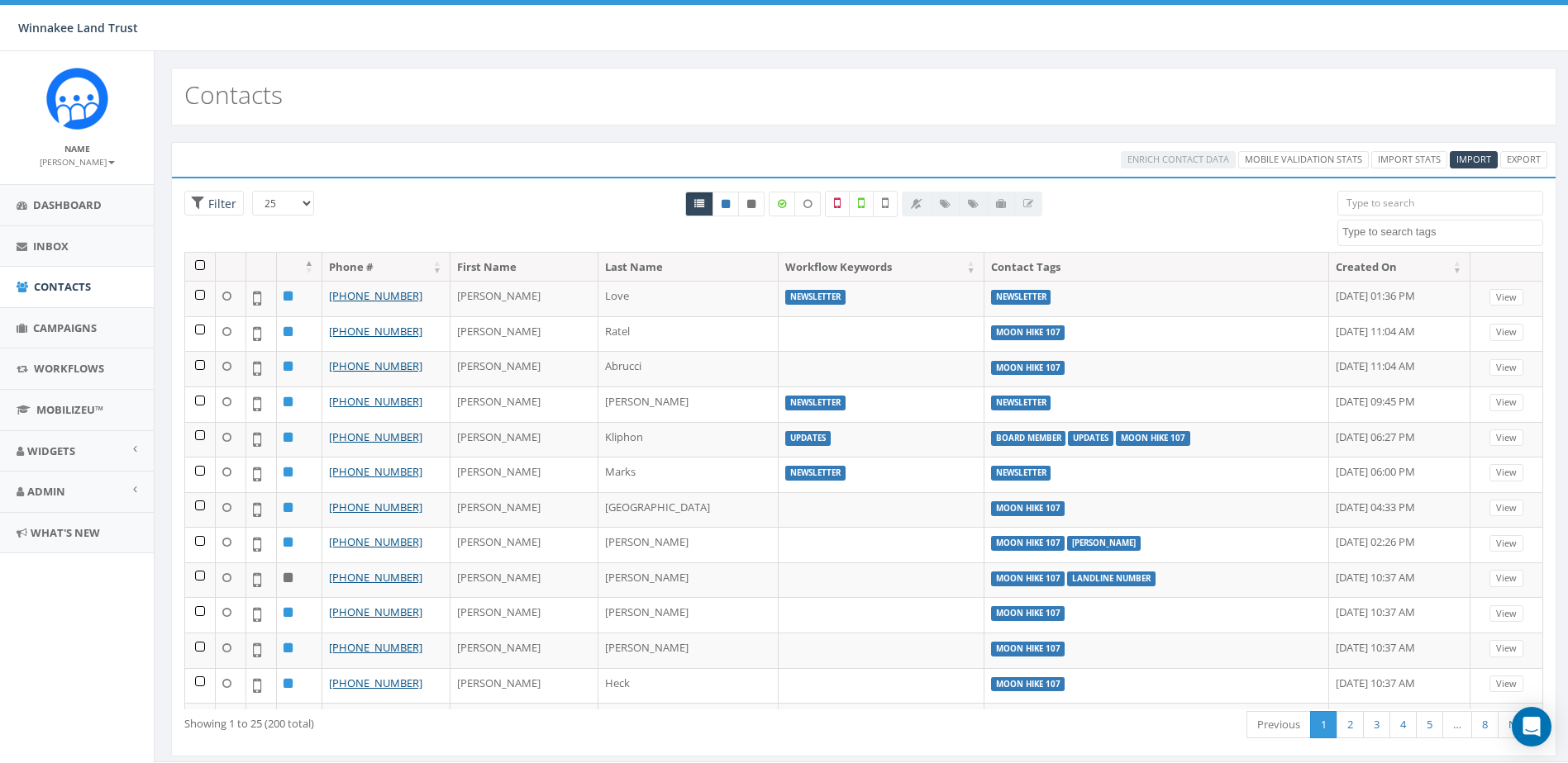
click at [1411, 230] on textarea "Search" at bounding box center [1442, 232] width 200 height 15
type textarea "news"
select select "Newsletter"
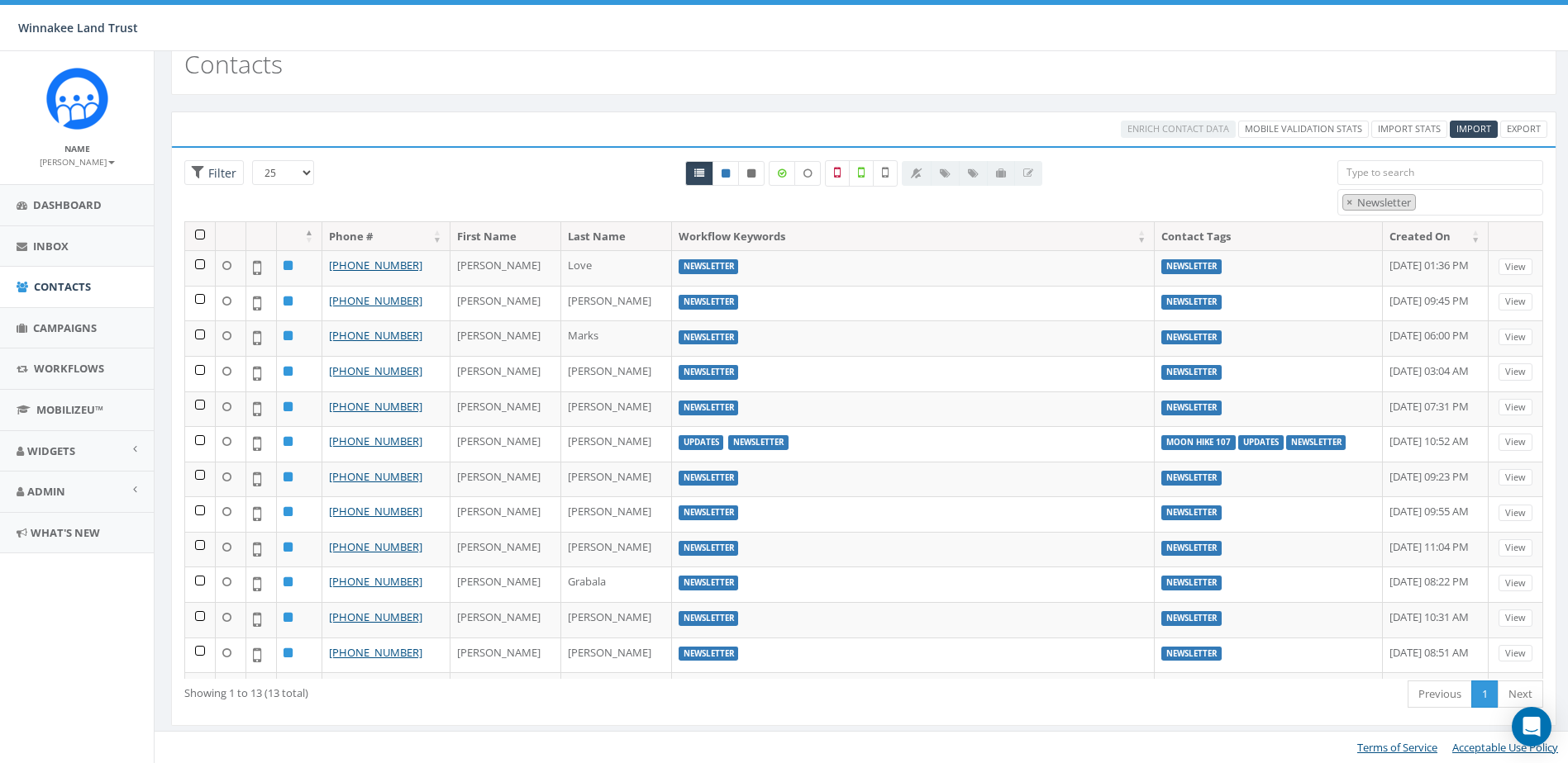
drag, startPoint x: 196, startPoint y: 231, endPoint x: 210, endPoint y: 229, distance: 14.1
click at [196, 231] on th at bounding box center [199, 236] width 31 height 29
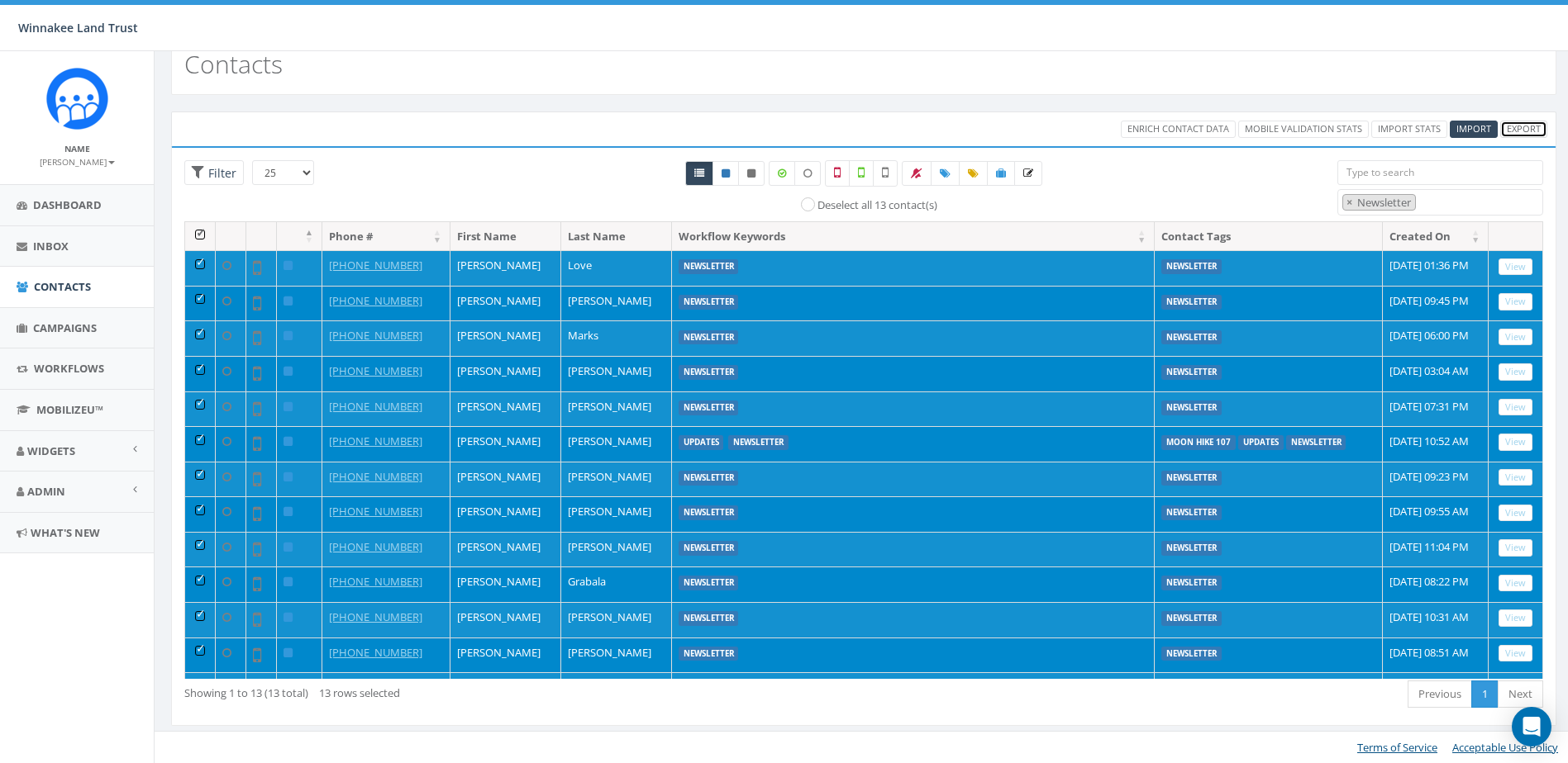
click at [1531, 133] on link "Export" at bounding box center [1524, 129] width 47 height 18
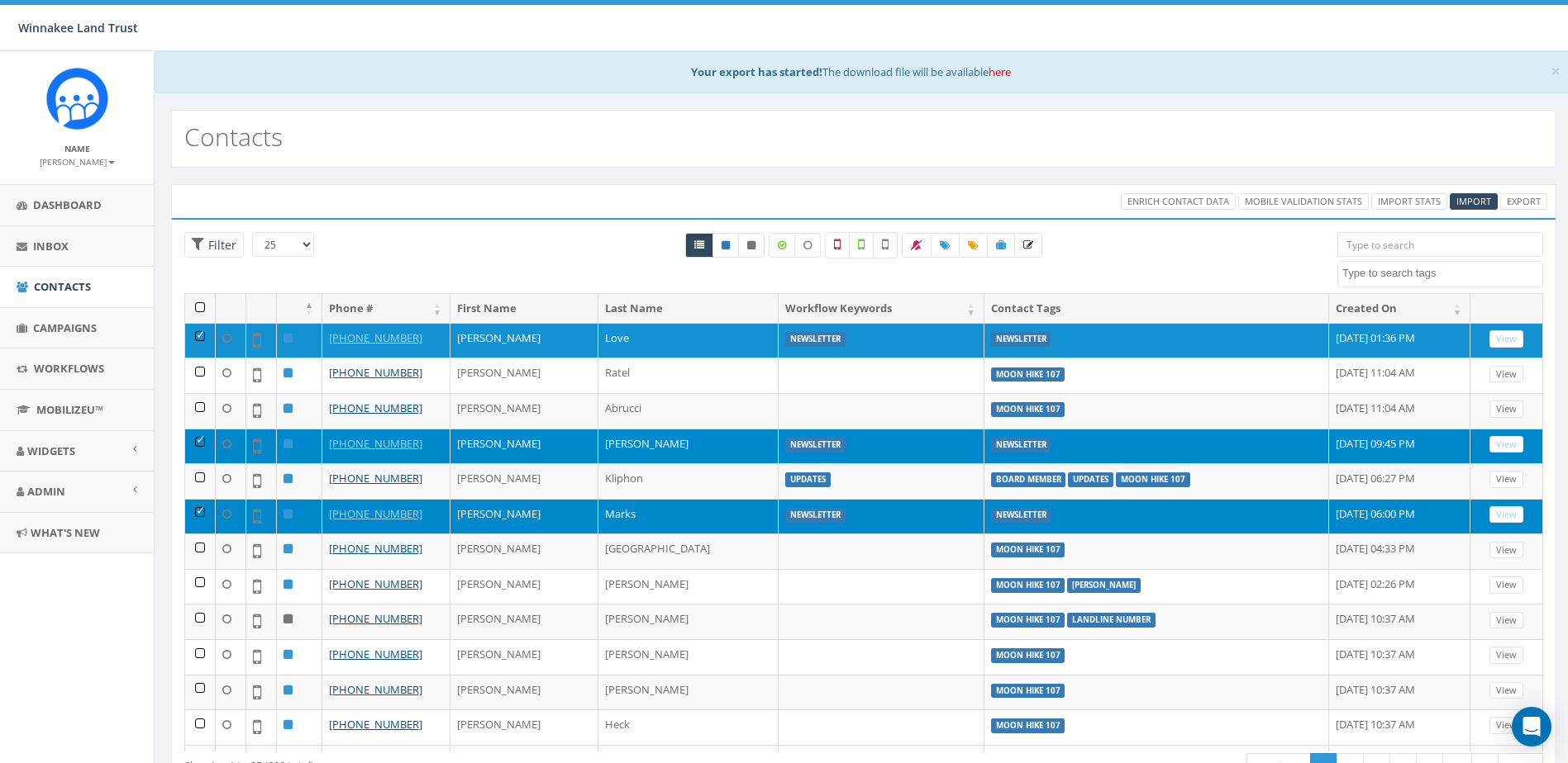
select select
click at [68, 207] on span "Dashboard" at bounding box center [66, 204] width 68 height 15
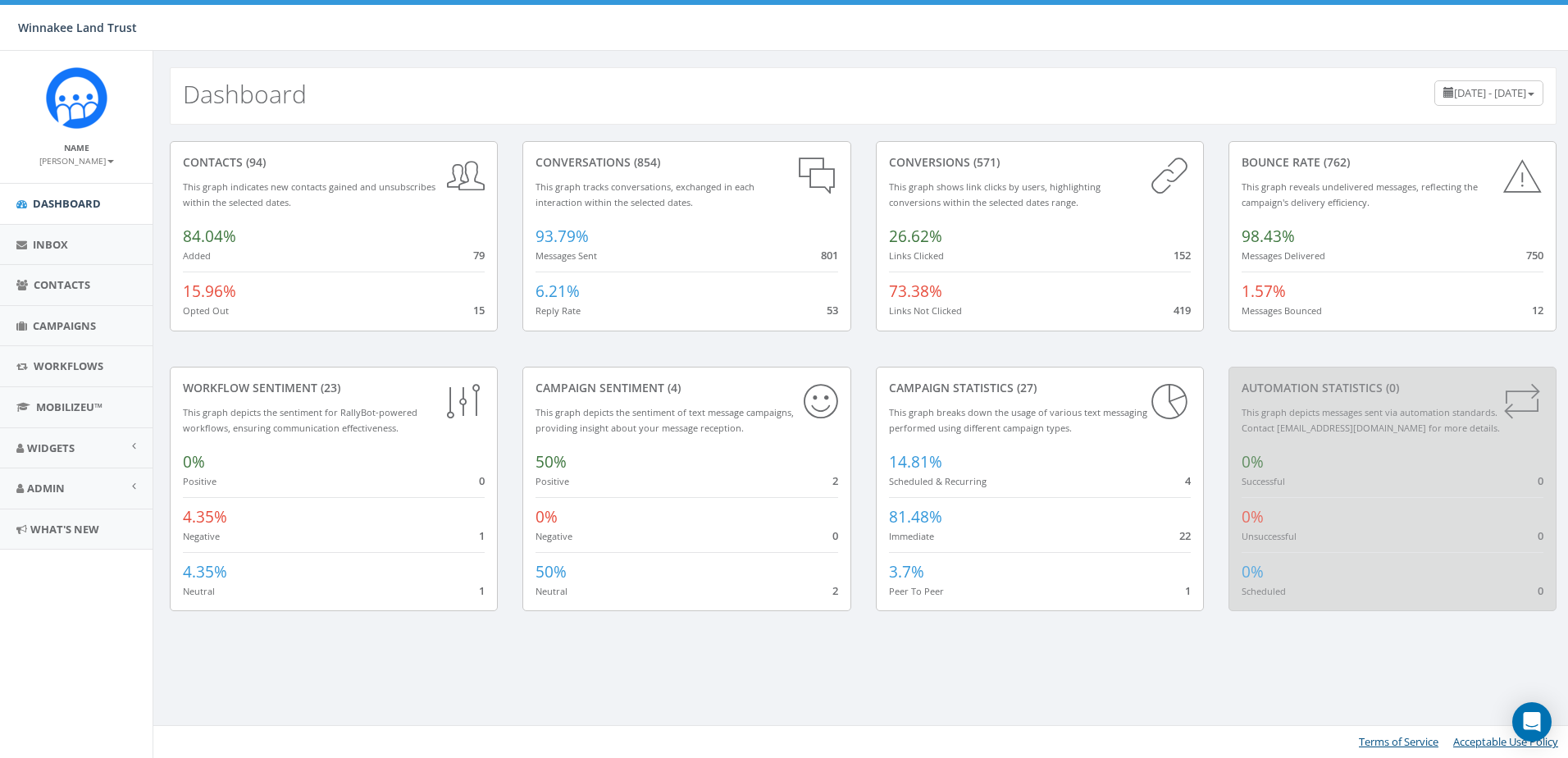
click at [1480, 92] on span "[DATE] - [DATE]" at bounding box center [1491, 92] width 73 height 15
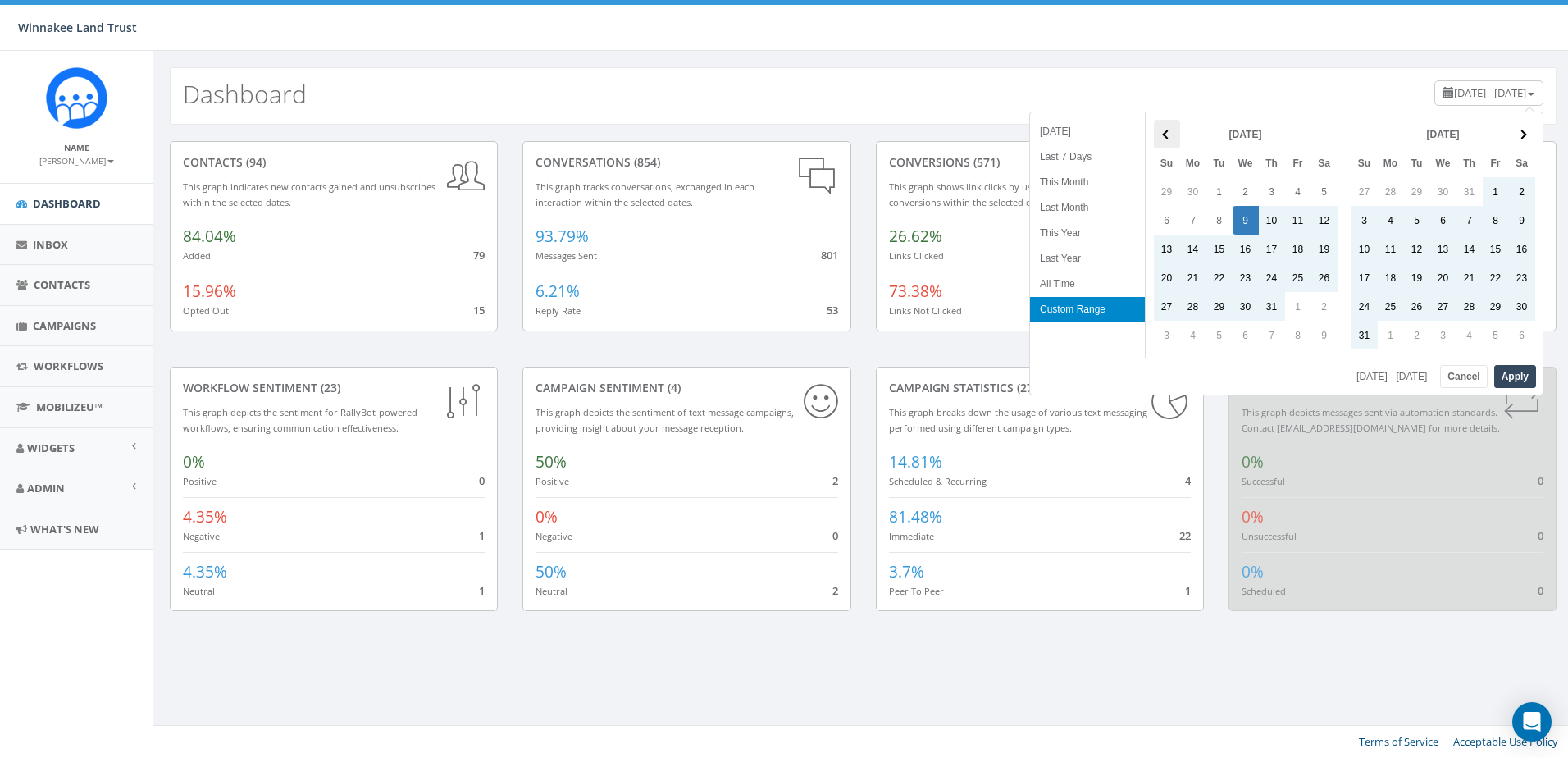
click at [1174, 133] on th at bounding box center [1167, 133] width 26 height 28
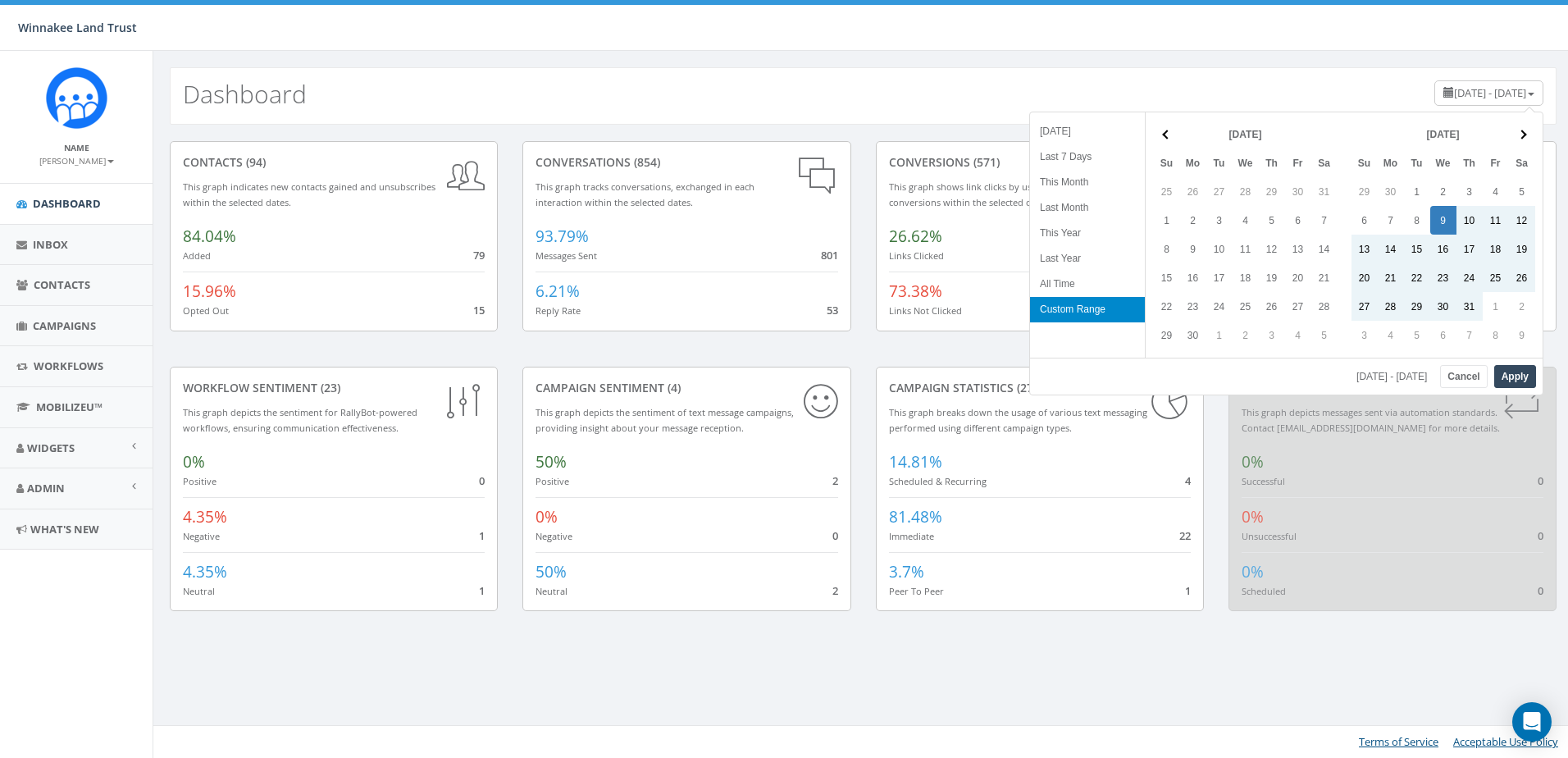
click at [1174, 133] on th at bounding box center [1167, 133] width 26 height 28
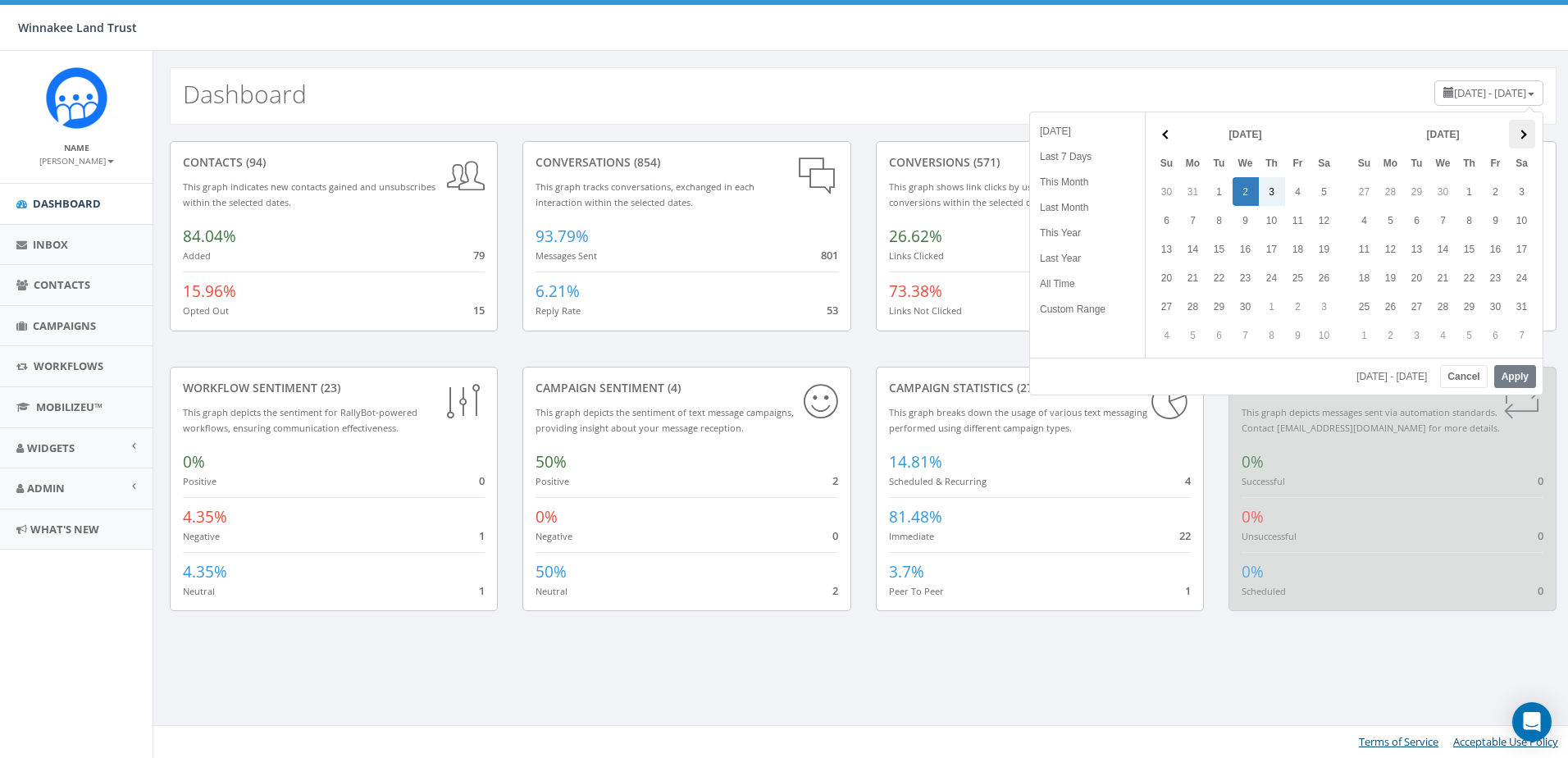
click at [1517, 130] on th at bounding box center [1522, 133] width 26 height 28
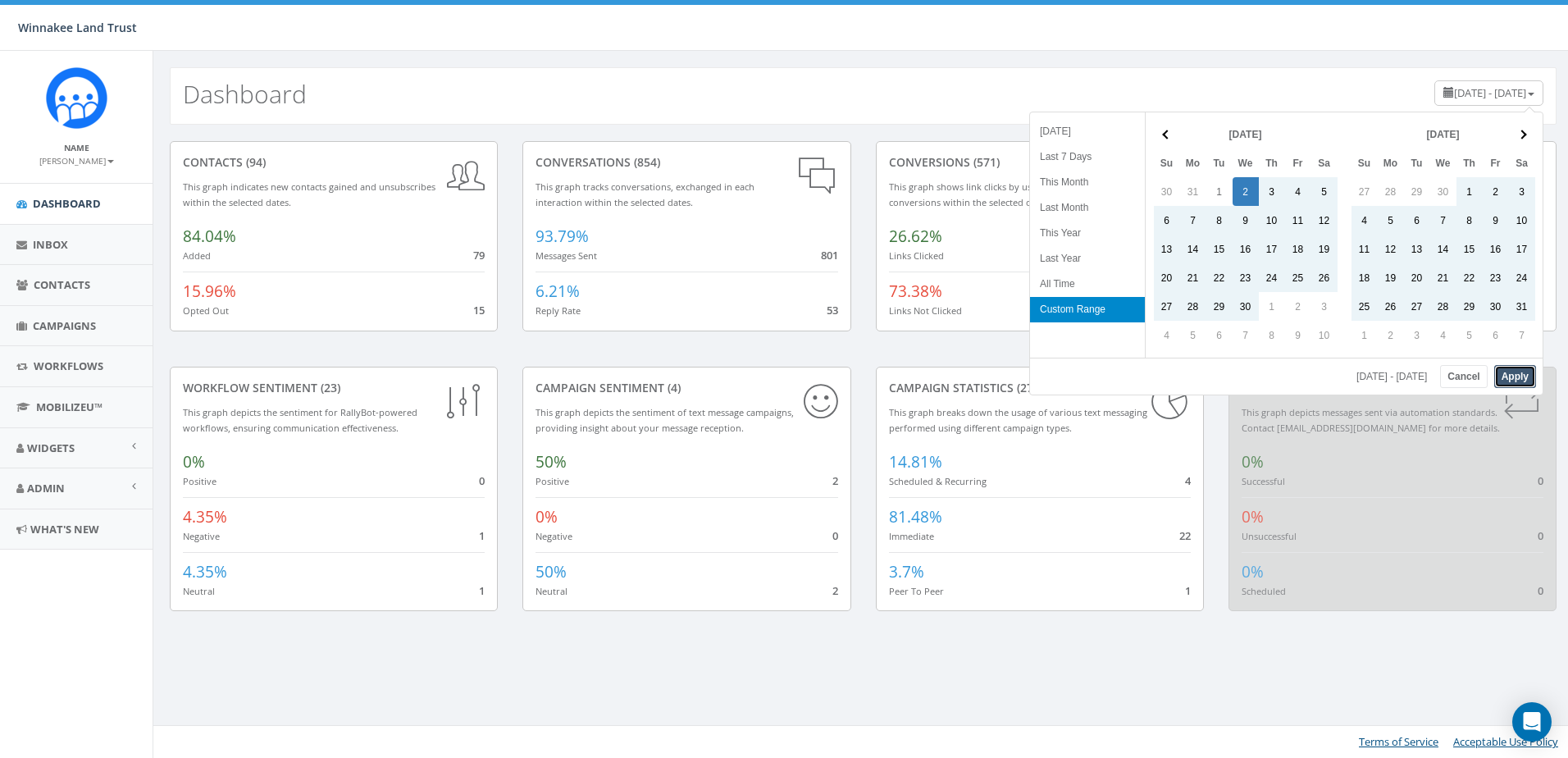
click at [1515, 379] on button "Apply" at bounding box center [1515, 376] width 42 height 23
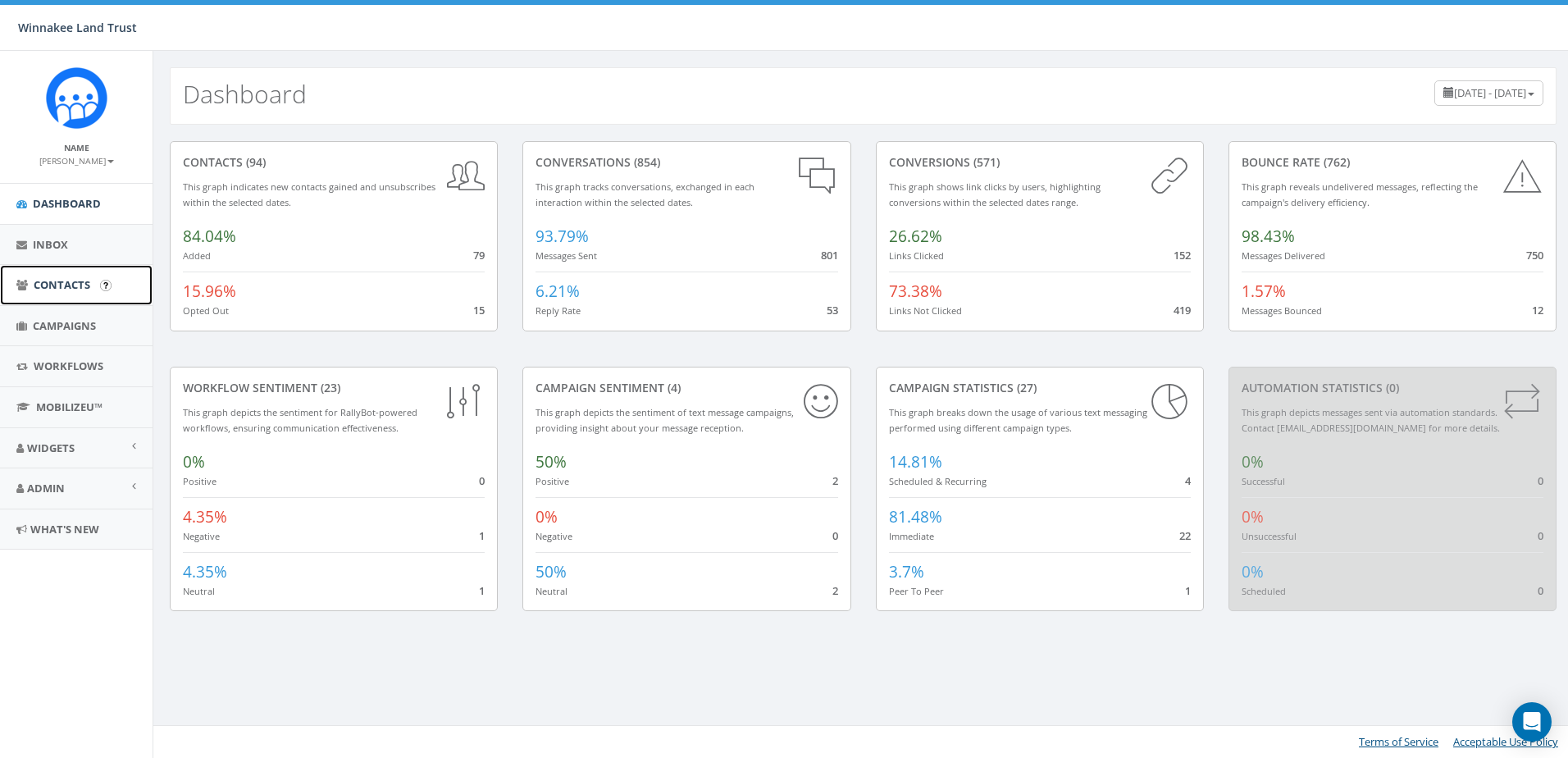
click at [63, 291] on span "Contacts" at bounding box center [62, 284] width 57 height 15
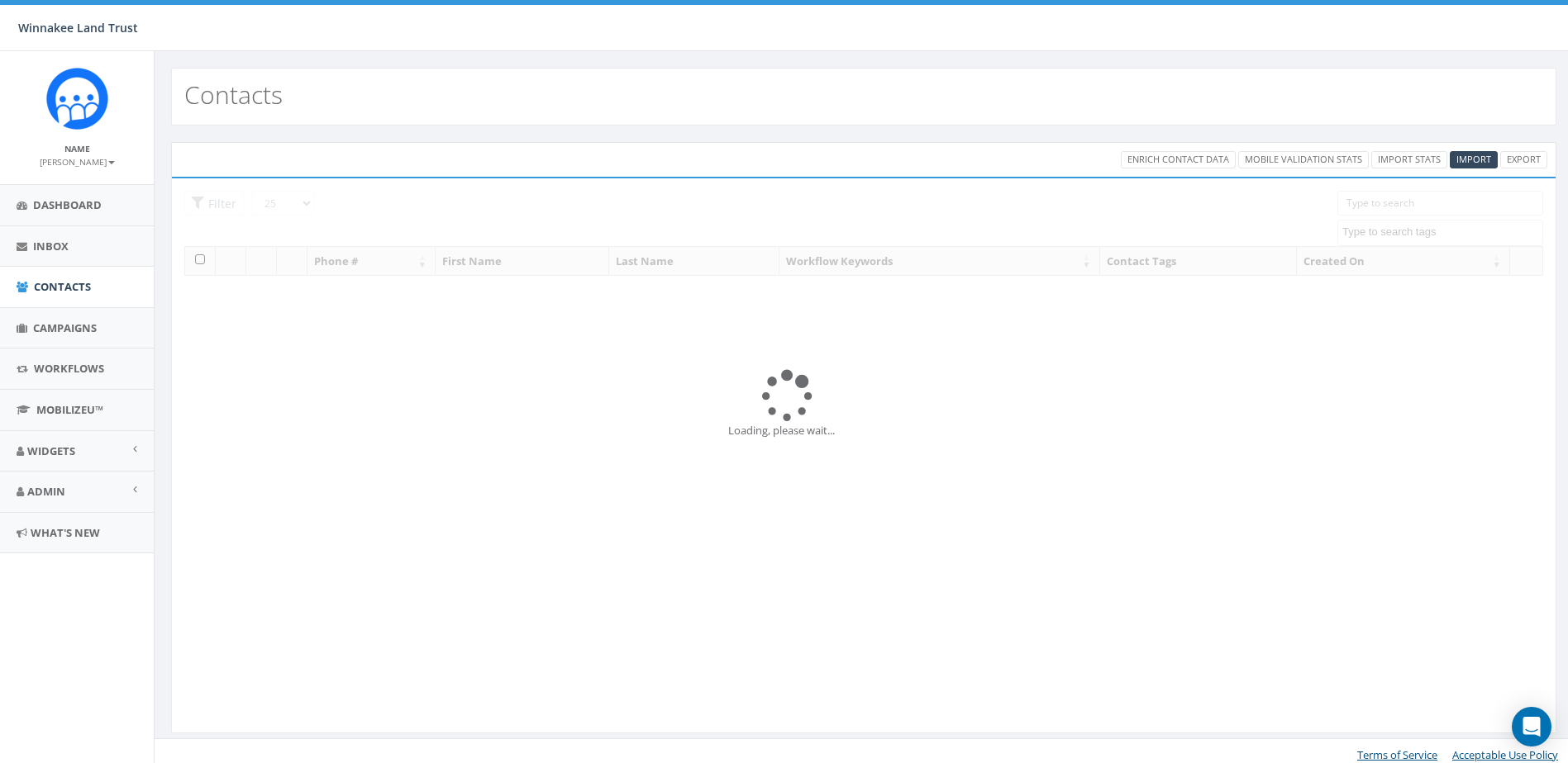
select select
